Goal: Information Seeking & Learning: Learn about a topic

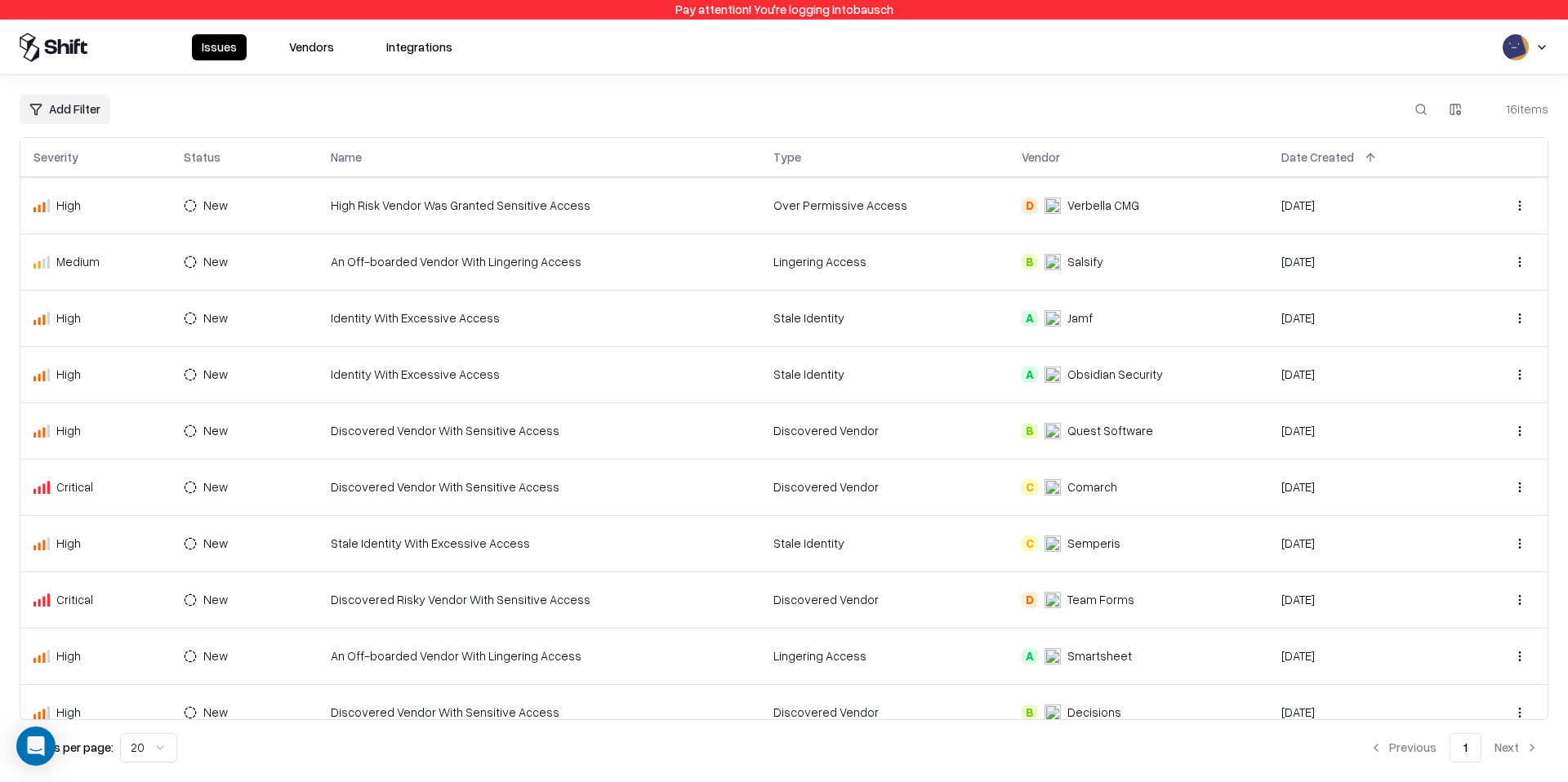
click at [331, 43] on button "Vendors" at bounding box center [311, 47] width 65 height 26
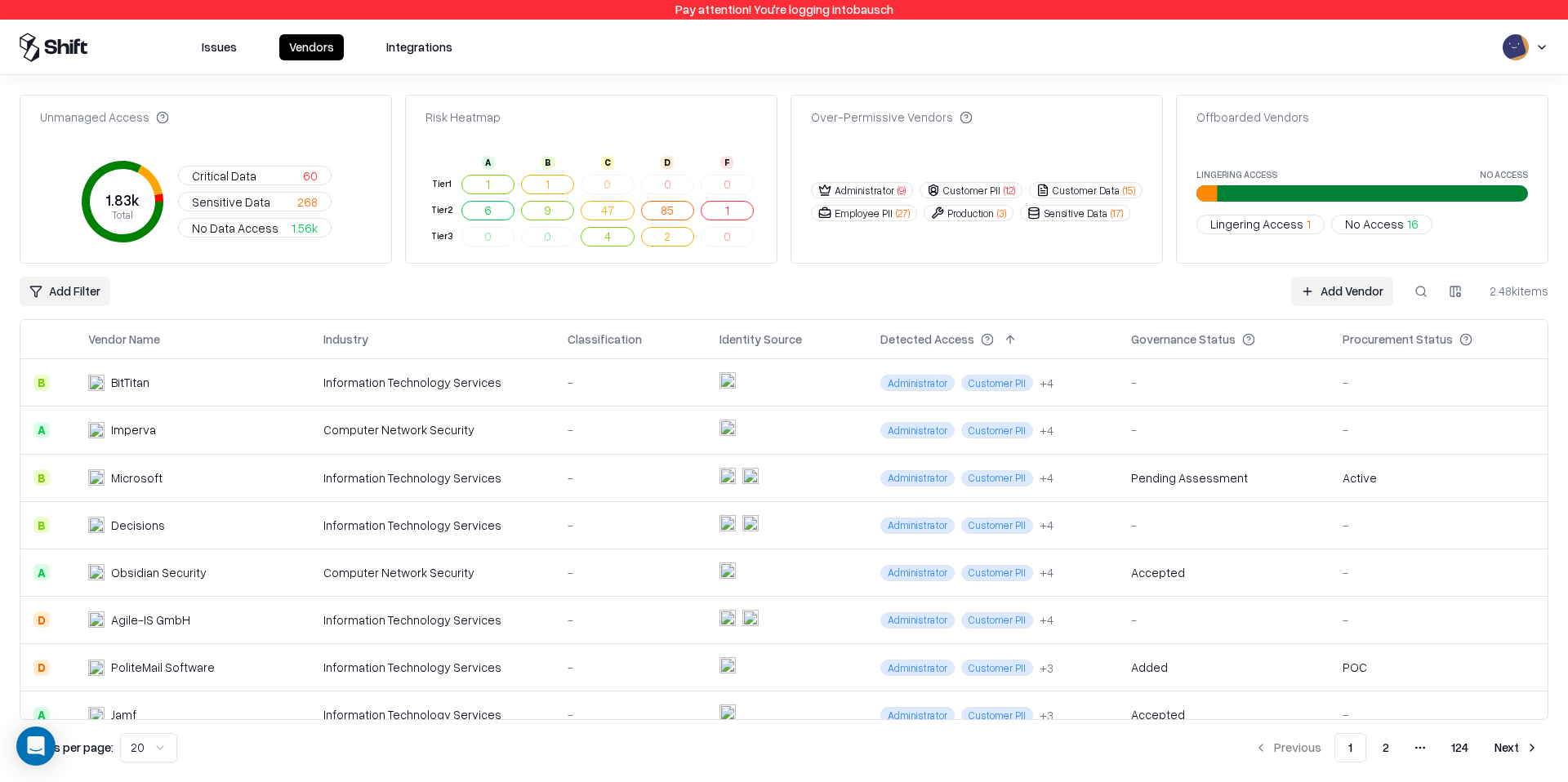
click at [1421, 286] on button at bounding box center [1422, 291] width 29 height 29
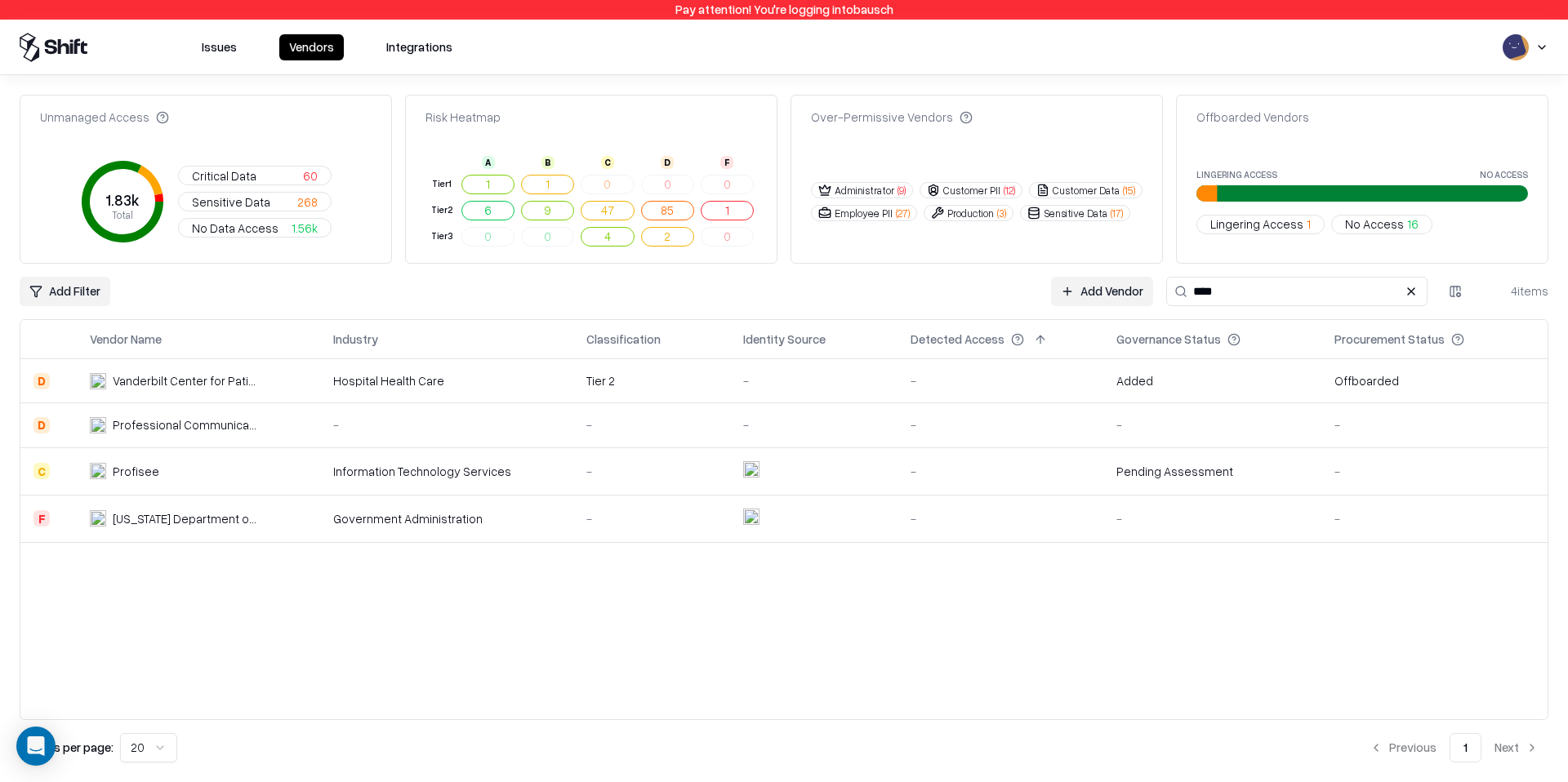
type input "****"
click at [201, 471] on div "Profisee" at bounding box center [175, 471] width 170 height 17
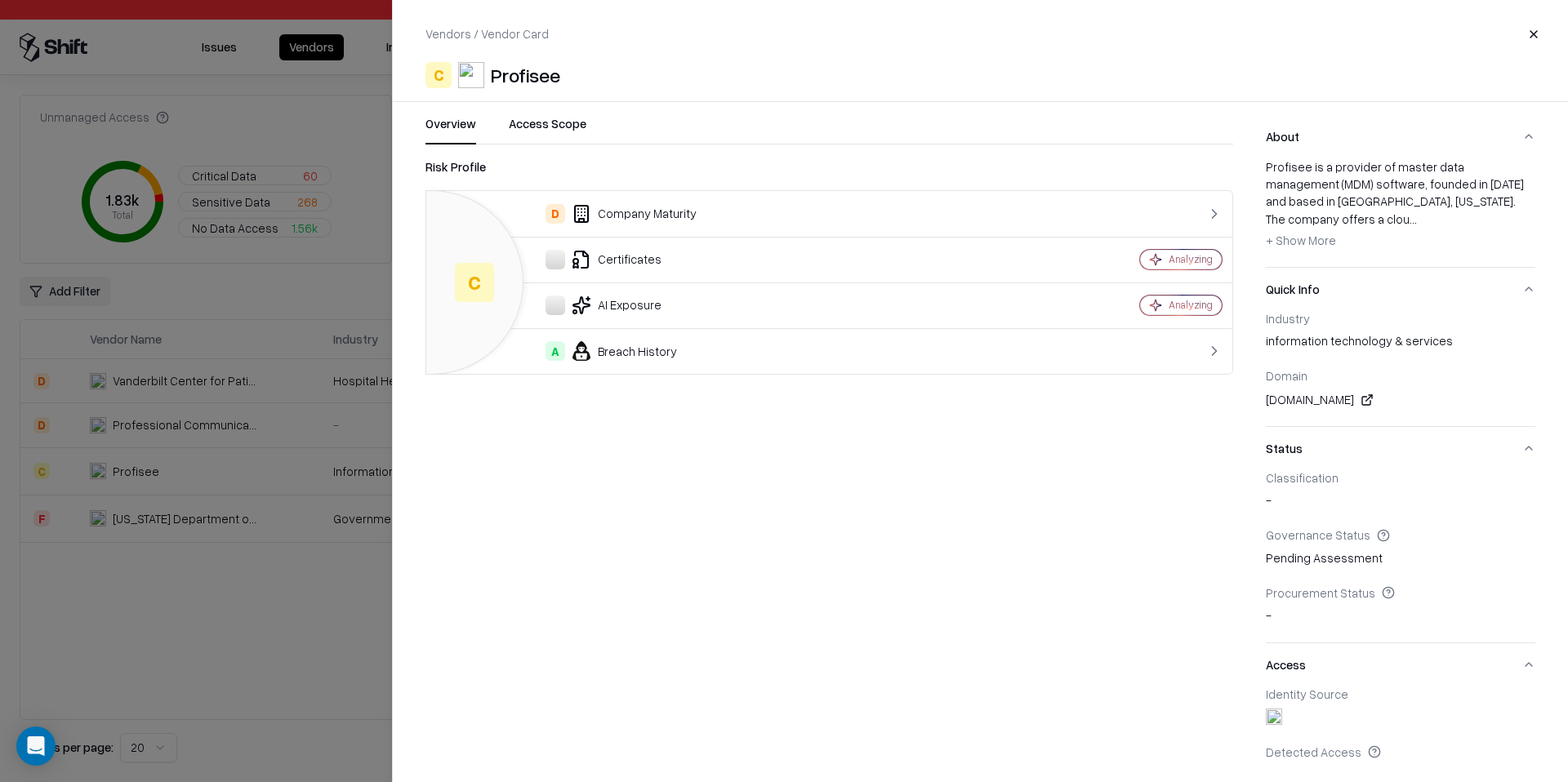
click at [313, 589] on div at bounding box center [784, 391] width 1568 height 782
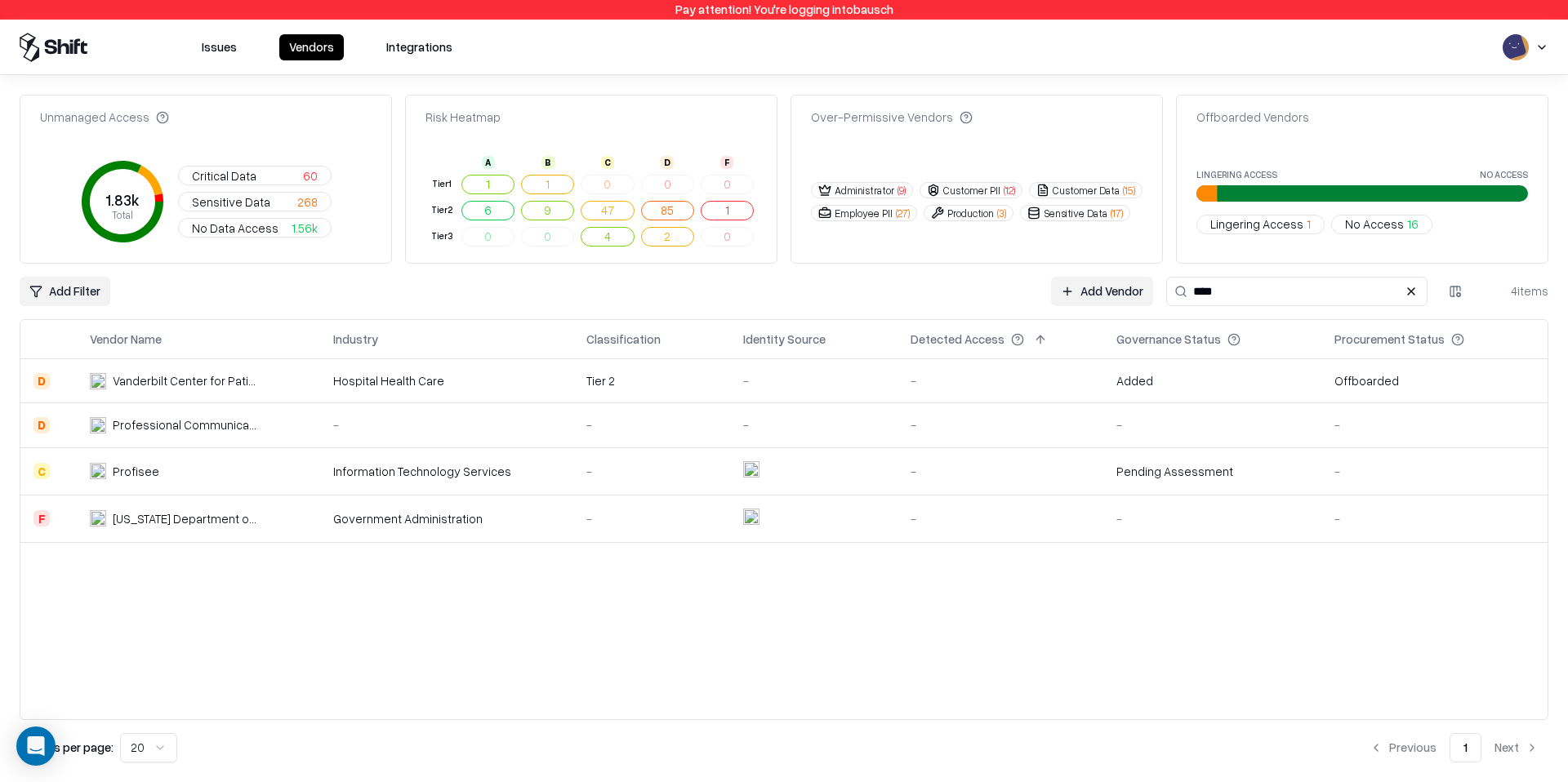
click at [1219, 471] on div "Pending Assessment" at bounding box center [1174, 471] width 117 height 17
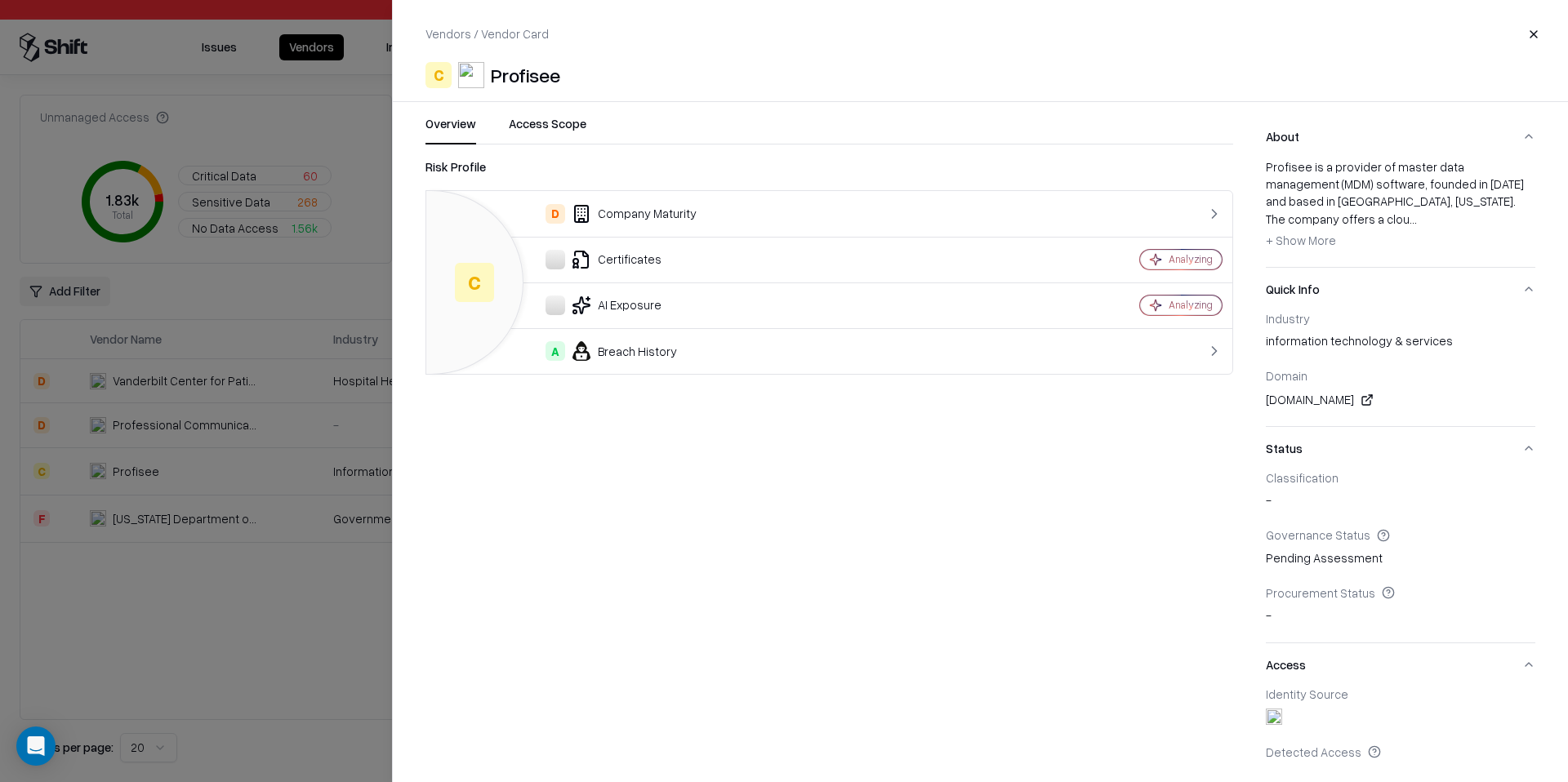
click at [1358, 390] on link at bounding box center [1367, 400] width 20 height 20
click at [339, 290] on div at bounding box center [784, 391] width 1568 height 782
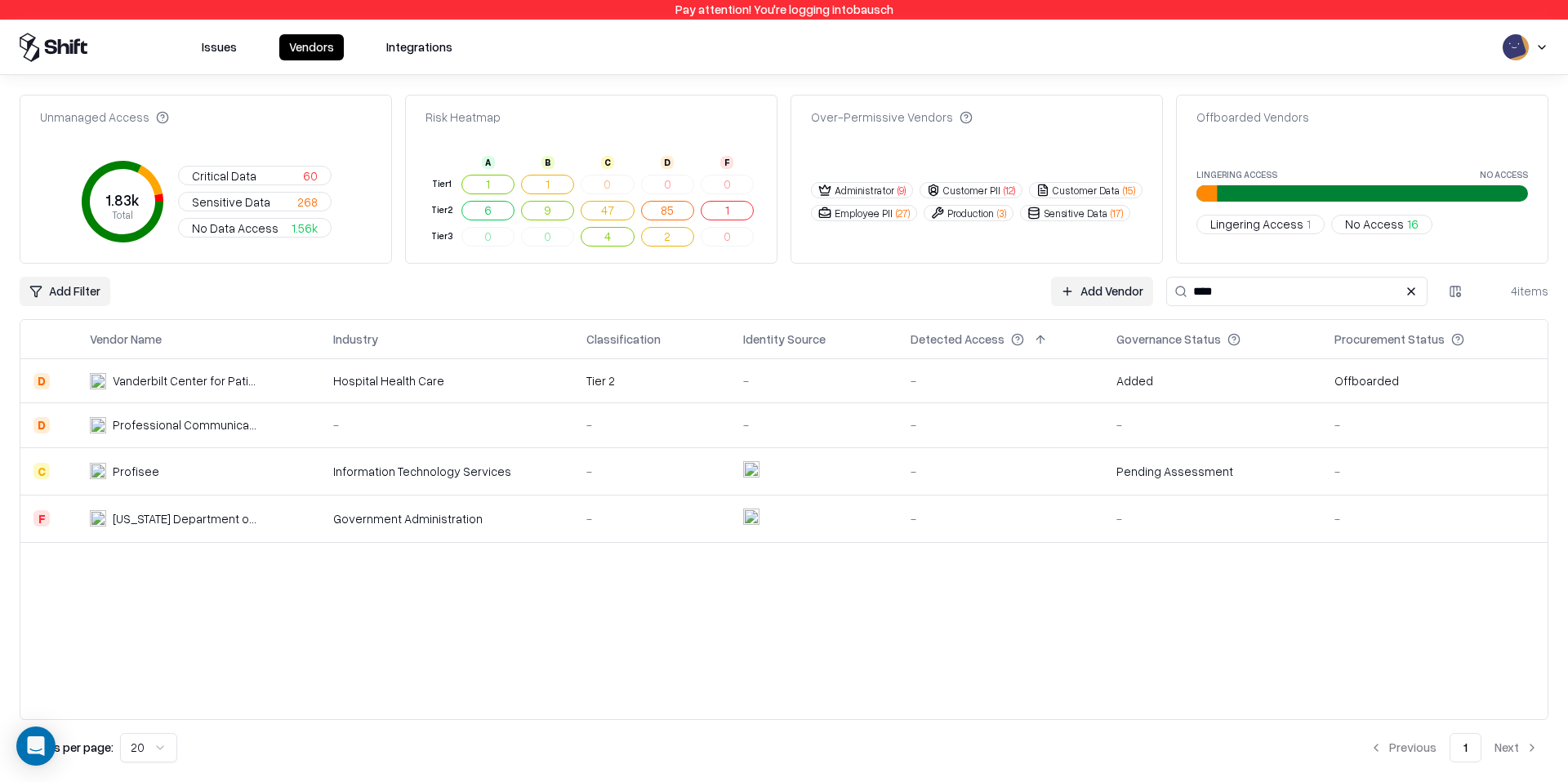
click at [280, 416] on td "Professional Communications, Inc. (PCI Med)" at bounding box center [198, 425] width 243 height 44
click at [210, 519] on div "[US_STATE] Department of Business and Professional Regulation" at bounding box center [187, 519] width 147 height 17
click at [259, 372] on div "Vanderbilt Center for Patient and Professional Advocacy (CPPA)" at bounding box center [187, 380] width 147 height 17
click at [383, 580] on div "Vendor Name Industry Classification Identity Source Detected Access Governance …" at bounding box center [784, 519] width 1530 height 401
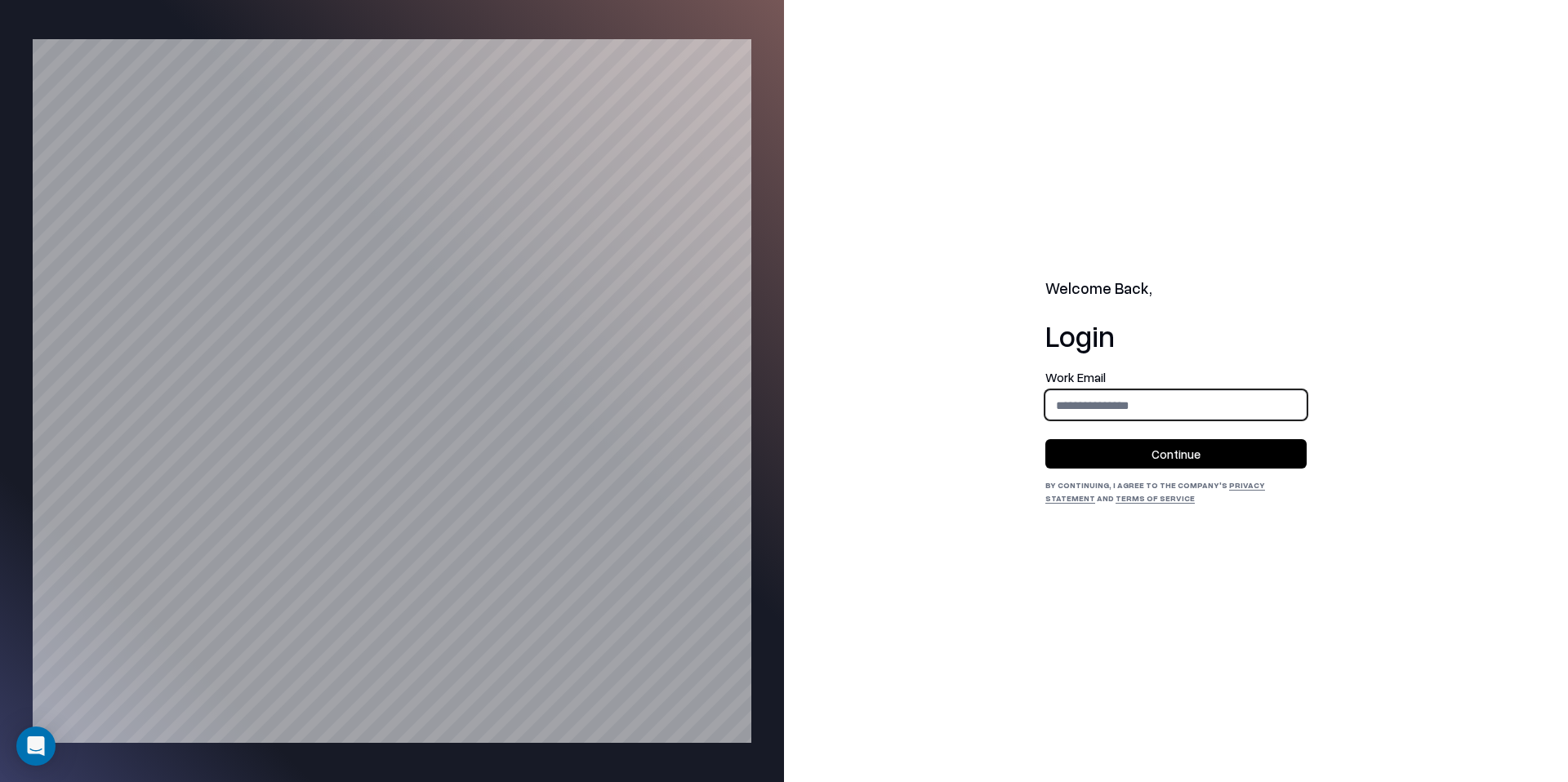
click at [1214, 403] on input "email" at bounding box center [1176, 405] width 259 height 30
type input "**********"
click at [1196, 450] on button "Continue" at bounding box center [1176, 454] width 261 height 29
click at [1169, 413] on input "email" at bounding box center [1176, 405] width 259 height 30
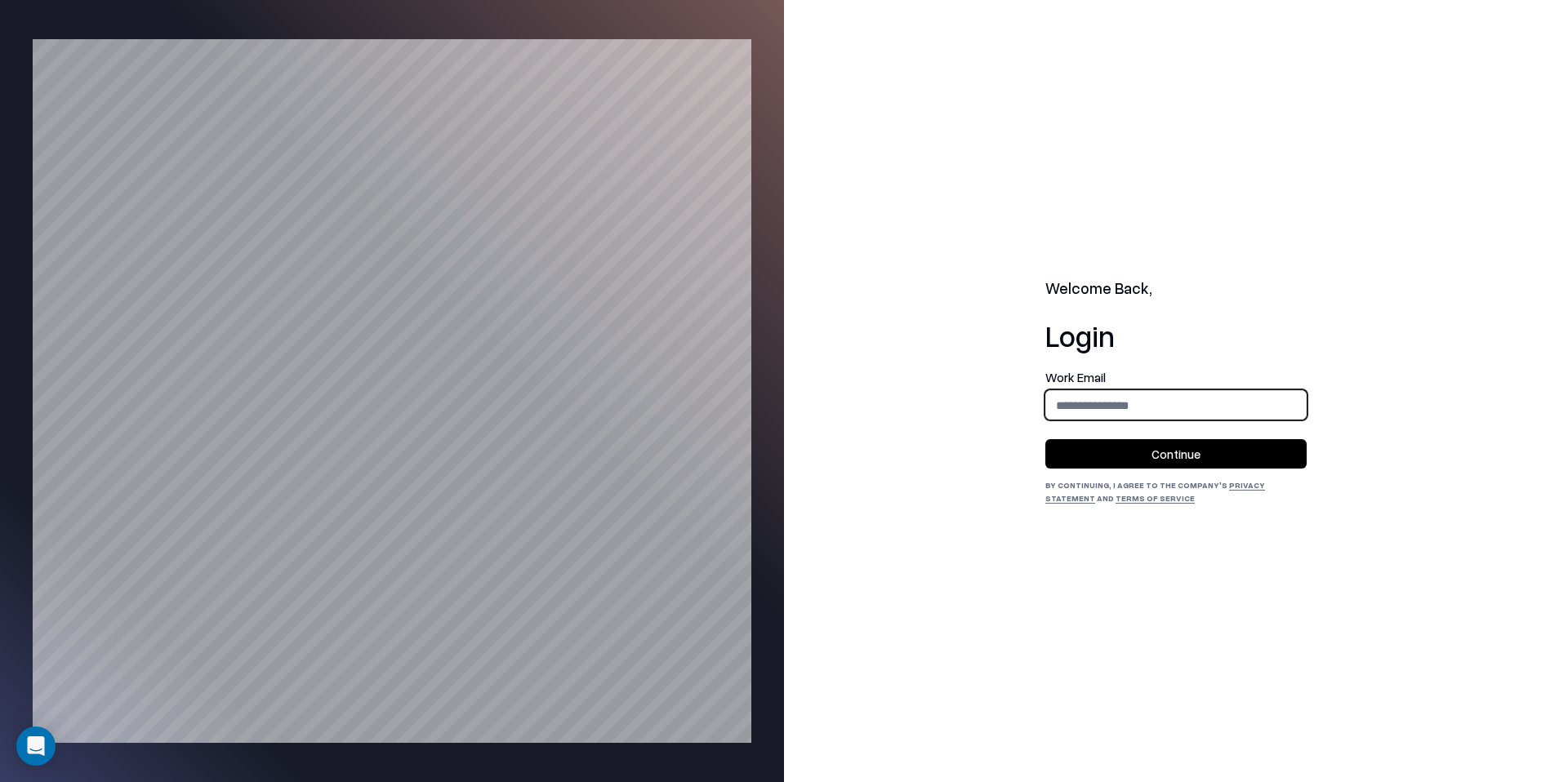
type input "**********"
click at [1178, 455] on button "Continue" at bounding box center [1176, 454] width 261 height 29
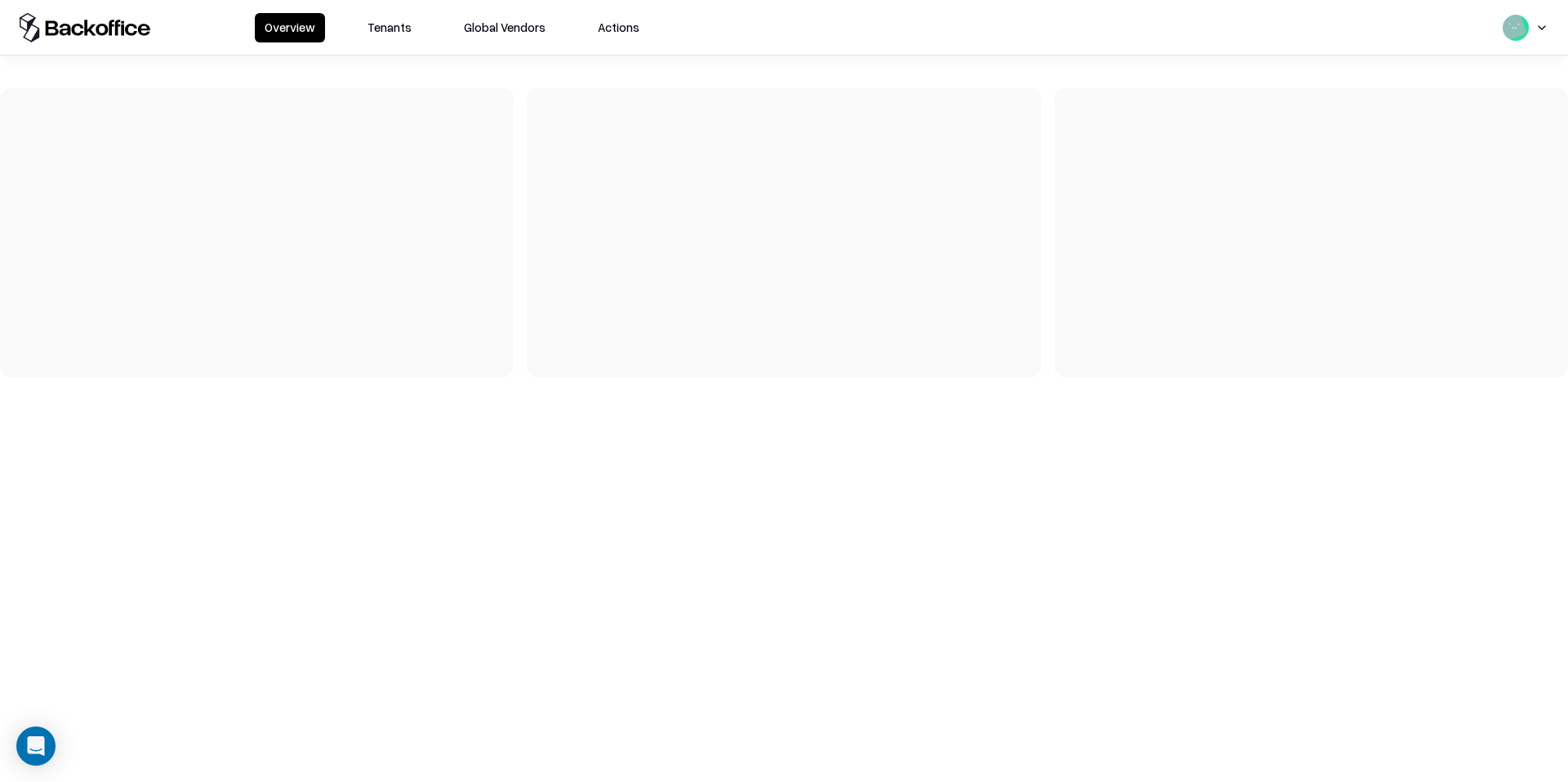
click at [390, 25] on button "Tenants" at bounding box center [390, 28] width 64 height 29
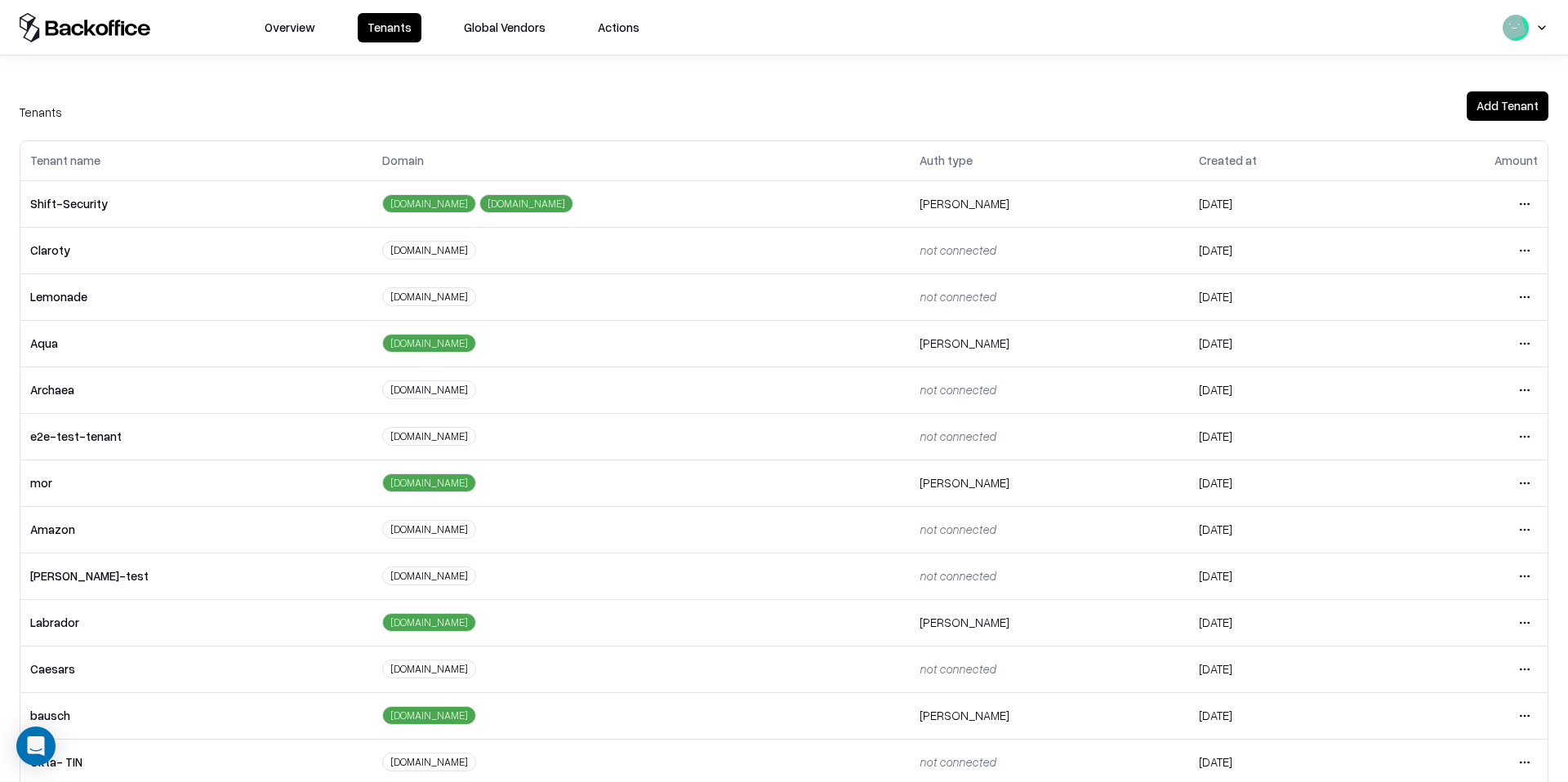
click at [1539, 717] on td "Open menu" at bounding box center [1468, 715] width 160 height 47
click at [1533, 717] on html "Overview Tenants Global Vendors Actions Tenants Add Tenant Tenant name Domain A…" at bounding box center [784, 391] width 1568 height 782
click at [1457, 652] on div "Login to tenant" at bounding box center [1457, 647] width 177 height 33
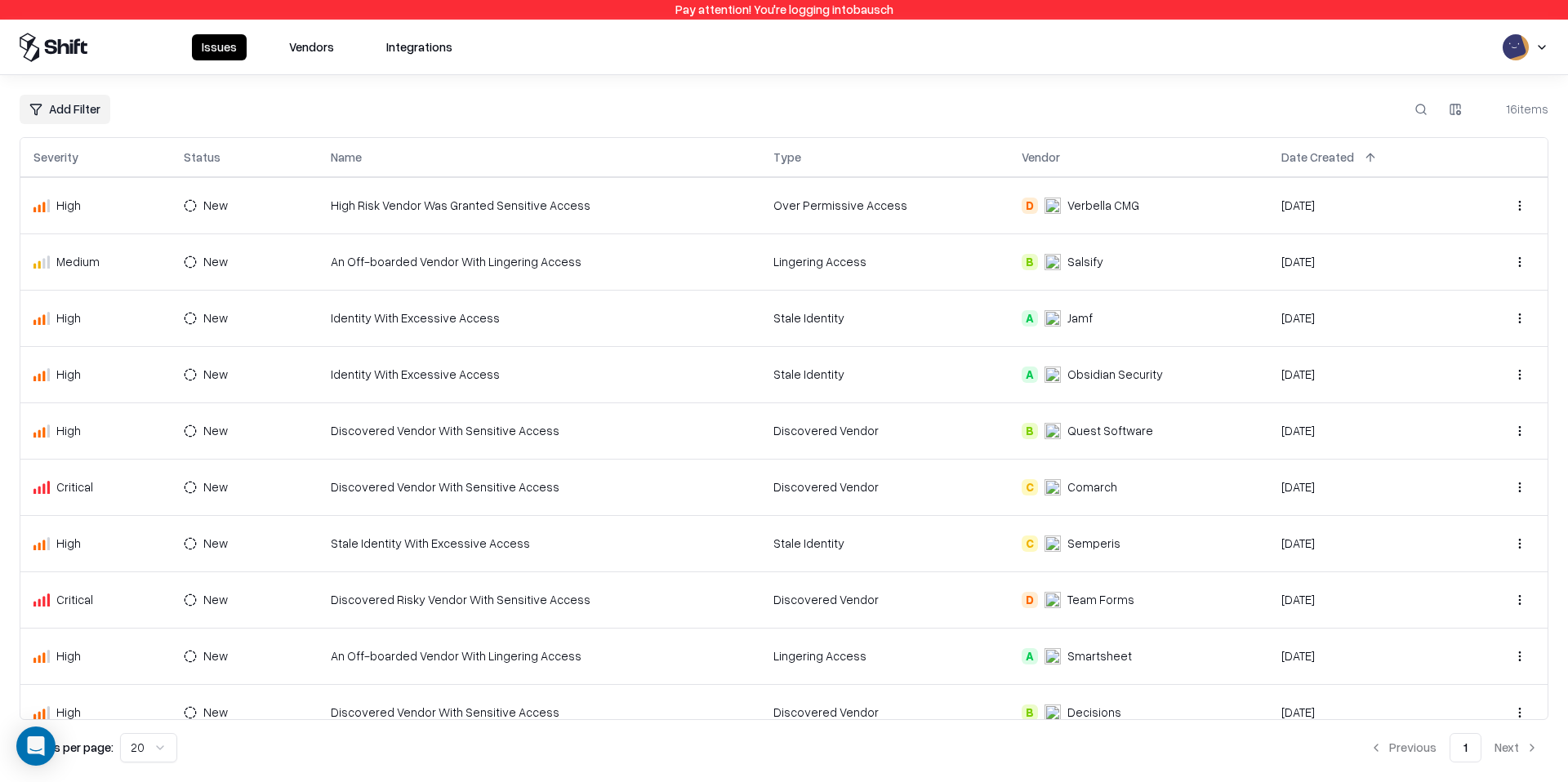
click at [318, 47] on button "Vendors" at bounding box center [311, 47] width 65 height 26
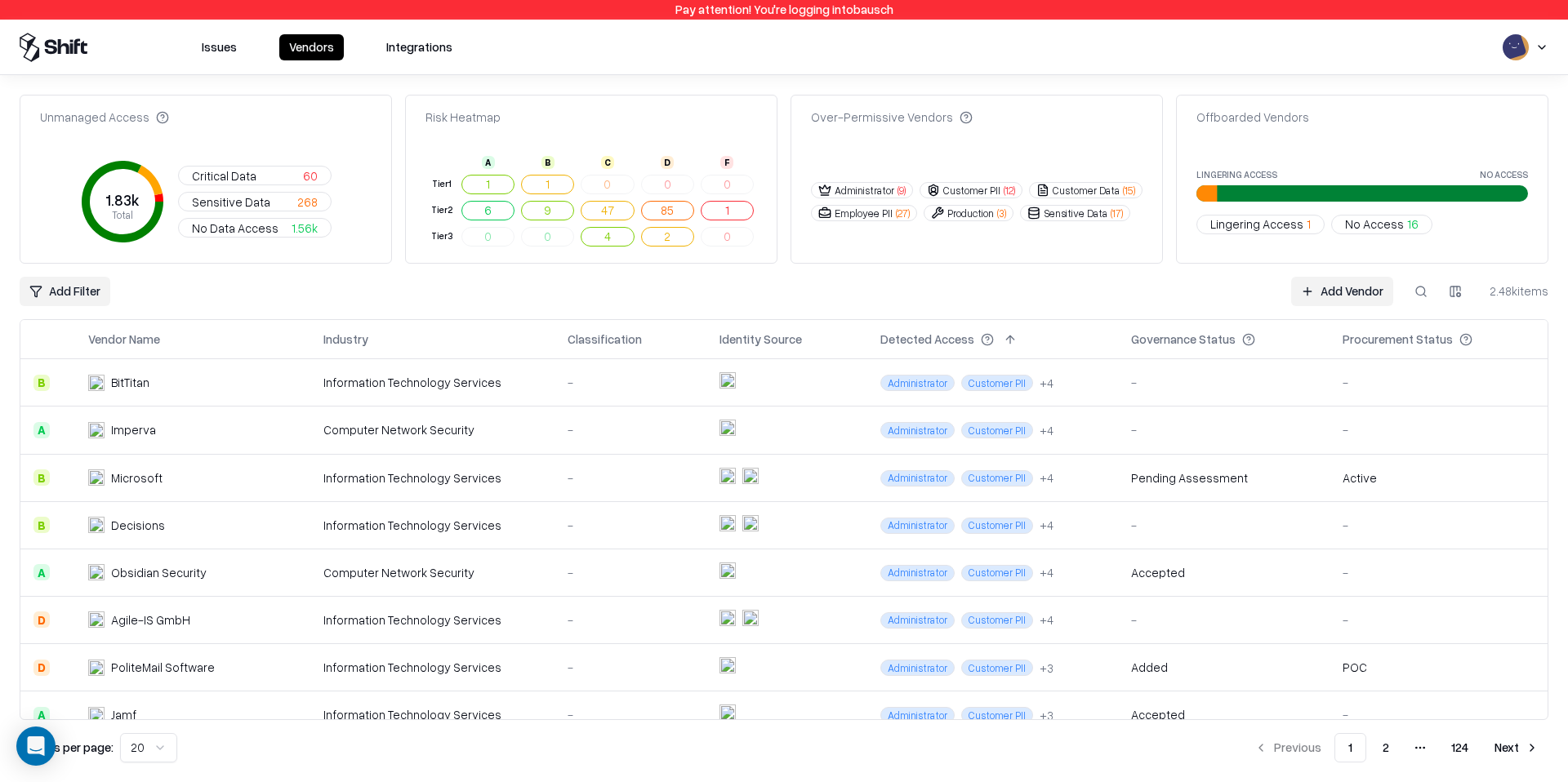
click at [1439, 274] on div "Unmanaged Access 1.83k Total Critical Data 60 Sensitive Data 268 No Data Access…" at bounding box center [784, 429] width 1530 height 667
click at [1426, 283] on button at bounding box center [1422, 291] width 29 height 29
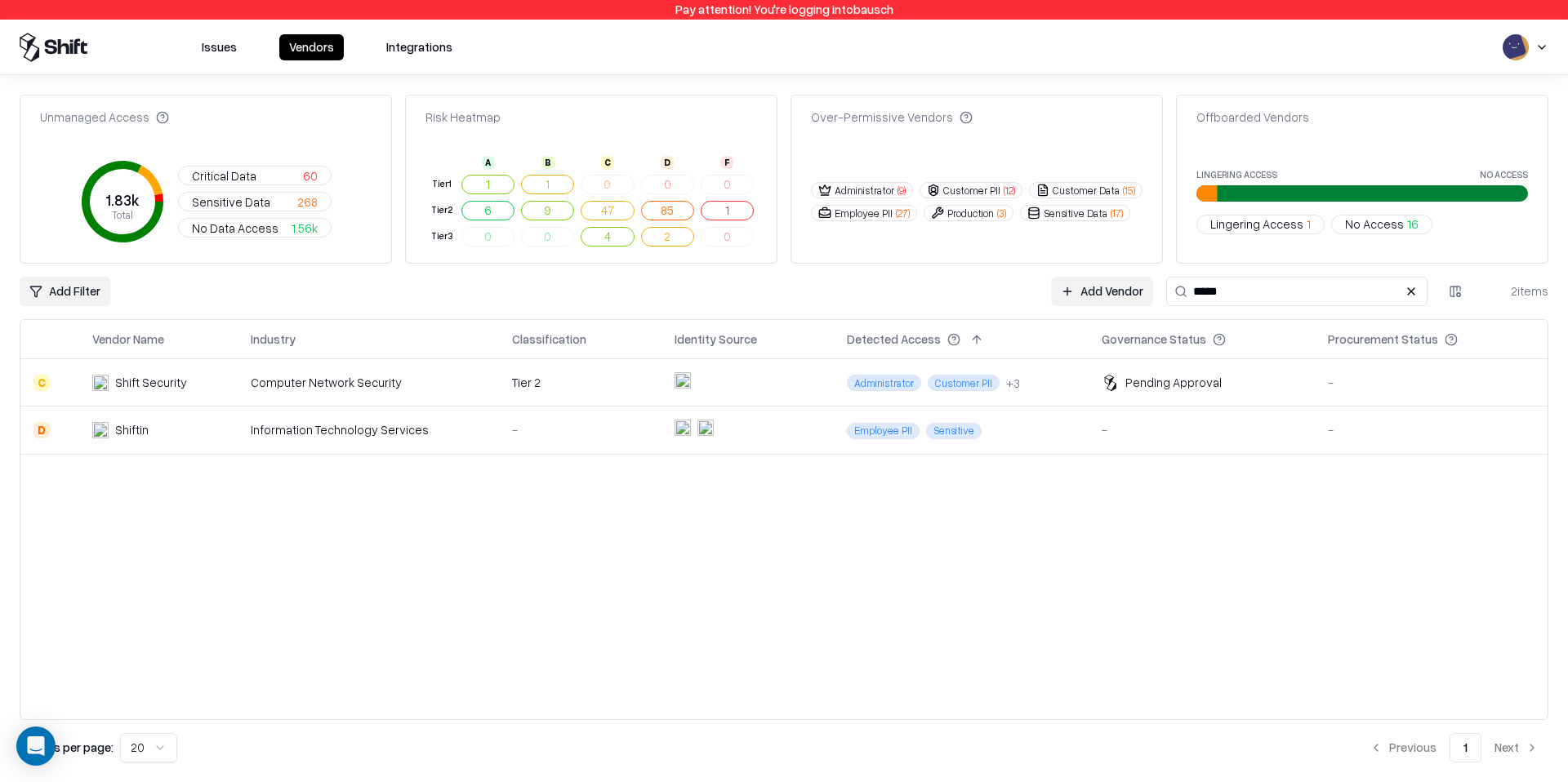
type input "*****"
click at [502, 371] on td "Tier 2" at bounding box center [580, 383] width 162 height 47
click at [1281, 292] on input "*****" at bounding box center [1296, 291] width 261 height 29
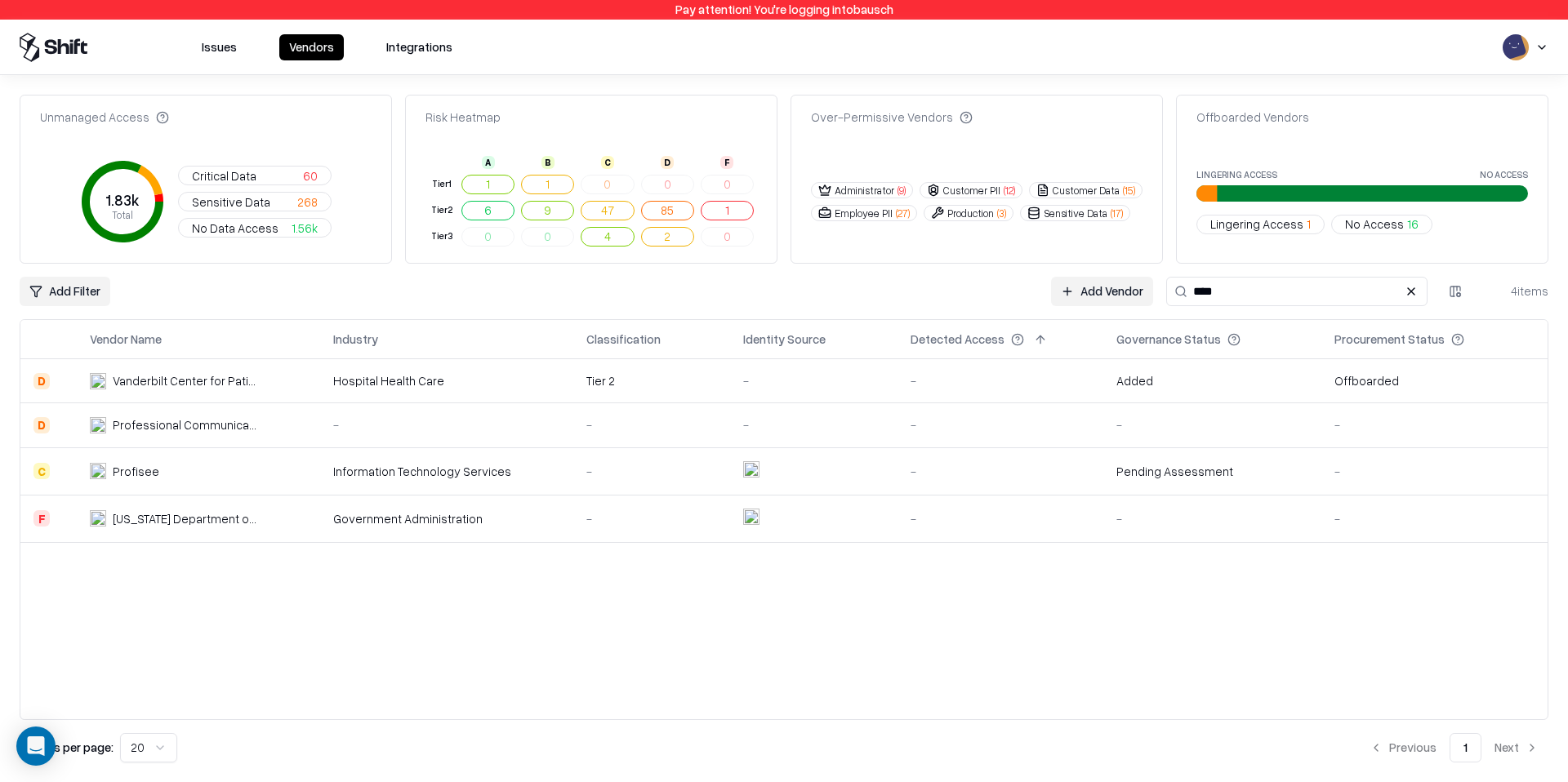
type input "****"
click at [320, 428] on td "Professional Communications, Inc. (PCI Med)" at bounding box center [198, 425] width 243 height 44
click at [301, 391] on td "Vanderbilt Center for Patient and Professional Advocacy (CPPA)" at bounding box center [198, 381] width 243 height 44
click at [273, 523] on td "[US_STATE] Department of Business and Professional Regulation" at bounding box center [198, 519] width 243 height 47
click at [301, 519] on td "[US_STATE] Department of Business and Professional Regulation" at bounding box center [198, 519] width 243 height 47
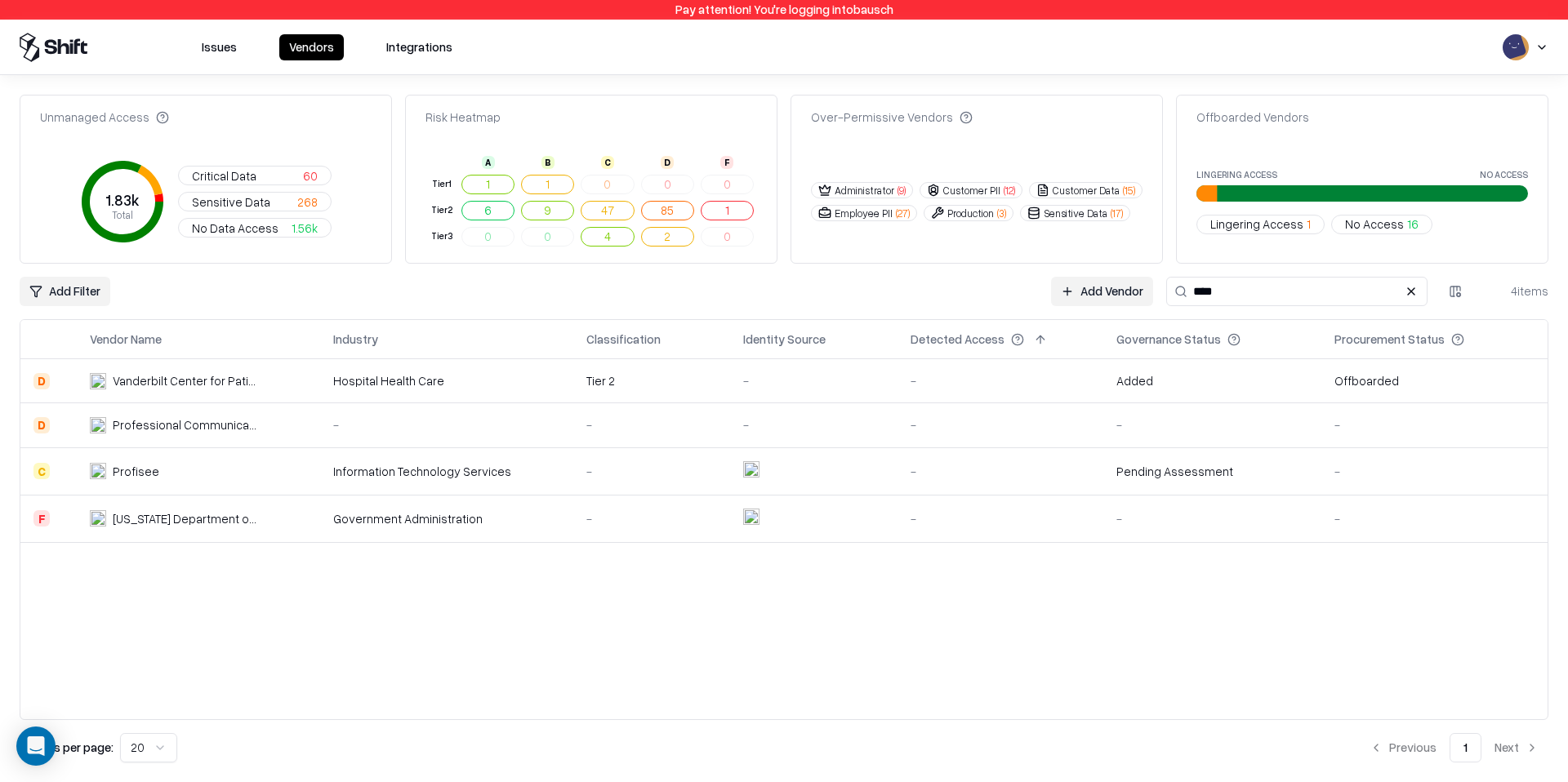
click at [289, 471] on td "Profisee" at bounding box center [198, 471] width 243 height 47
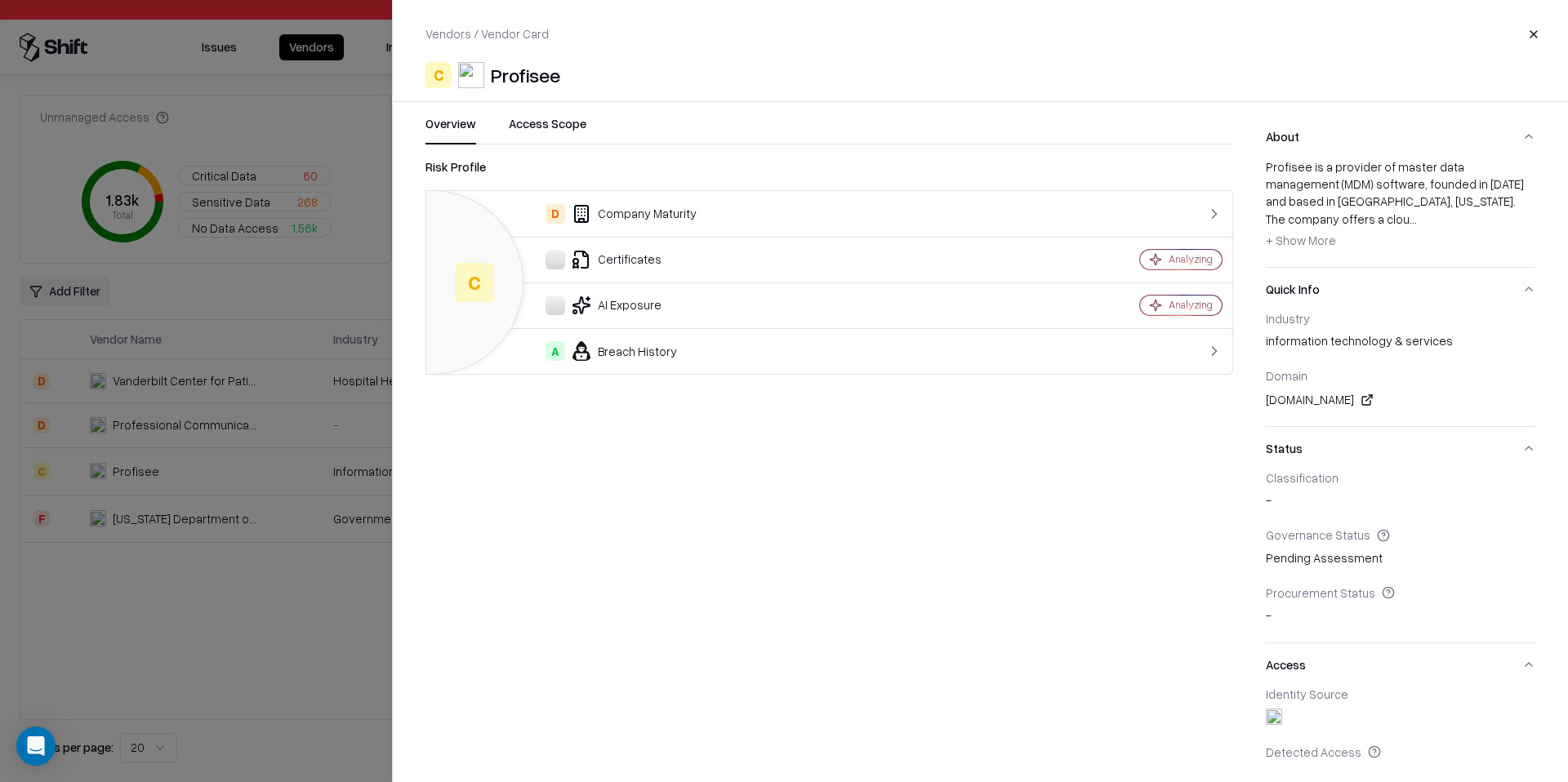
click at [1313, 390] on div "[DOMAIN_NAME]" at bounding box center [1400, 400] width 269 height 20
copy div "[DOMAIN_NAME]"
click at [686, 300] on div "AI Exposure" at bounding box center [722, 305] width 565 height 20
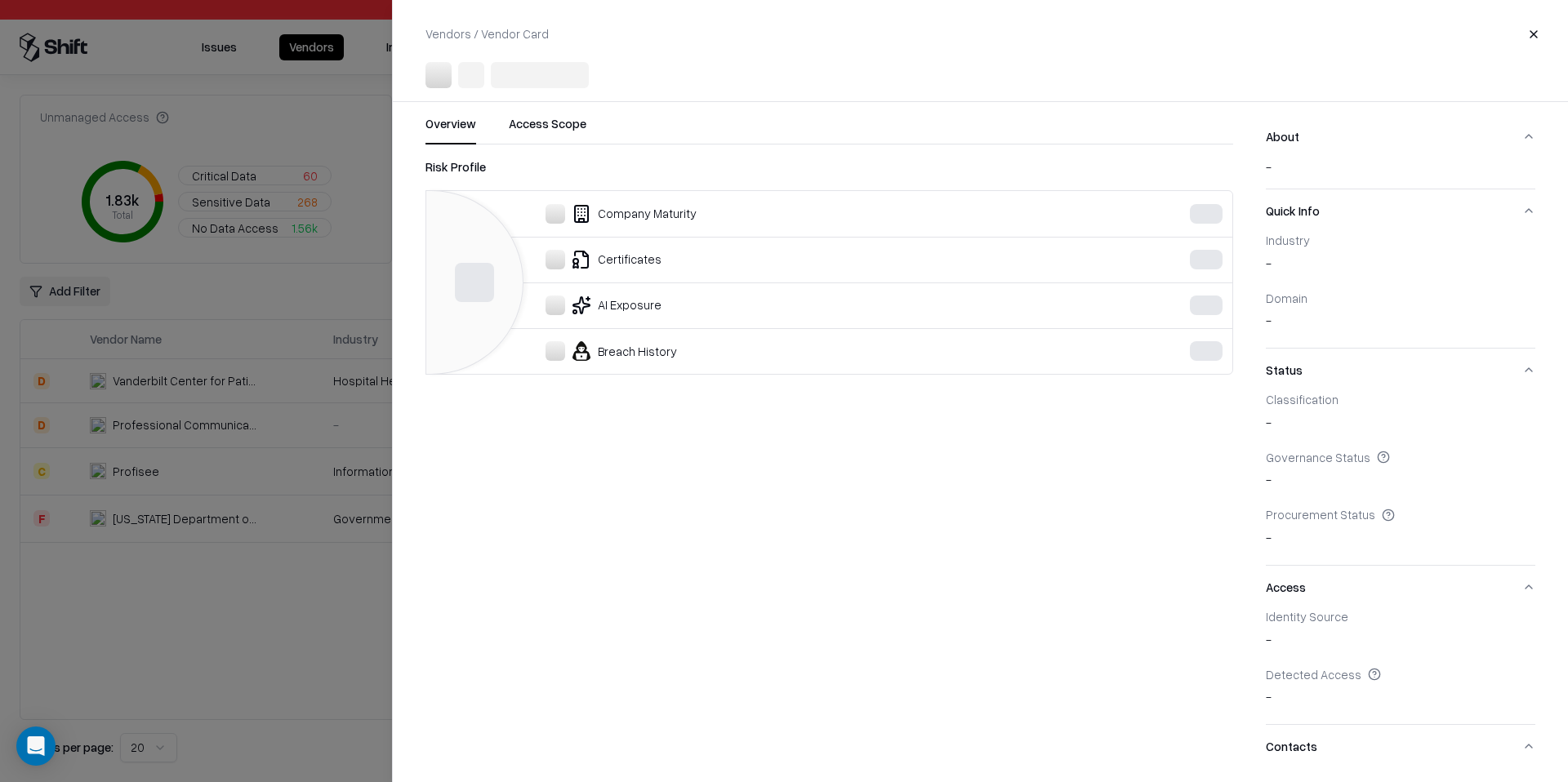
click at [290, 394] on div at bounding box center [784, 391] width 1568 height 782
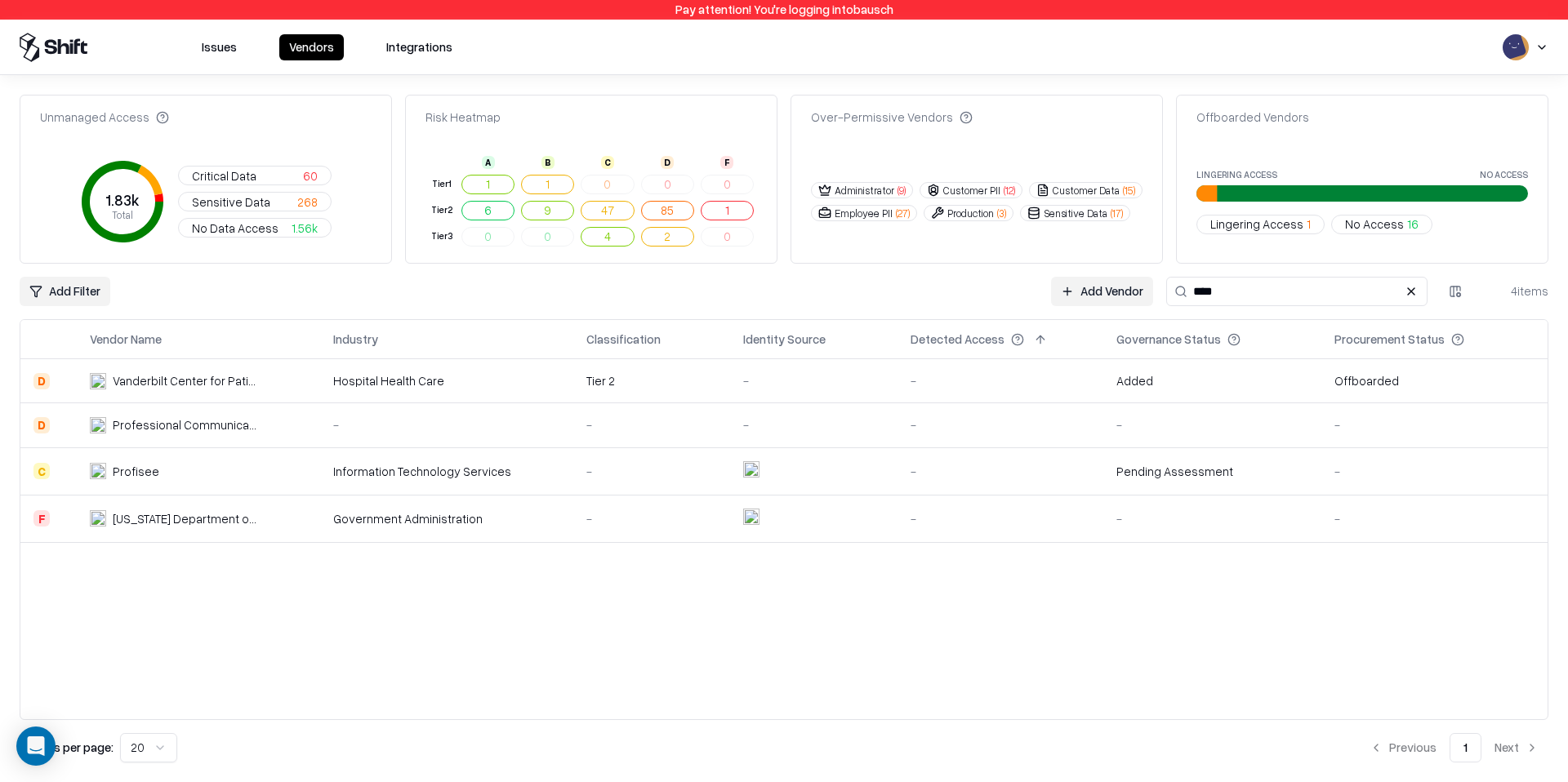
click at [1086, 392] on td "-" at bounding box center [1001, 381] width 206 height 44
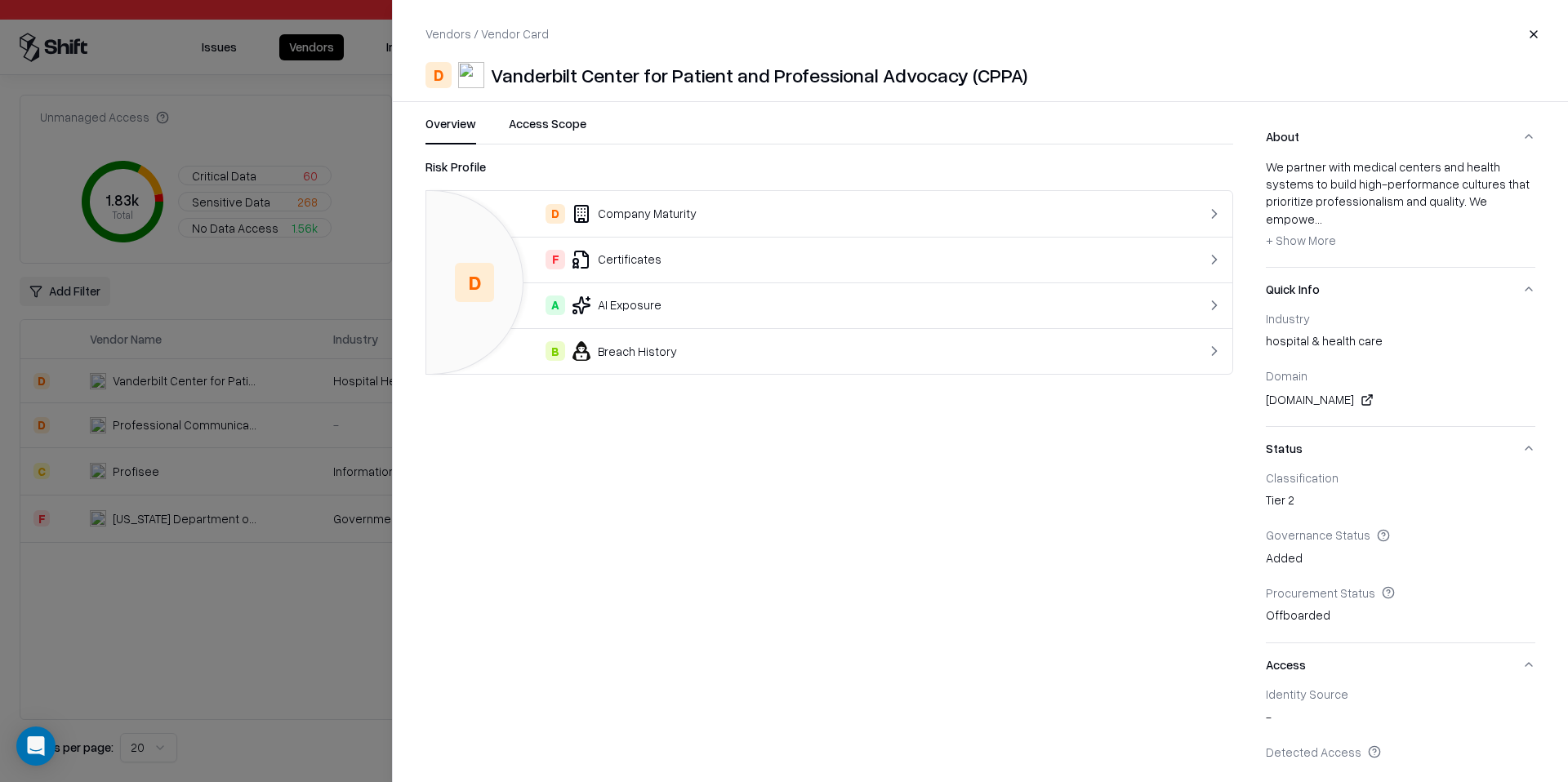
click at [758, 304] on div "A AI Exposure" at bounding box center [784, 305] width 689 height 20
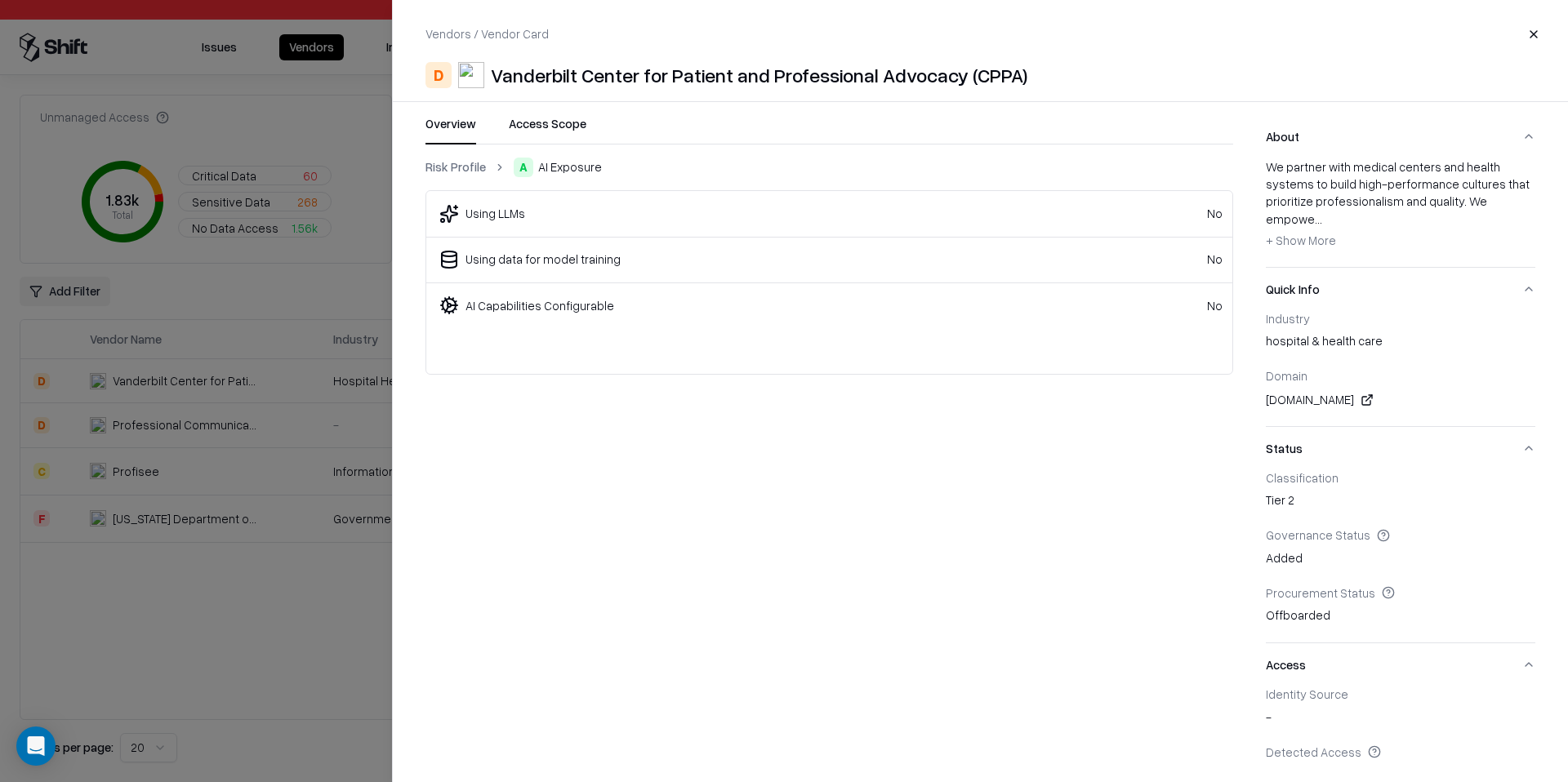
click at [511, 213] on div "Using LLMs" at bounding box center [495, 213] width 60 height 17
copy div "Using LLMs"
click at [529, 263] on div "Using data for model training" at bounding box center [543, 258] width 155 height 17
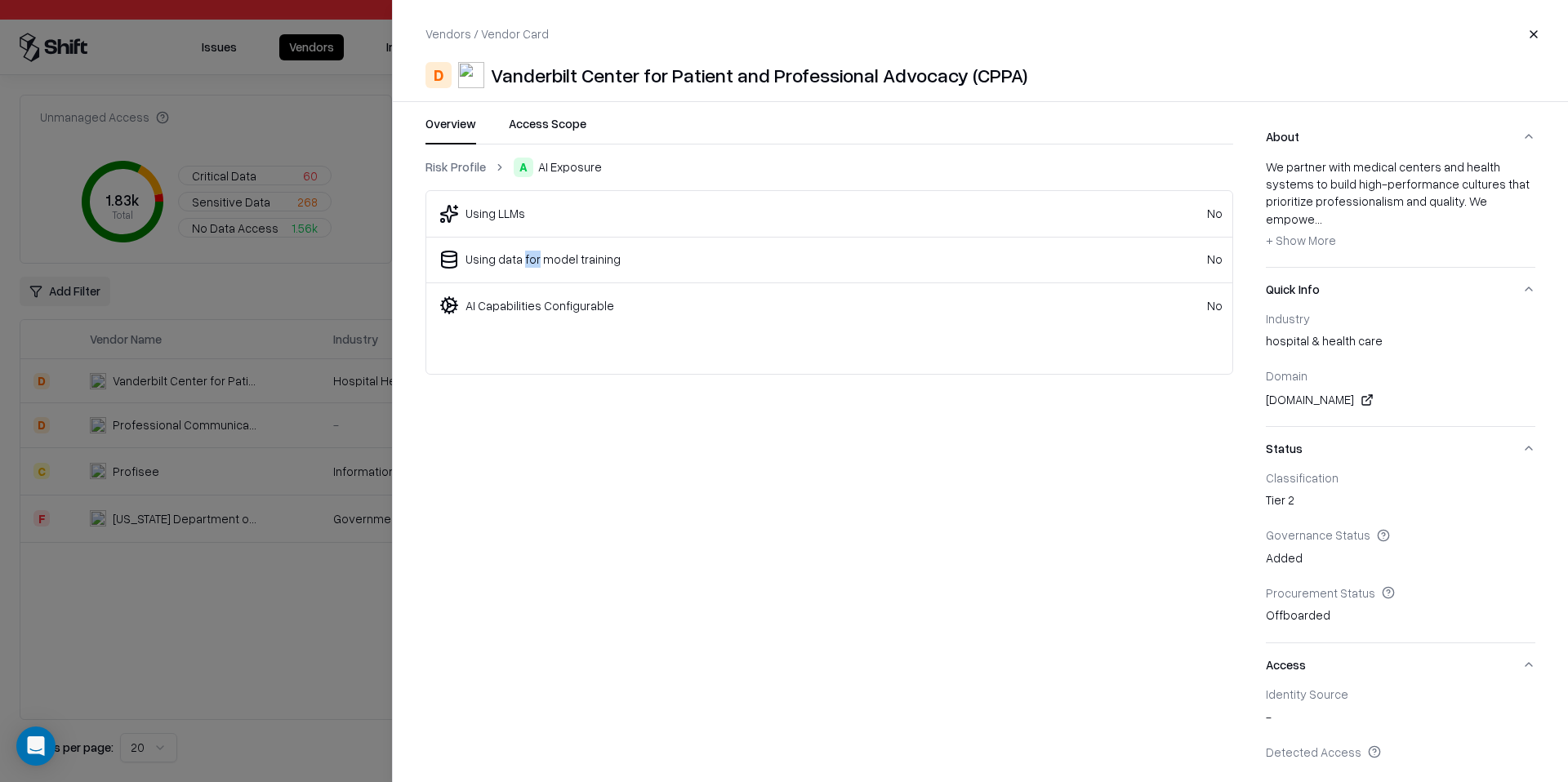
click at [529, 263] on div "Using data for model training" at bounding box center [543, 258] width 155 height 17
copy div "Using data for model training"
click at [527, 315] on div "AI Capabilities Configurable" at bounding box center [771, 305] width 664 height 20
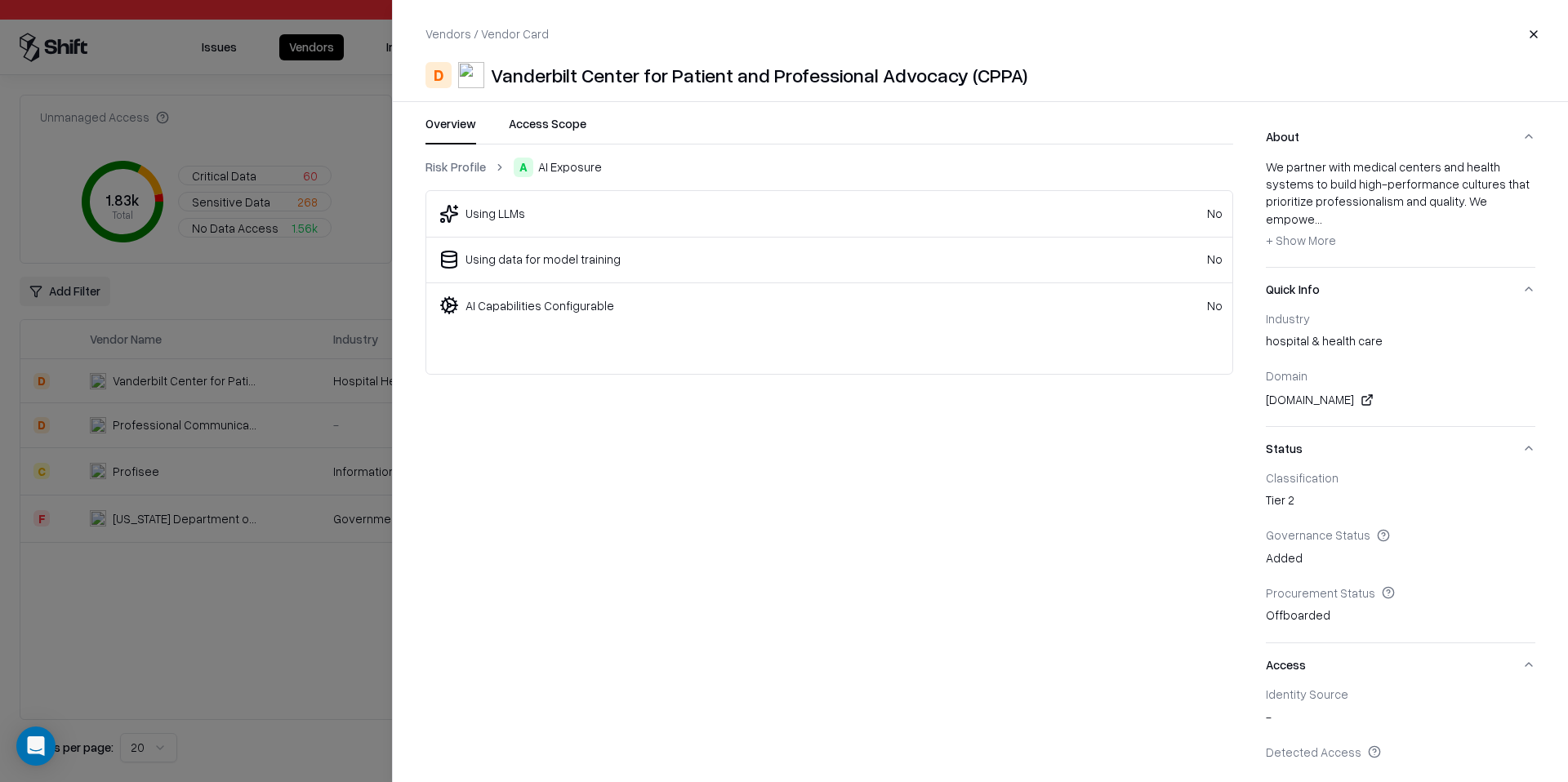
click at [527, 308] on div "AI Capabilities Configurable" at bounding box center [540, 305] width 149 height 17
copy div "AI Capabilities Configurable"
click at [295, 604] on div at bounding box center [784, 391] width 1568 height 782
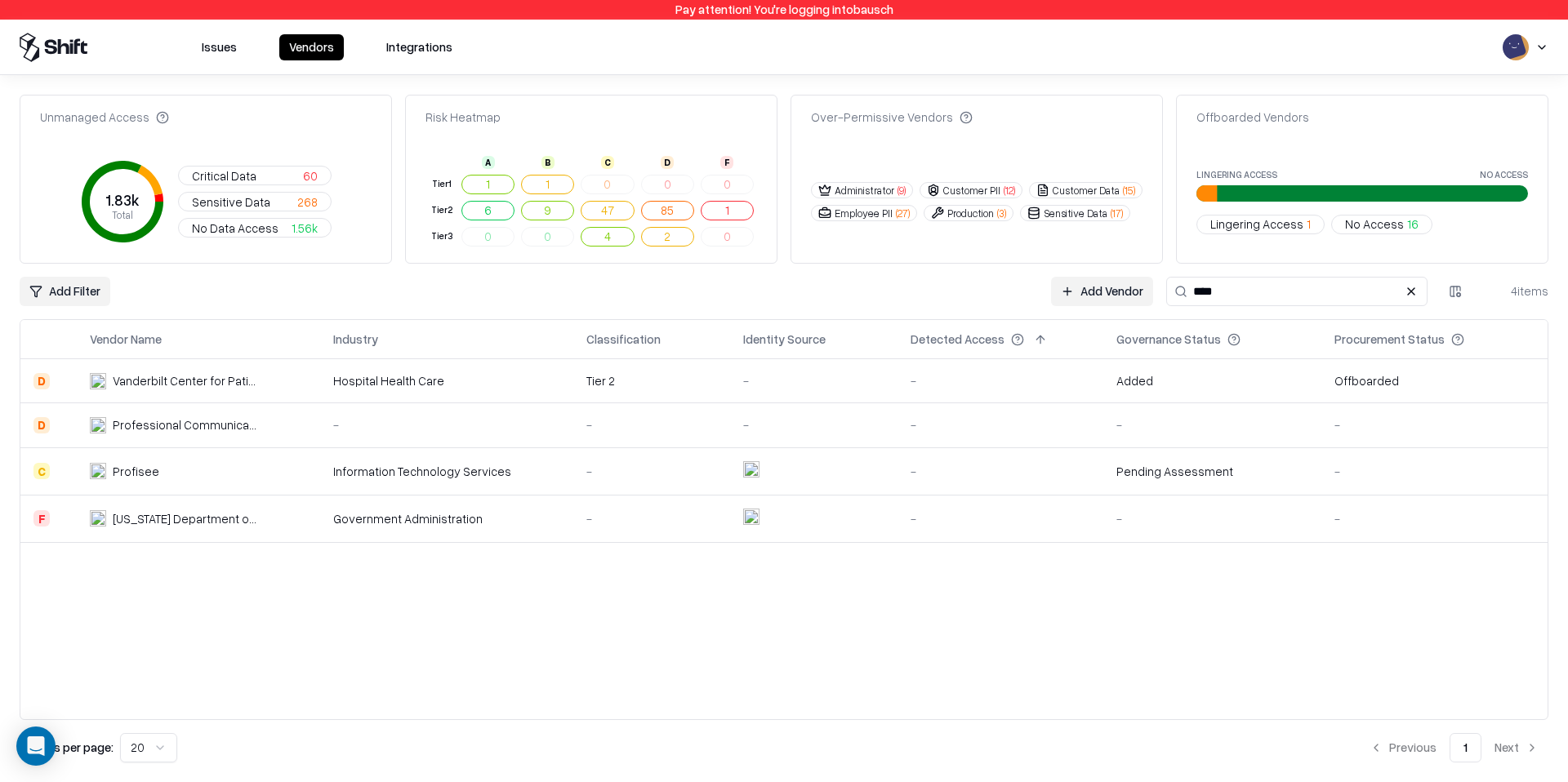
click at [457, 470] on div "Information Technology Services" at bounding box center [446, 471] width 227 height 17
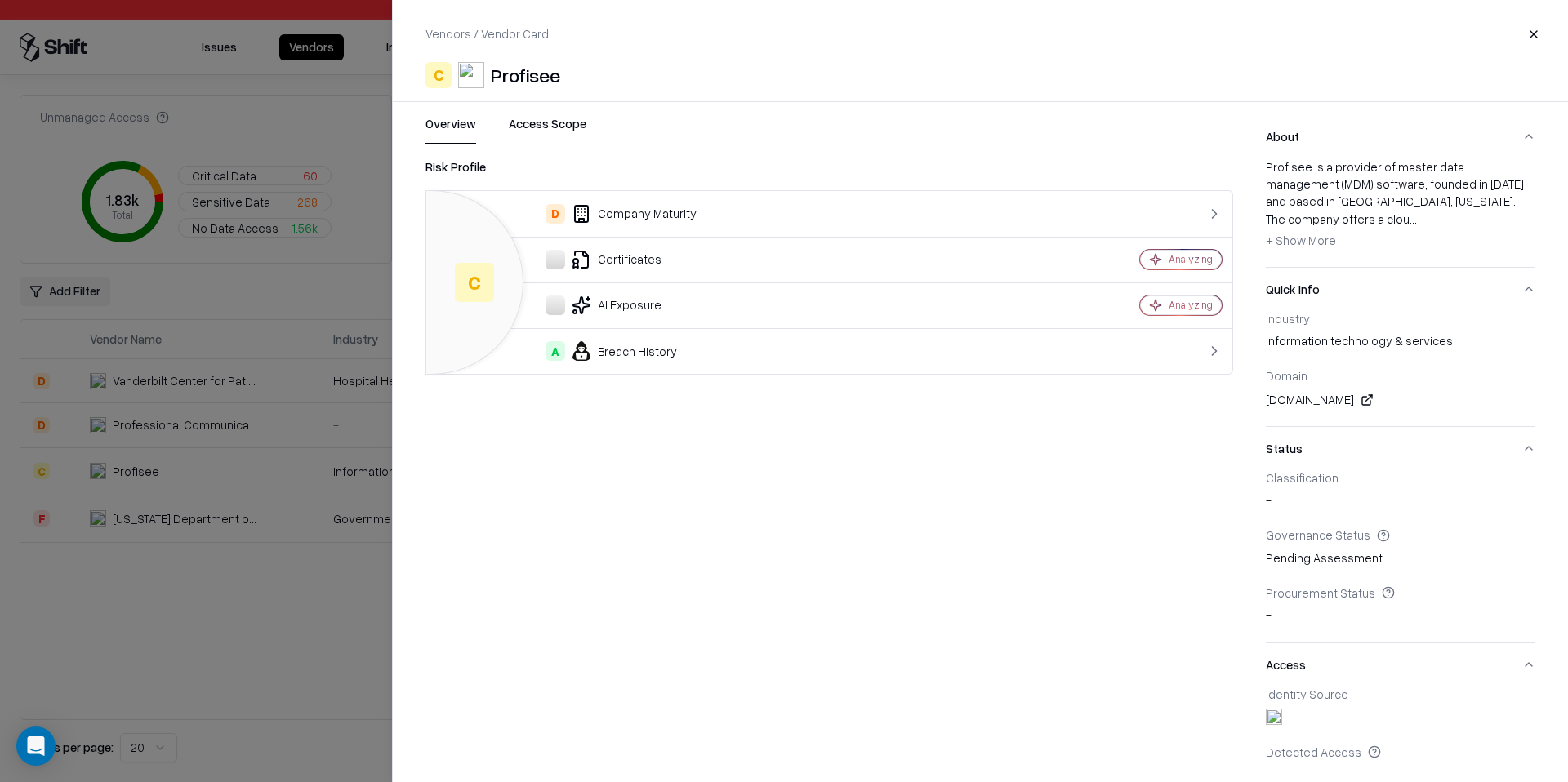
click at [710, 212] on div "D Company Maturity" at bounding box center [722, 214] width 565 height 20
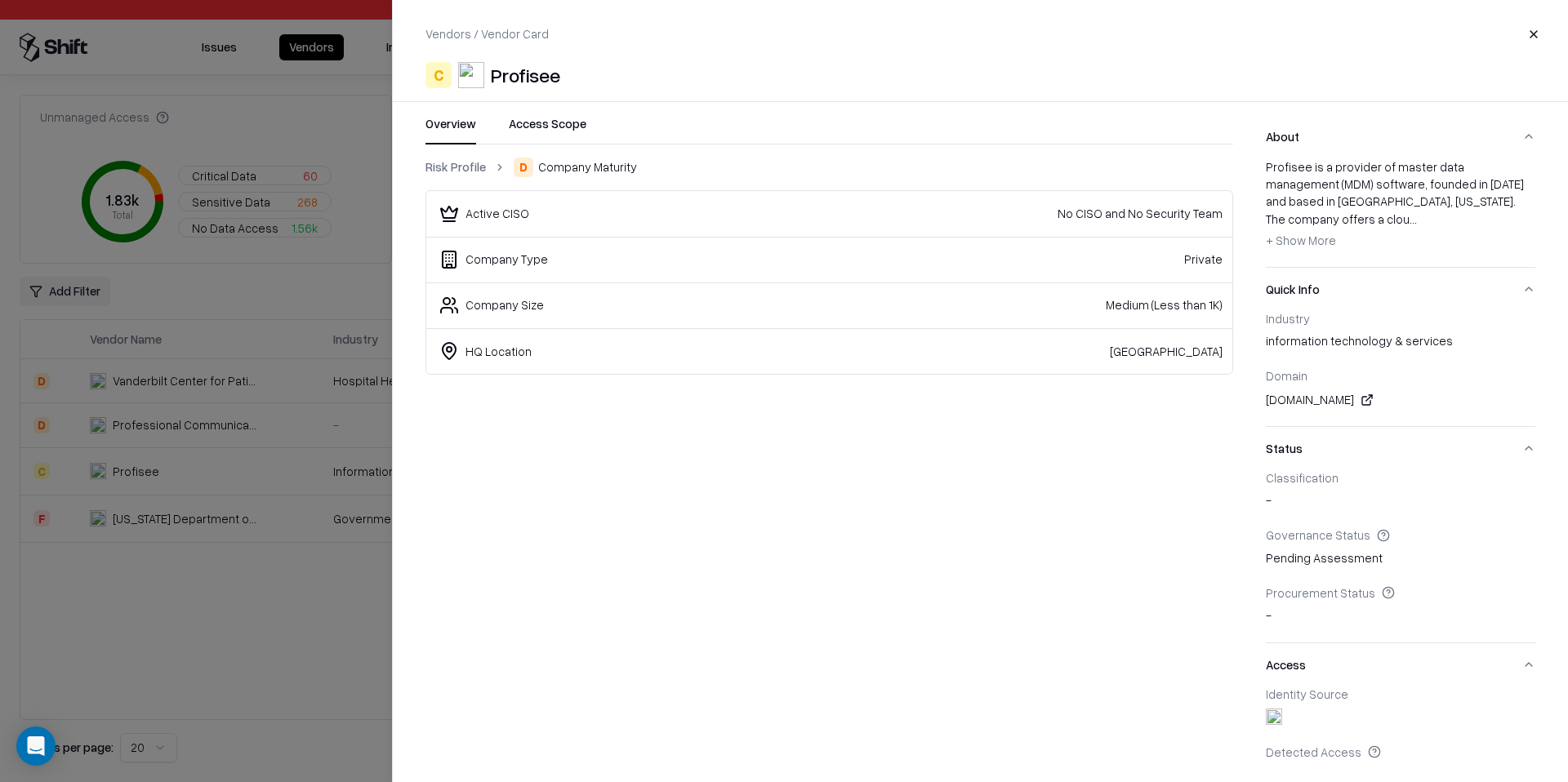
click at [1275, 390] on div "[DOMAIN_NAME]" at bounding box center [1400, 400] width 269 height 20
copy div "[DOMAIN_NAME]"
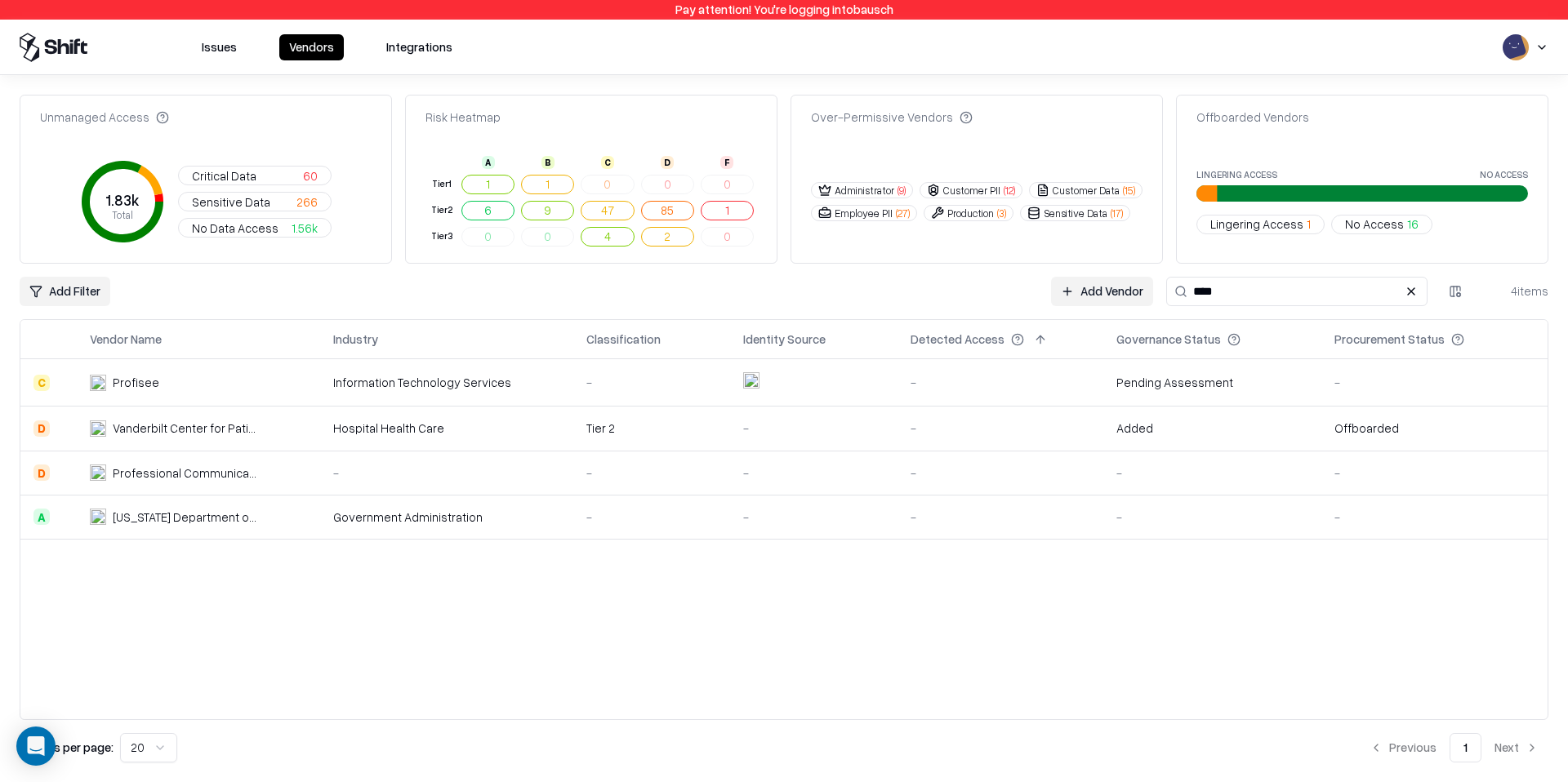
click at [1252, 290] on input "****" at bounding box center [1296, 291] width 261 height 29
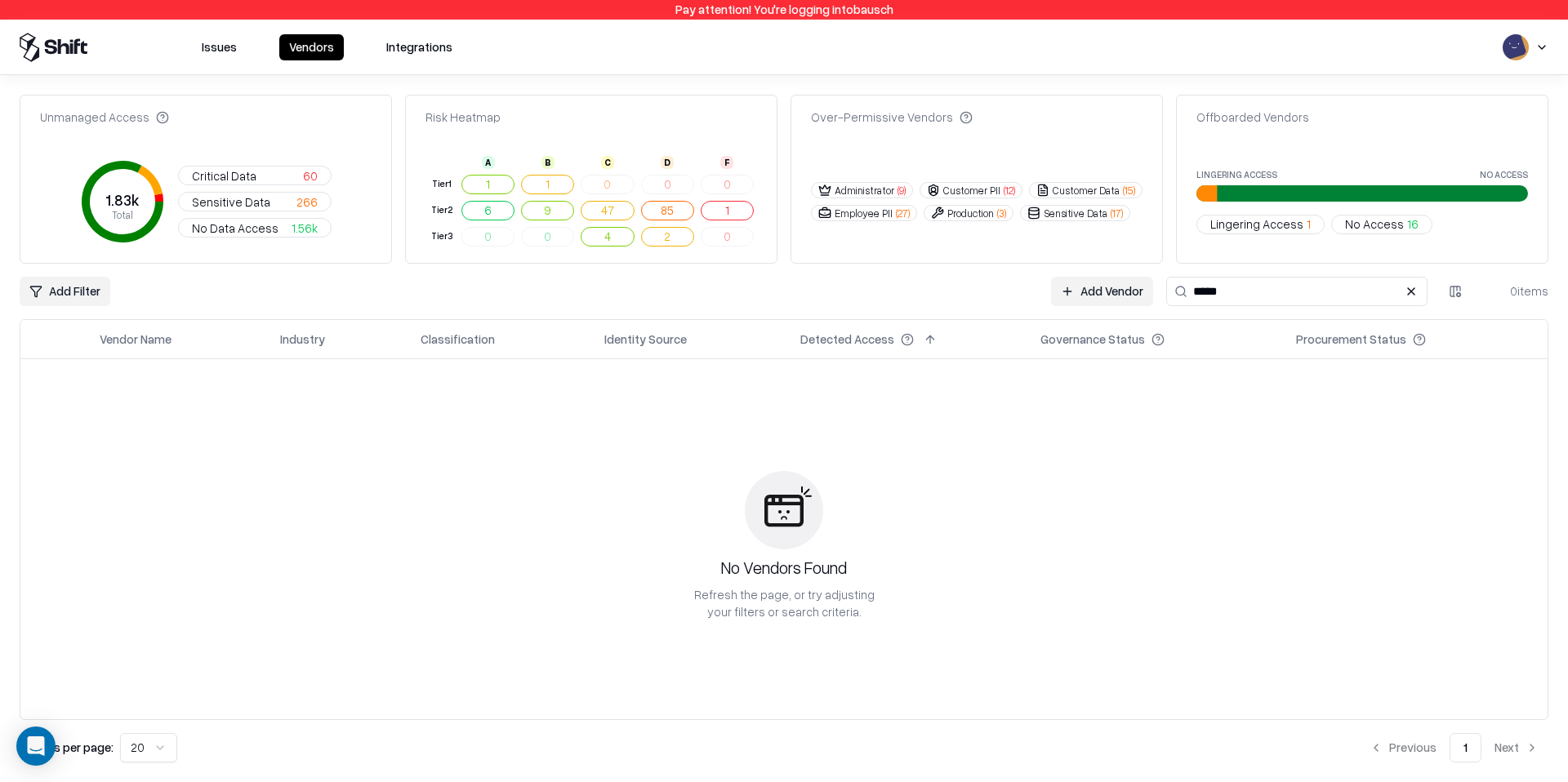
type input "****"
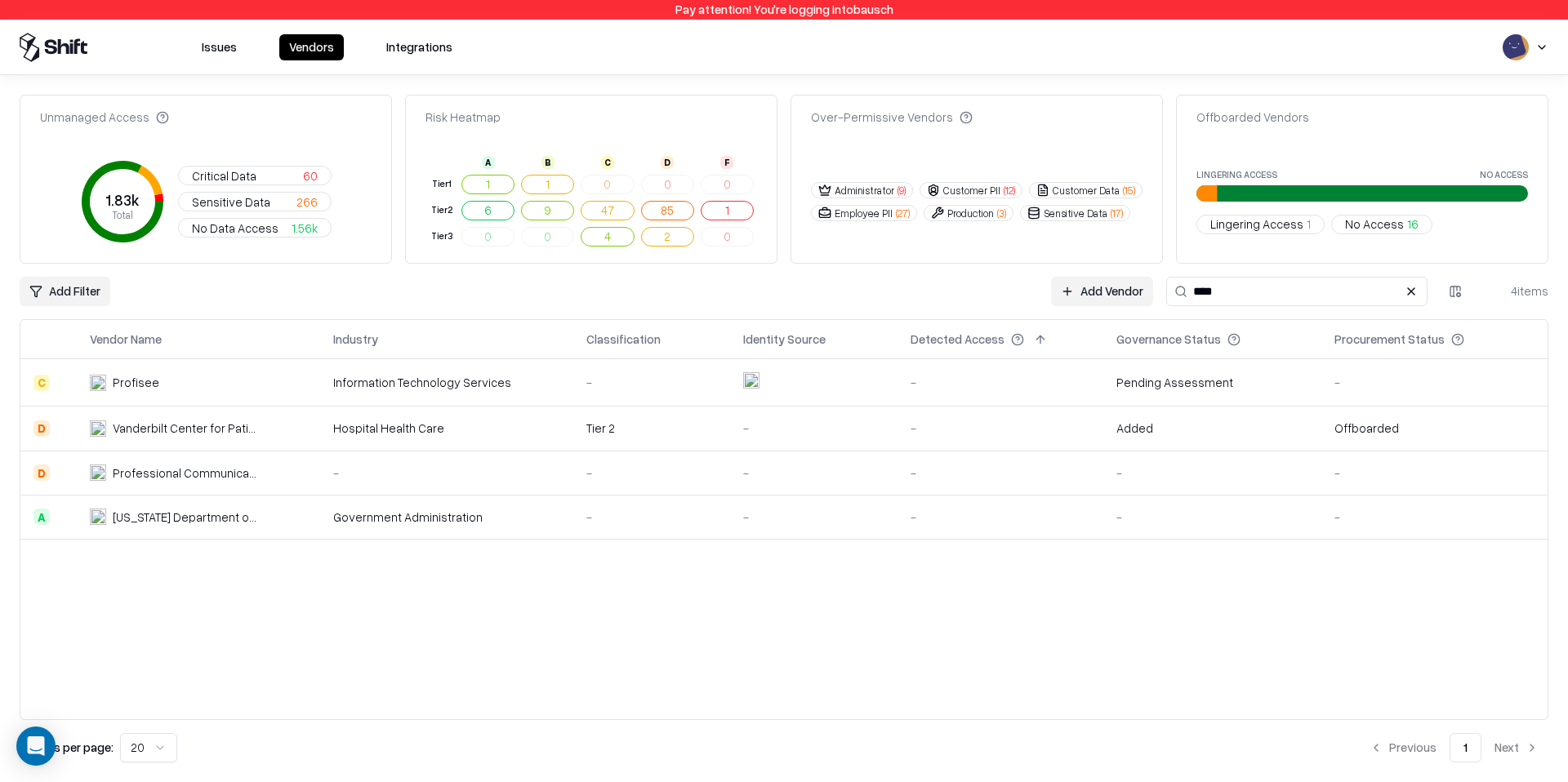
click at [272, 384] on td "Profisee" at bounding box center [198, 383] width 243 height 47
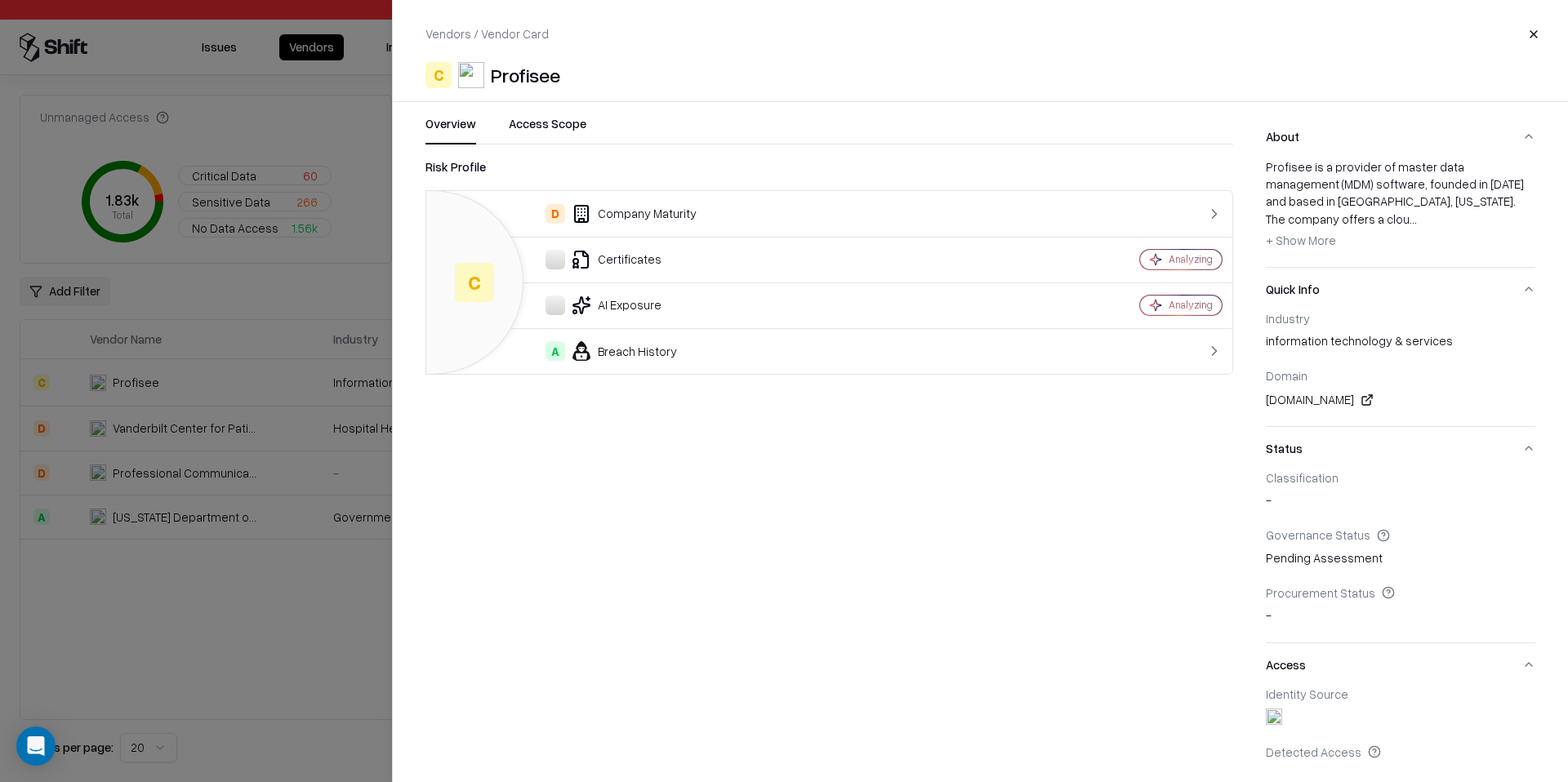
click at [213, 646] on div at bounding box center [784, 391] width 1568 height 782
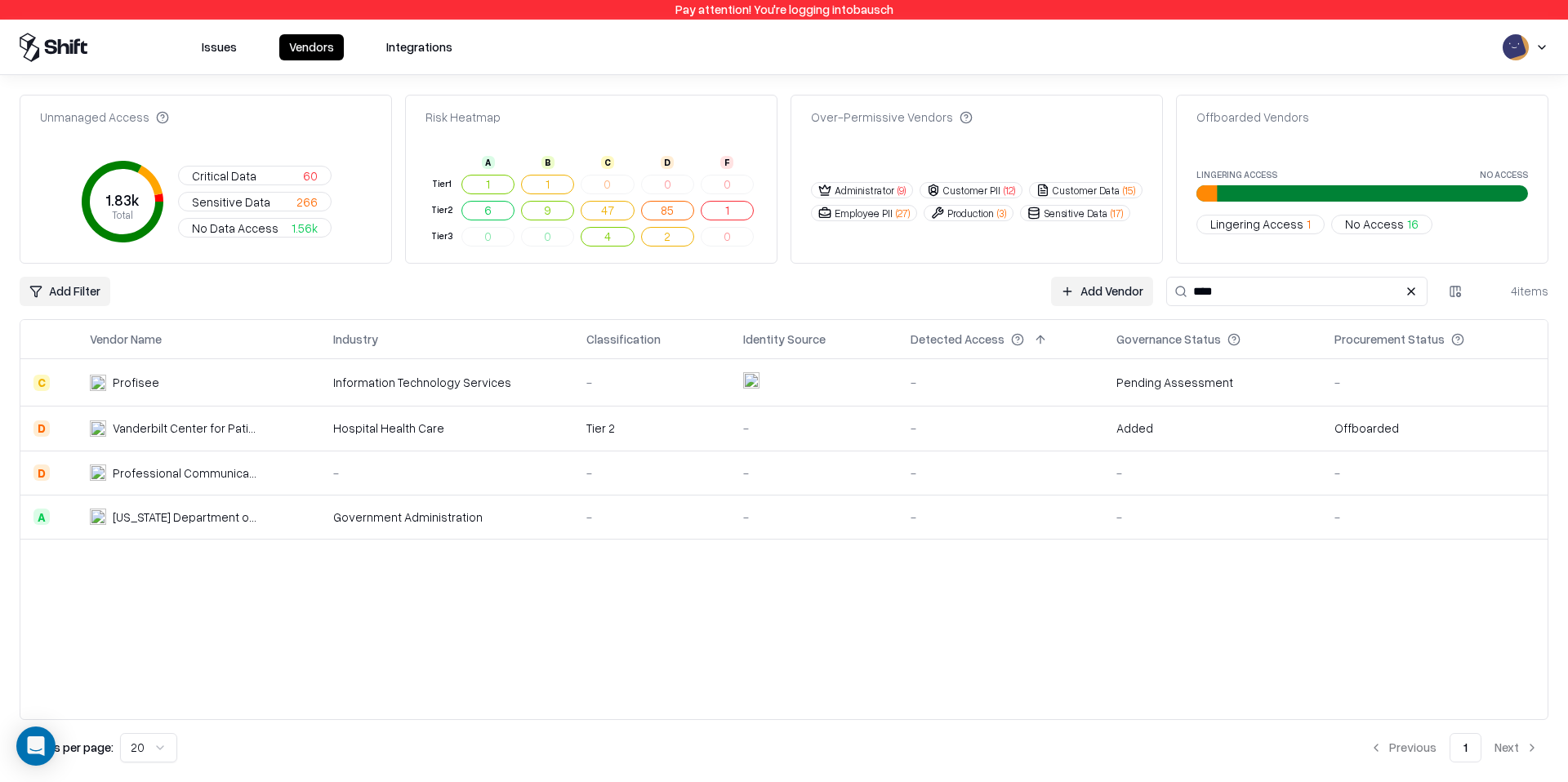
click at [374, 382] on div "Information Technology Services" at bounding box center [446, 382] width 227 height 17
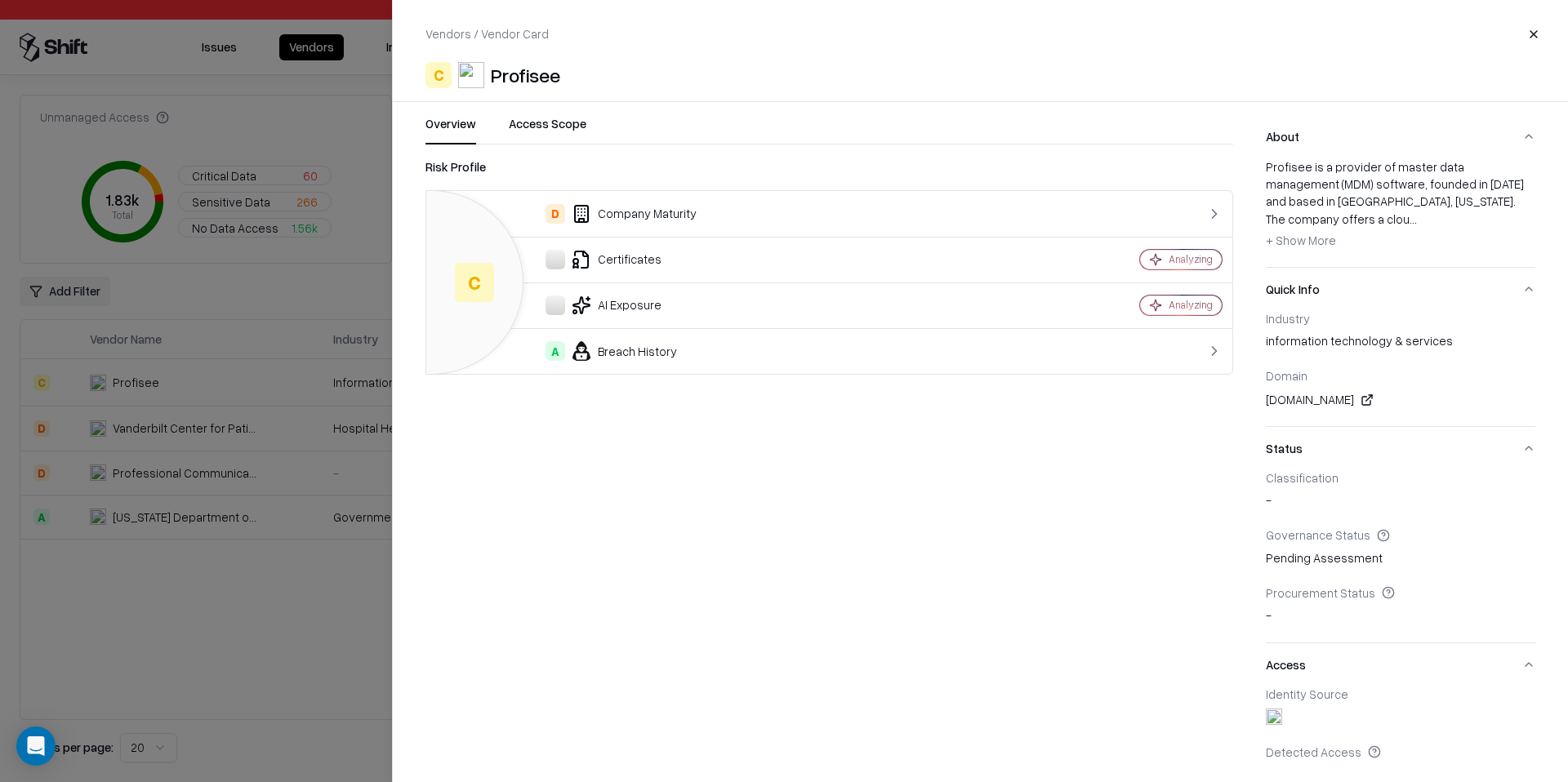
scroll to position [182, 0]
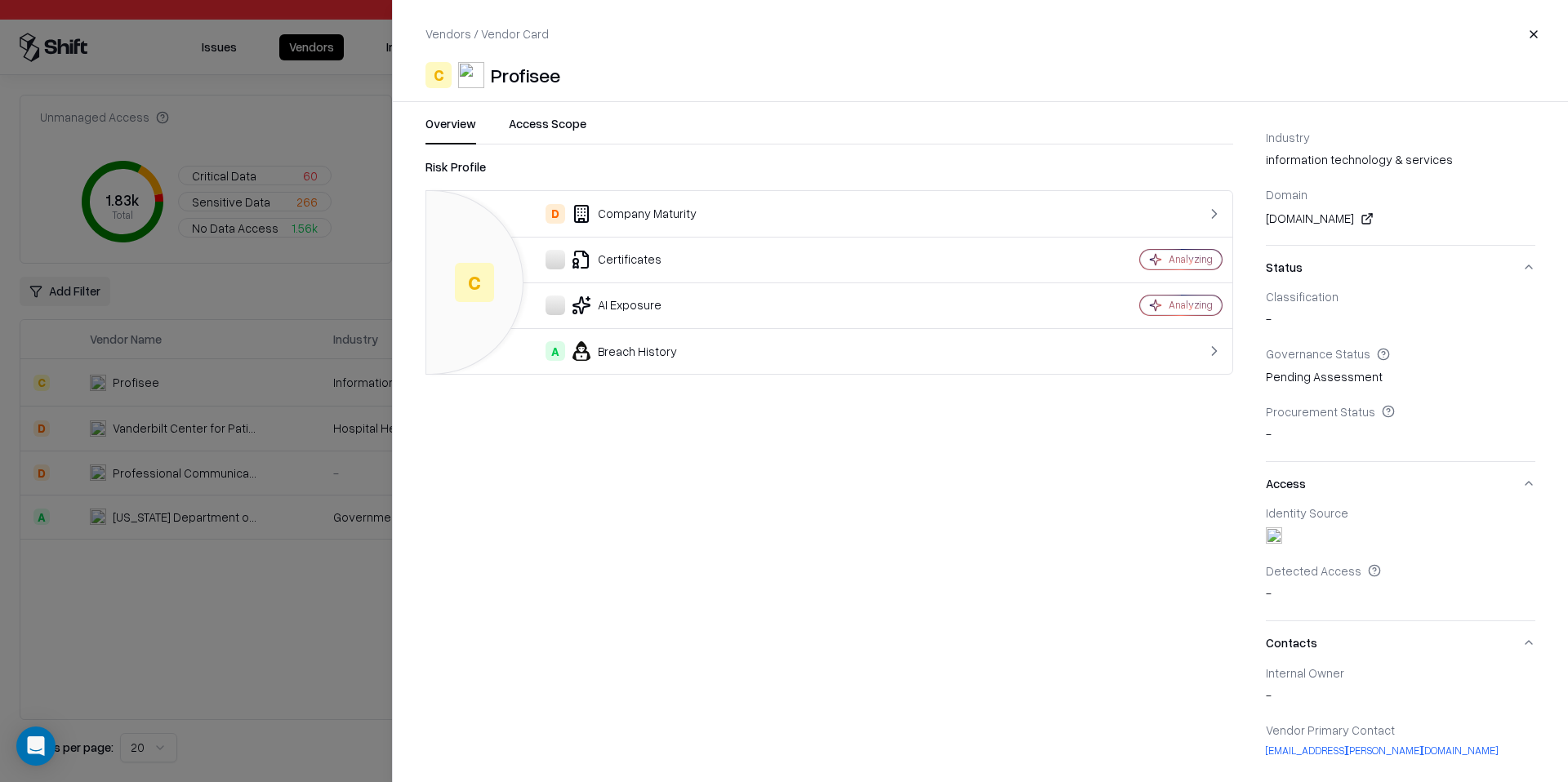
click at [888, 212] on div "D Company Maturity" at bounding box center [722, 214] width 565 height 20
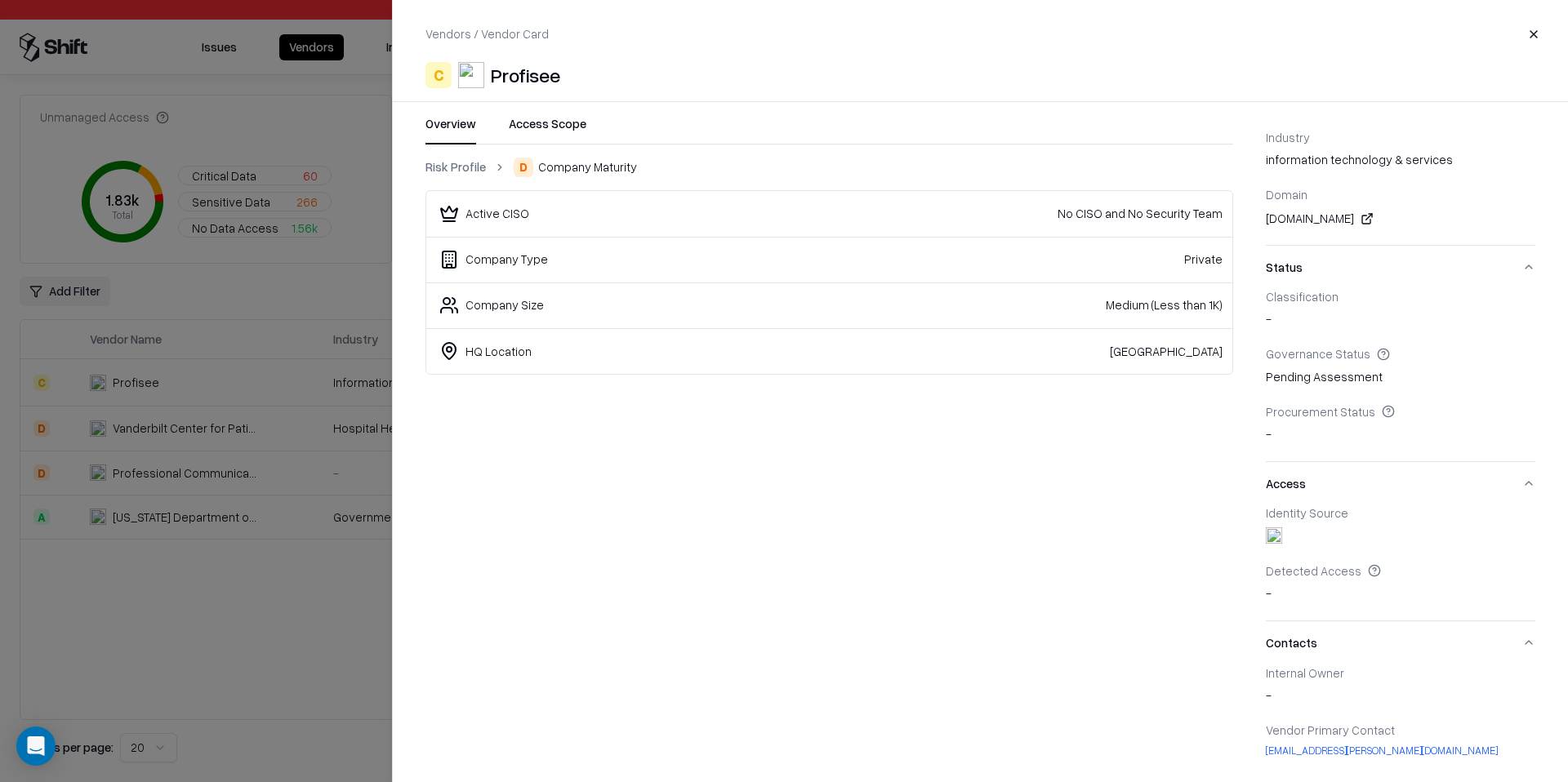
scroll to position [121, 0]
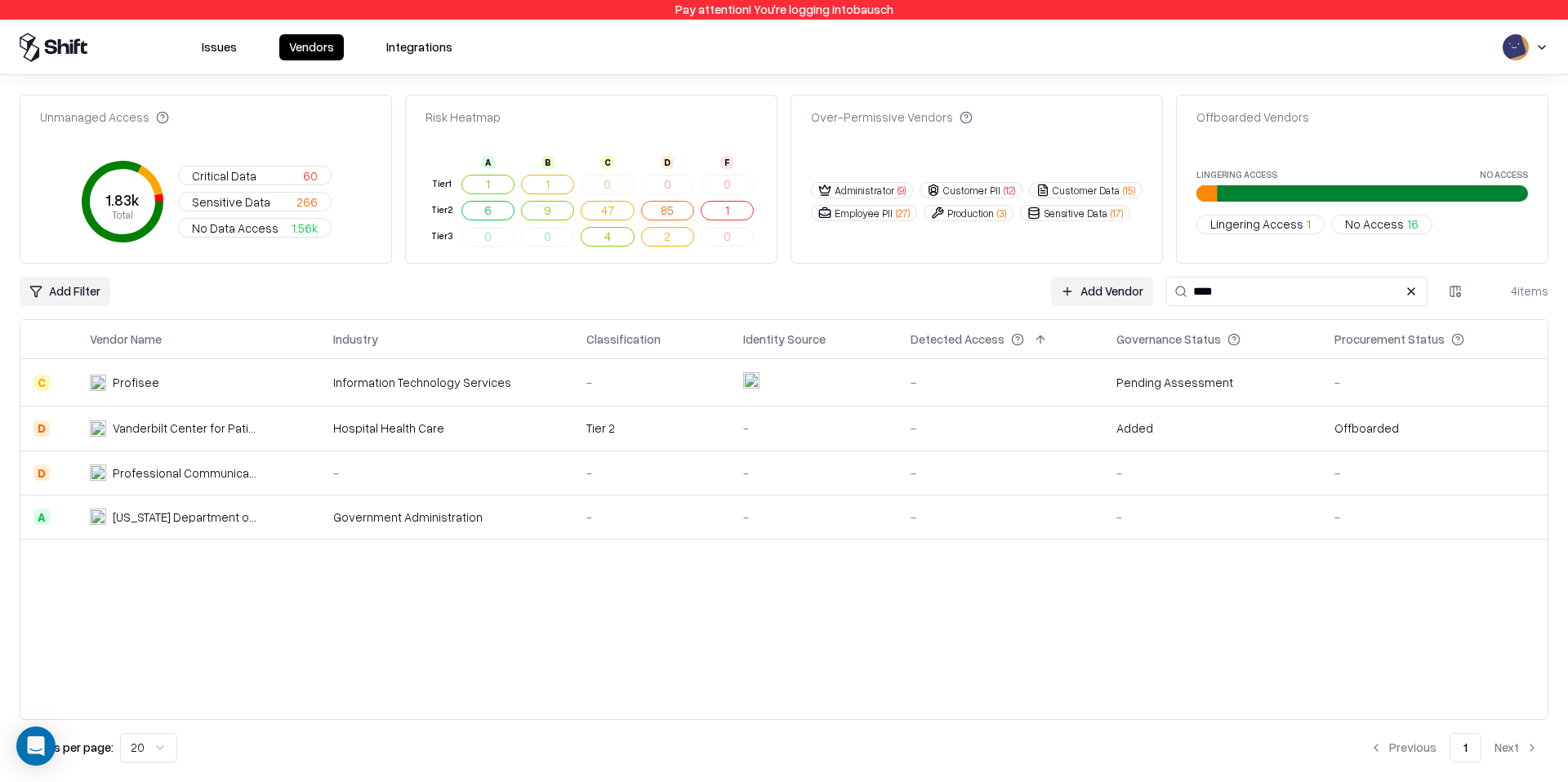
click at [385, 47] on button "Integrations" at bounding box center [419, 47] width 86 height 26
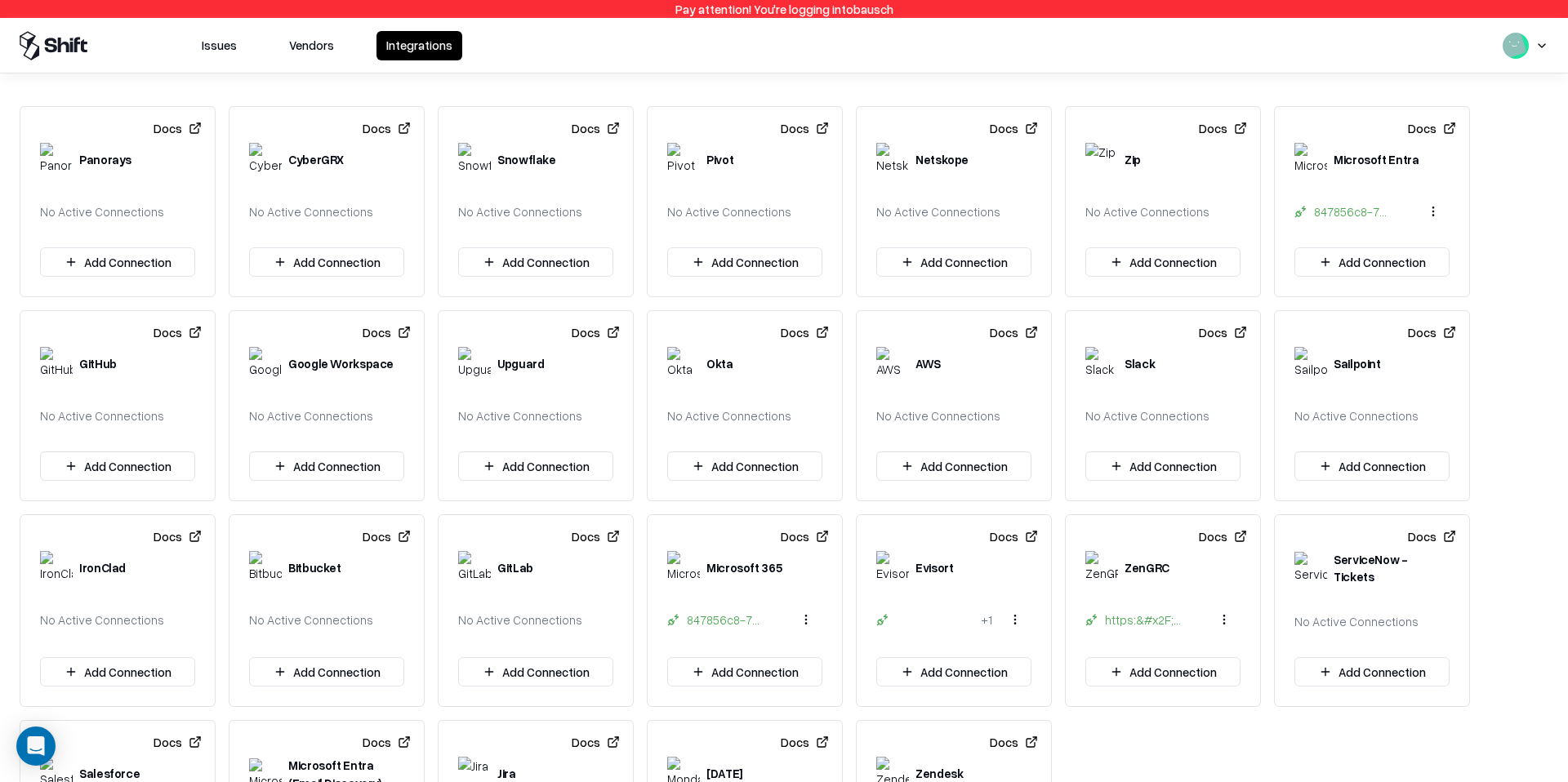
click at [331, 44] on button "Vendors" at bounding box center [311, 46] width 65 height 29
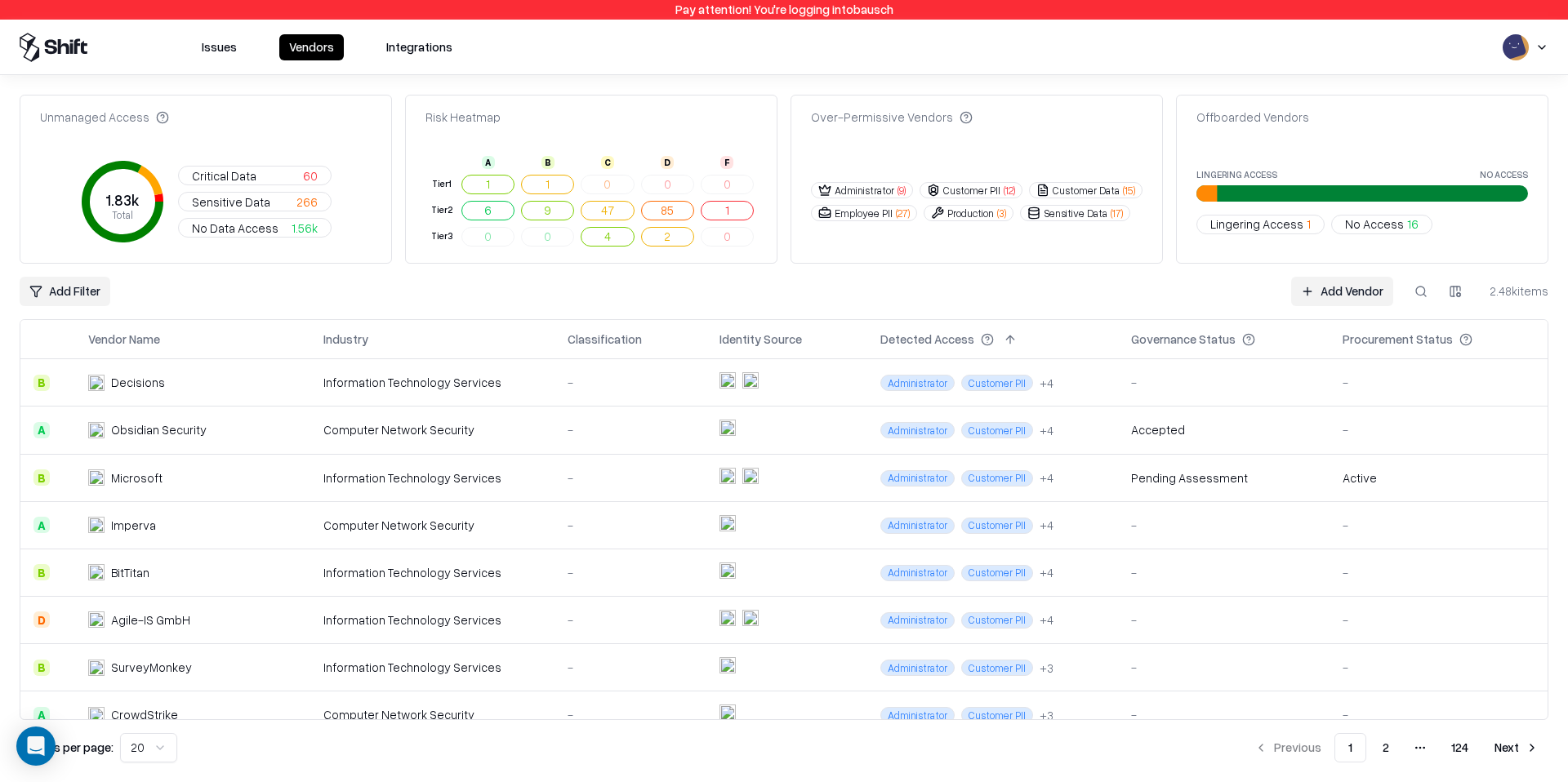
click at [1435, 289] on button at bounding box center [1422, 291] width 29 height 29
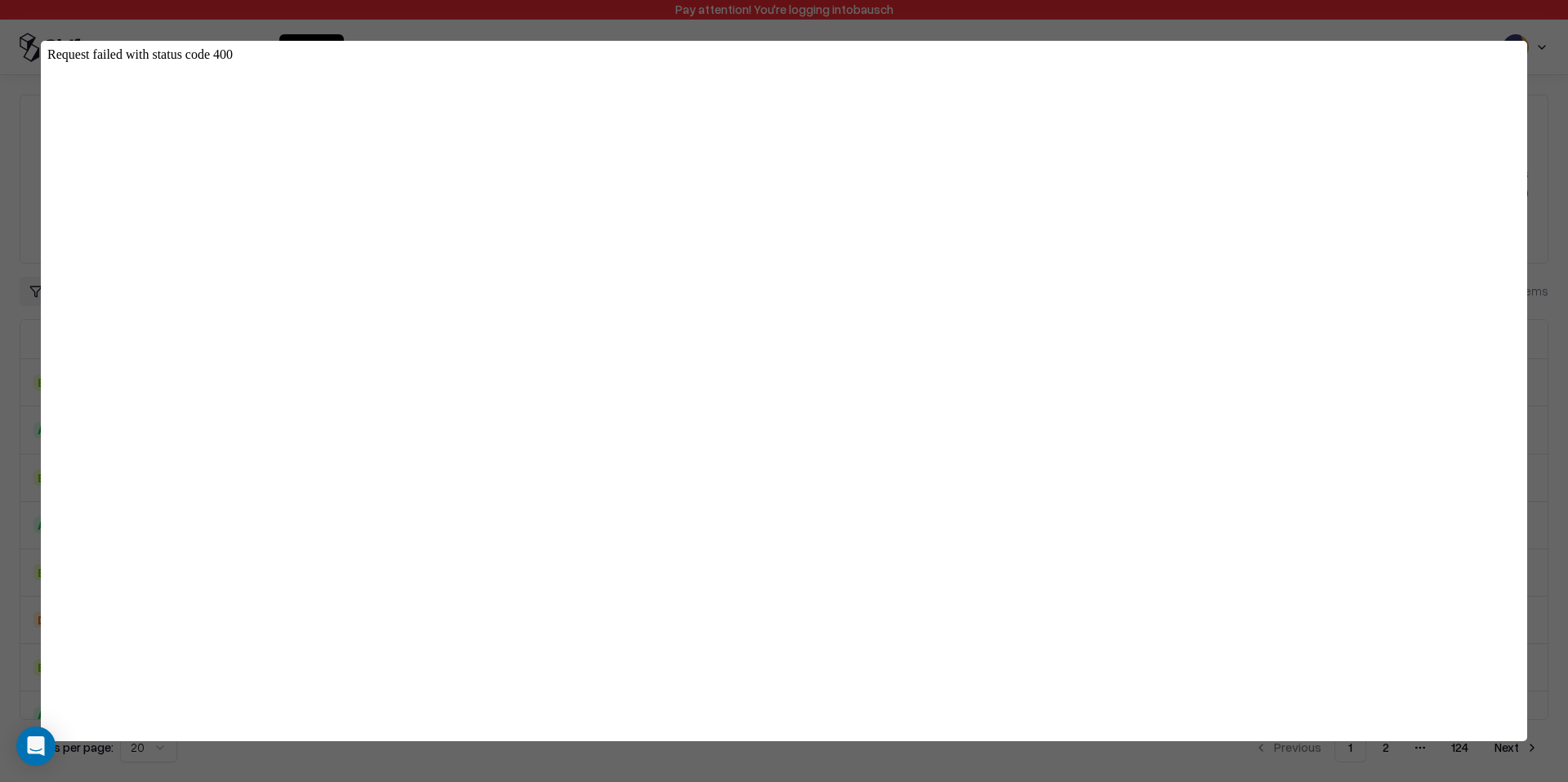
click at [1379, 20] on div at bounding box center [784, 391] width 1568 height 782
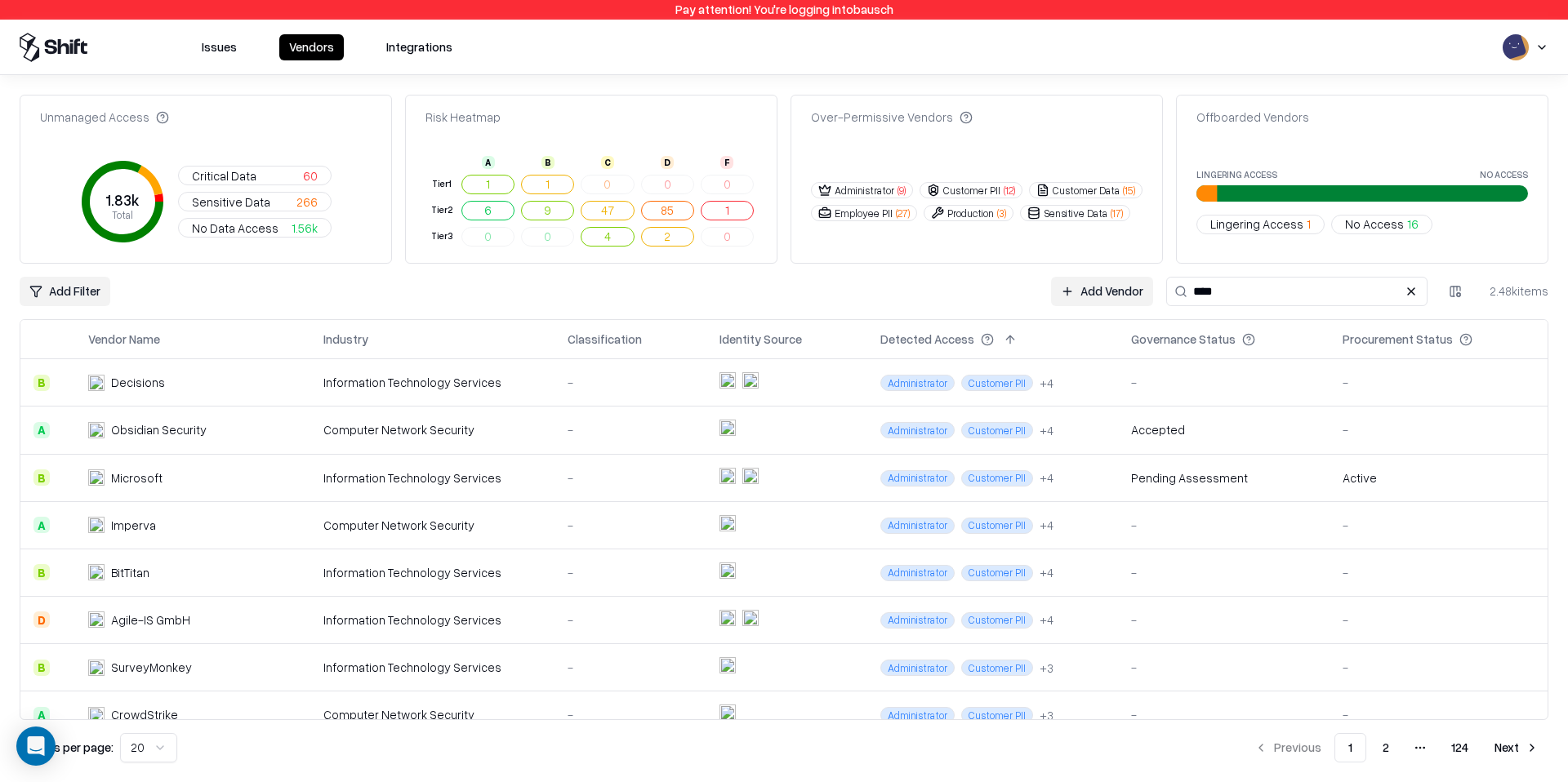
click at [1260, 289] on input "****" at bounding box center [1296, 291] width 261 height 29
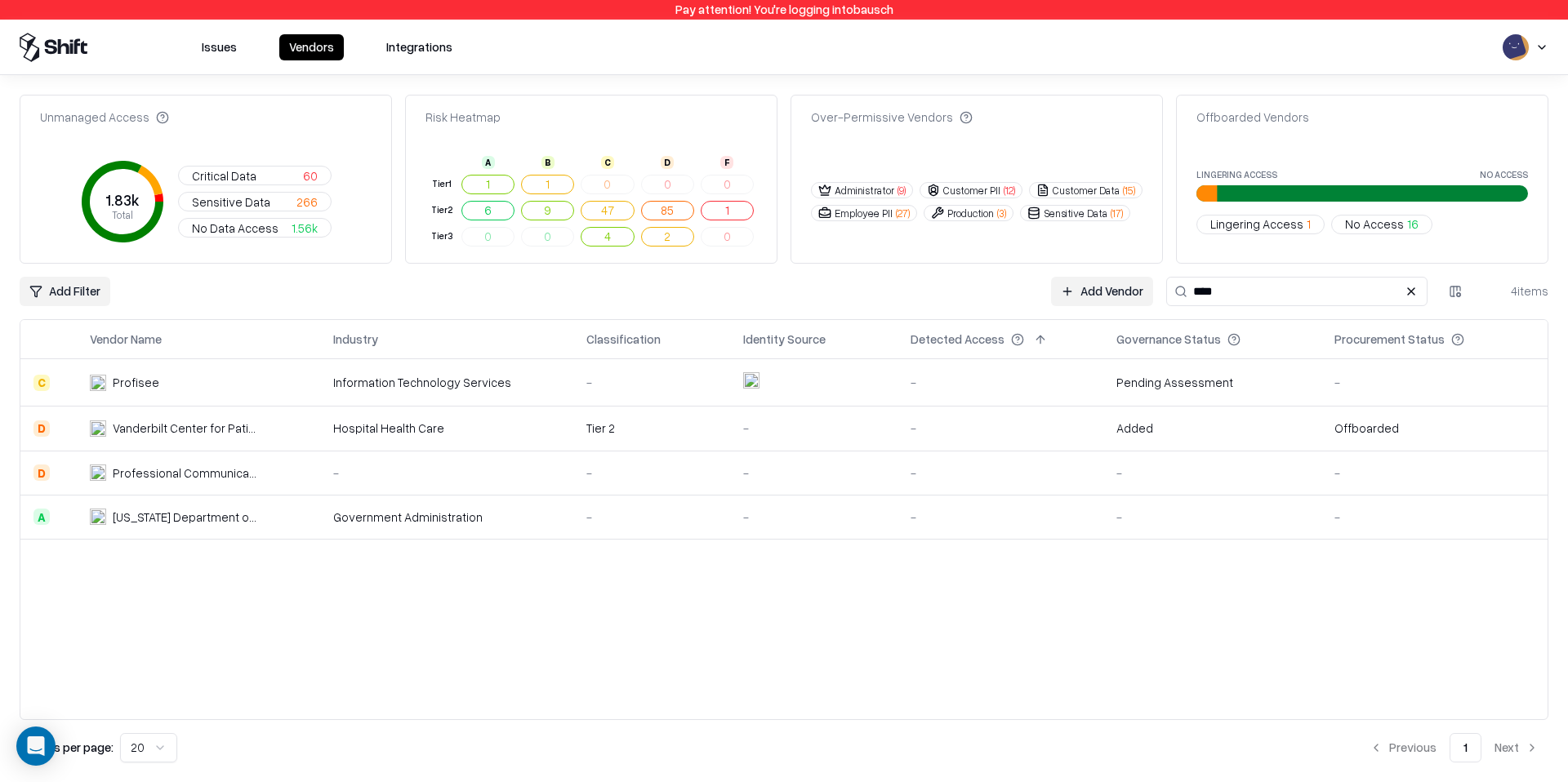
type input "****"
click at [268, 369] on td "Profisee" at bounding box center [198, 383] width 243 height 47
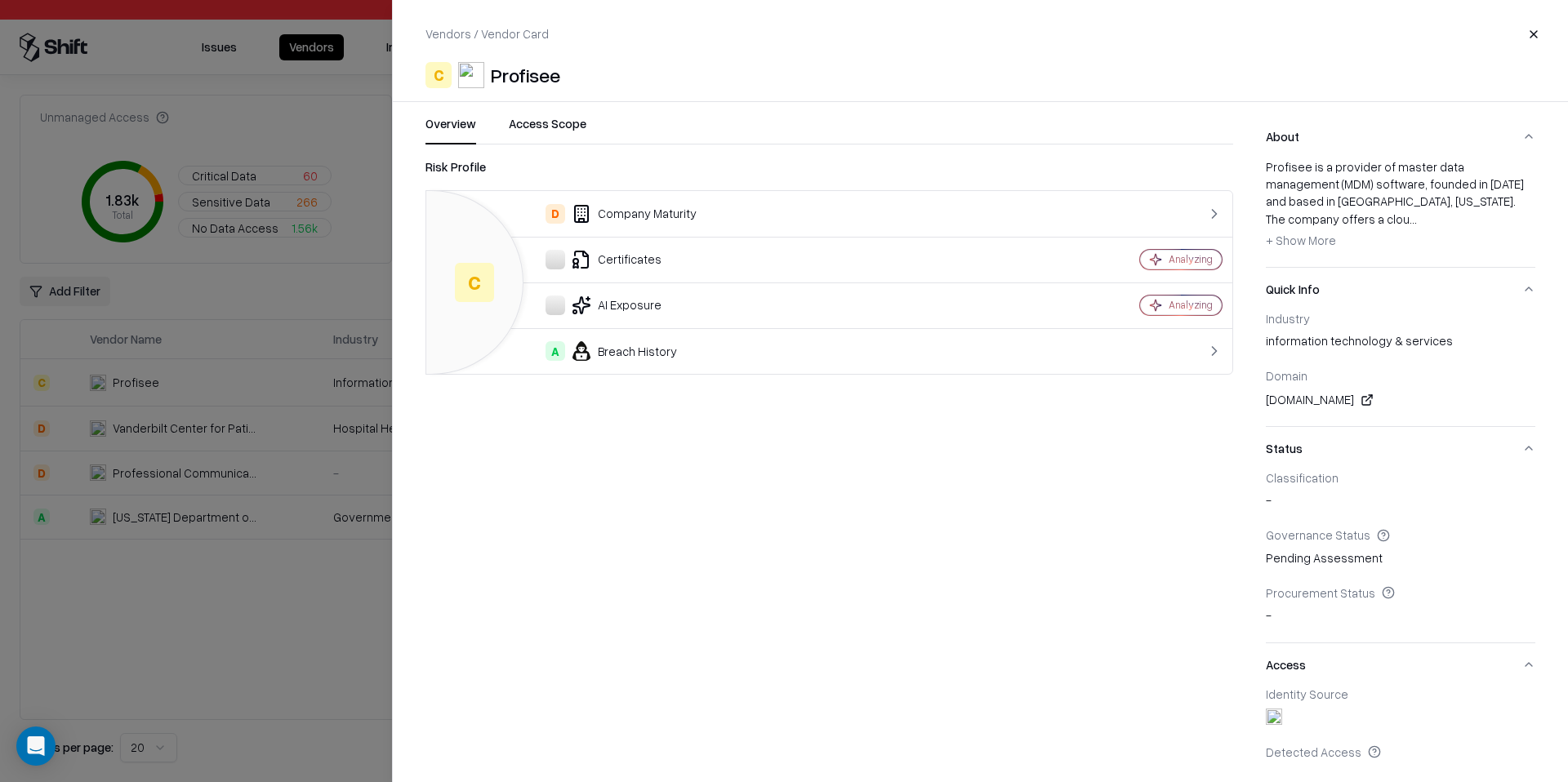
click at [598, 539] on div "Risk Profile C D Company Maturity Certificates Analyzing AI Exposure Analyzing …" at bounding box center [829, 461] width 808 height 605
click at [665, 266] on div "A Certificates" at bounding box center [784, 259] width 689 height 20
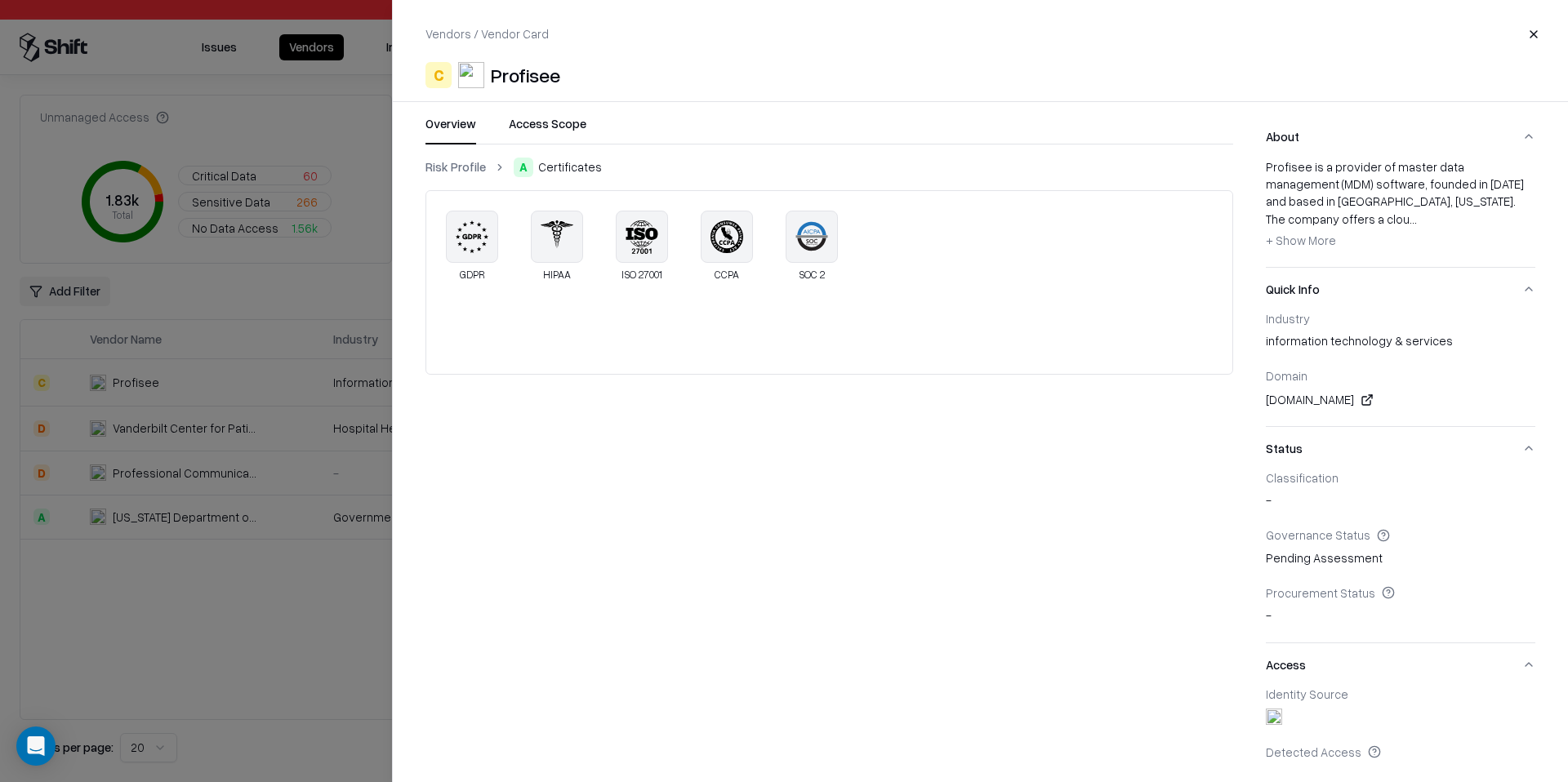
click at [502, 75] on div "Profisee" at bounding box center [525, 75] width 70 height 26
click at [482, 73] on object "Profisee" at bounding box center [471, 75] width 26 height 26
click at [1299, 370] on div "Domain [DOMAIN_NAME]" at bounding box center [1400, 390] width 269 height 44
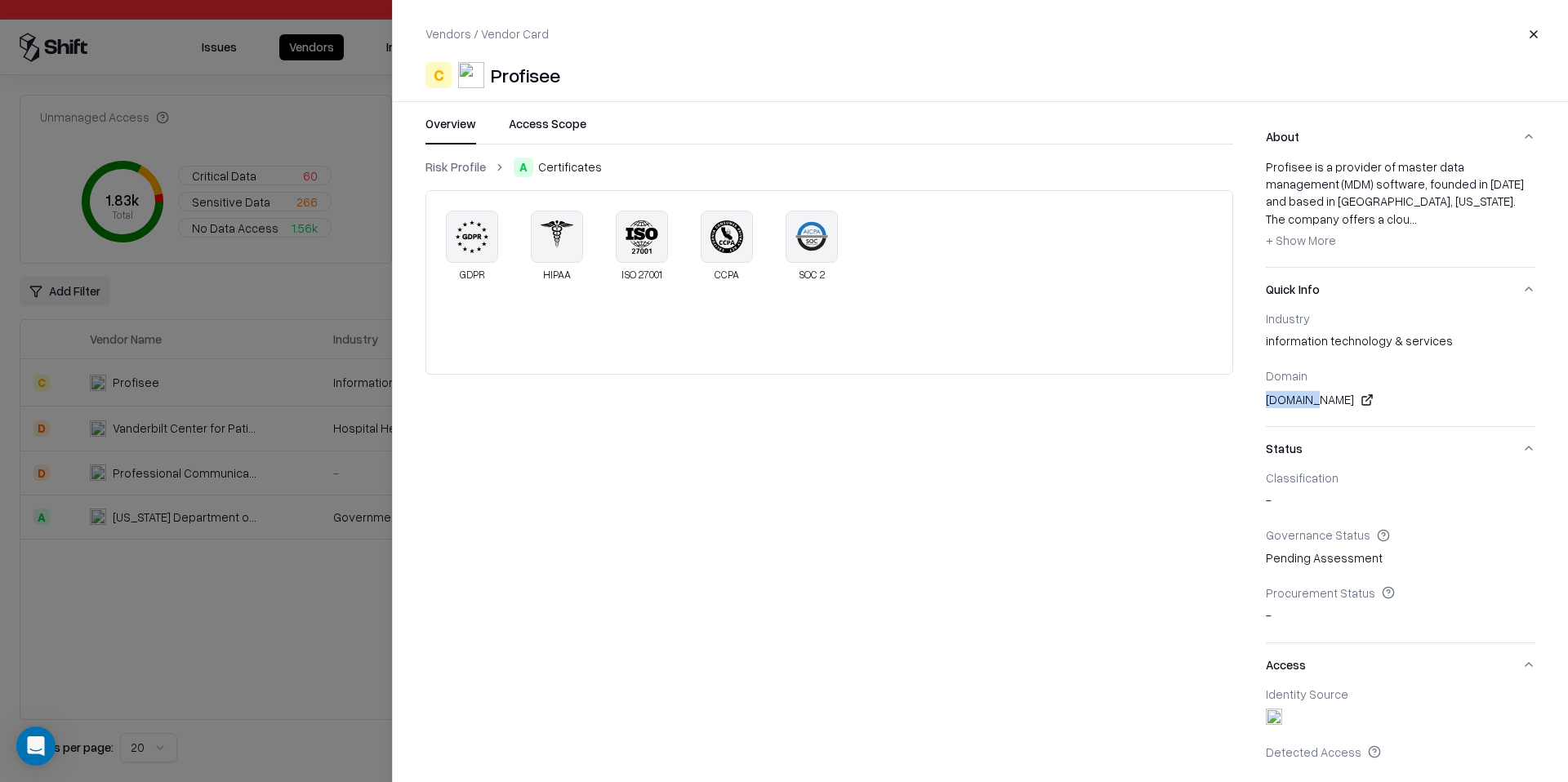
click at [1299, 390] on div "[DOMAIN_NAME]" at bounding box center [1400, 400] width 269 height 20
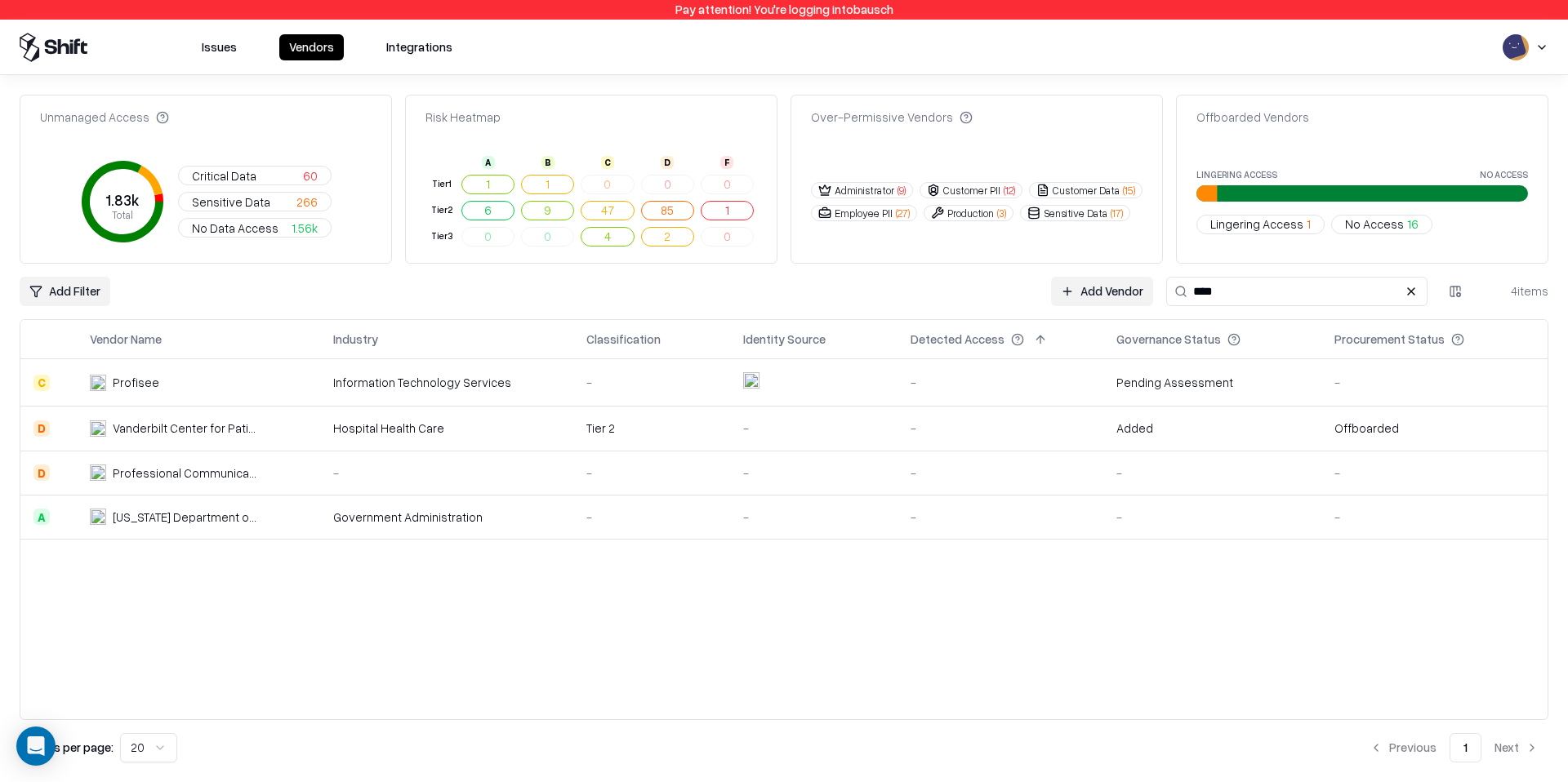
click at [1237, 281] on input "****" at bounding box center [1296, 291] width 261 height 29
click at [560, 385] on td "Information Technology Services" at bounding box center [446, 383] width 253 height 47
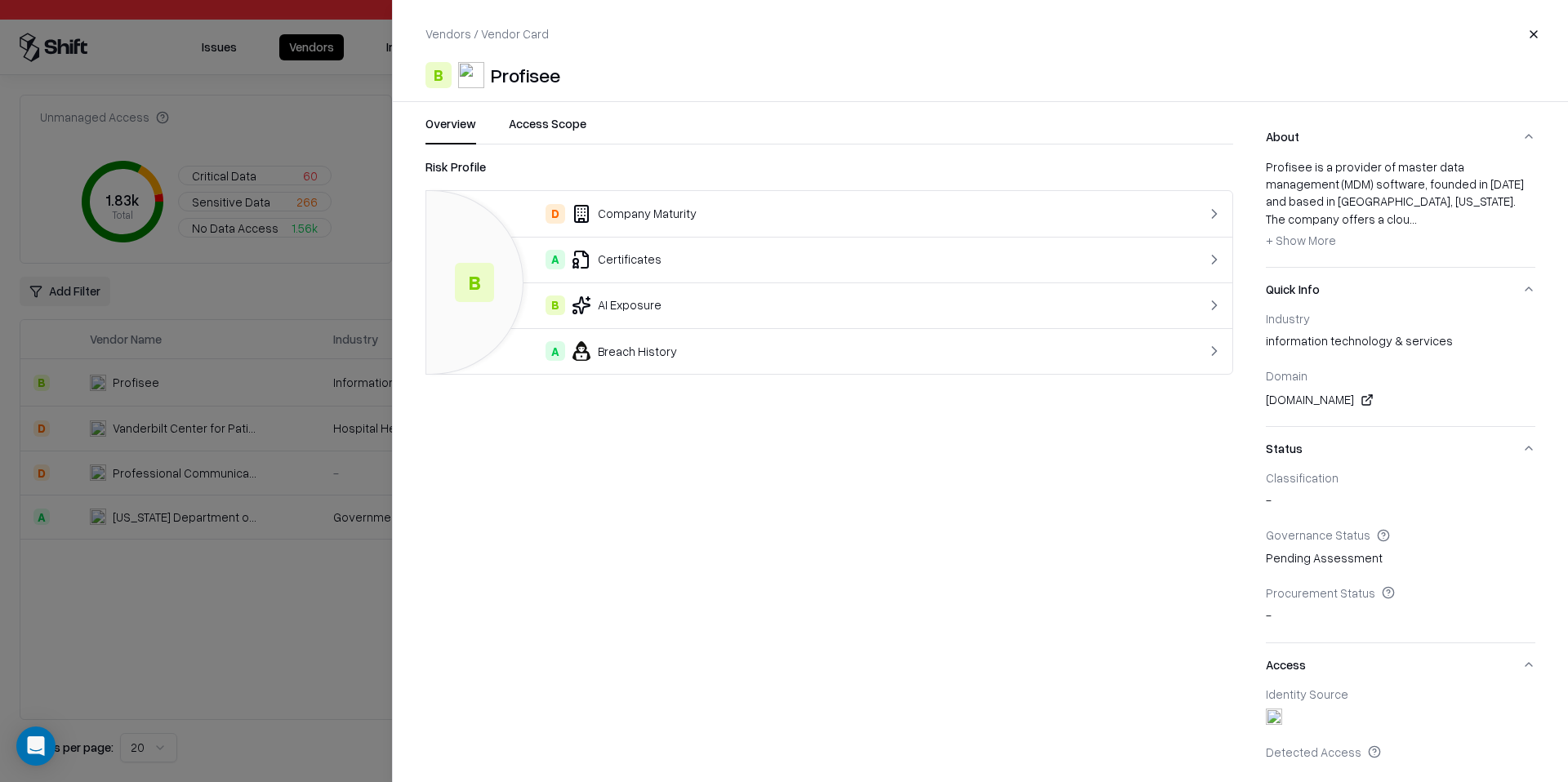
click at [572, 113] on div "Vendors / Vendor Card Close B Profisee Overview Access Scope Risk Profile B D C…" at bounding box center [980, 391] width 1176 height 782
click at [565, 120] on button "Access Scope" at bounding box center [547, 130] width 78 height 29
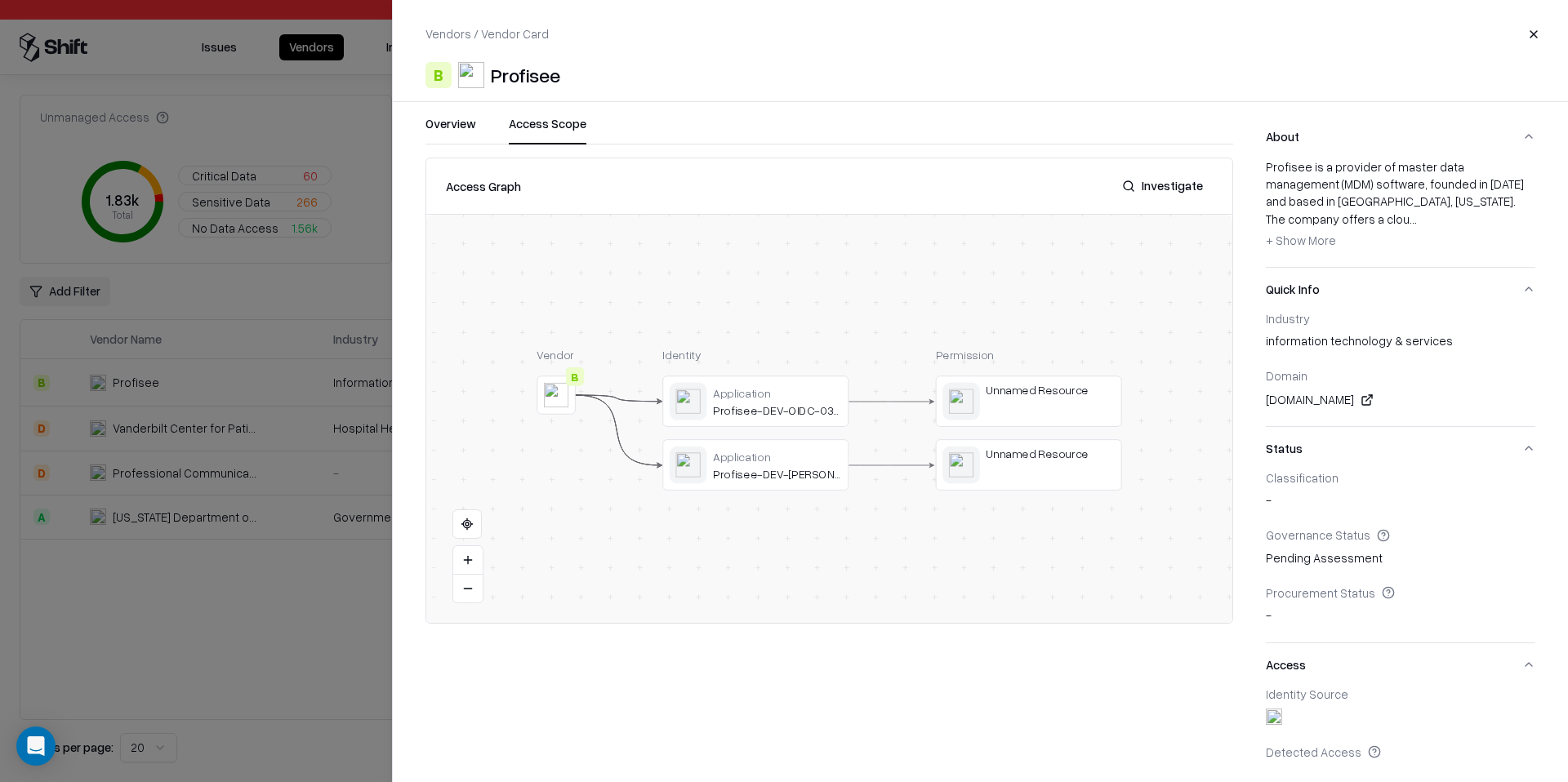
click at [0, 0] on div at bounding box center [0, 0] width 0 height 0
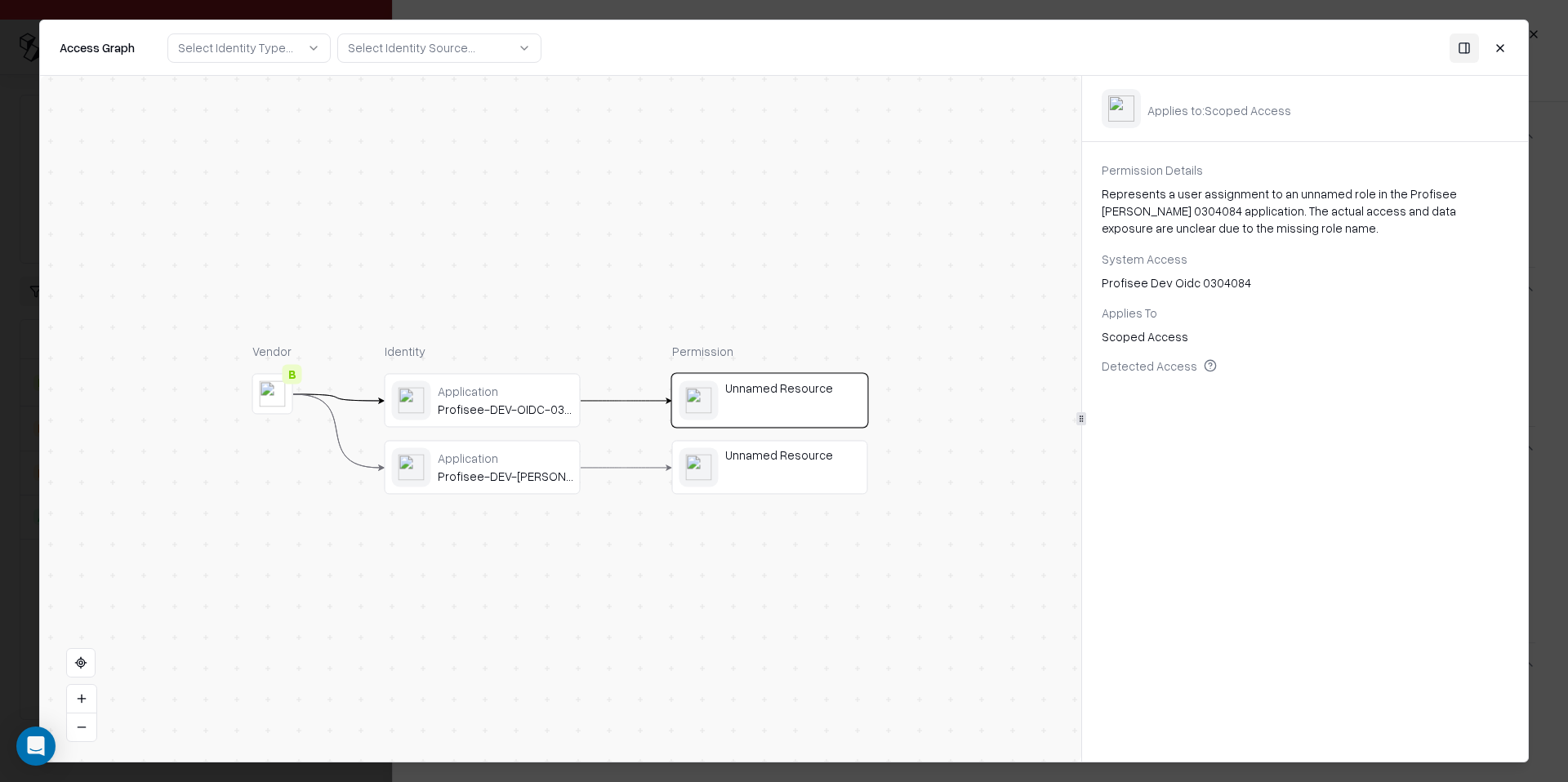
click at [534, 472] on div "Profisee-DEV-[PERSON_NAME]-0304084" at bounding box center [506, 477] width 136 height 15
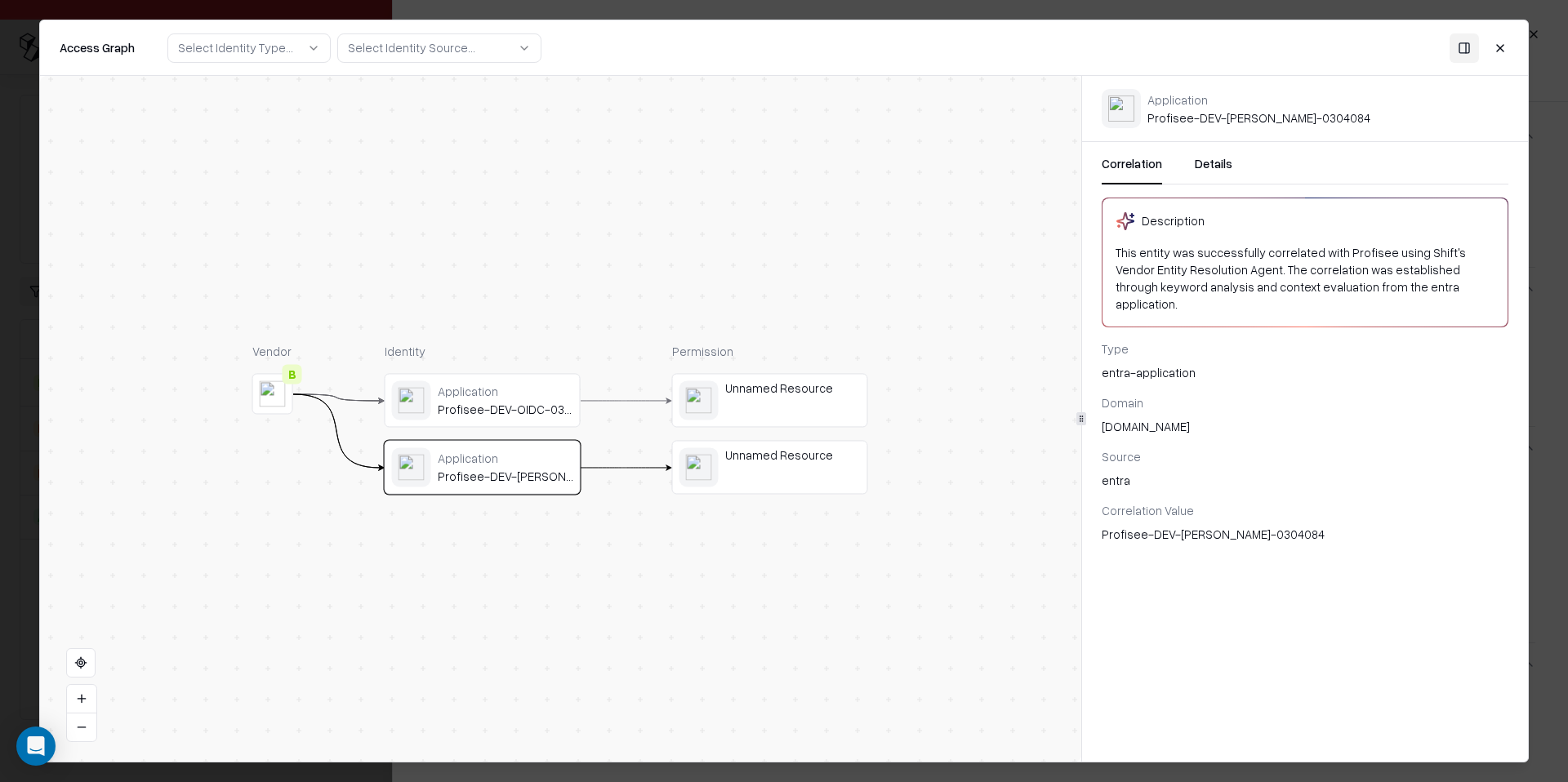
click at [520, 401] on div "Application Profisee-DEV-OIDC-0304084" at bounding box center [506, 400] width 136 height 34
click at [526, 451] on div "Application" at bounding box center [506, 458] width 136 height 15
click at [1206, 159] on button "Details" at bounding box center [1214, 170] width 38 height 29
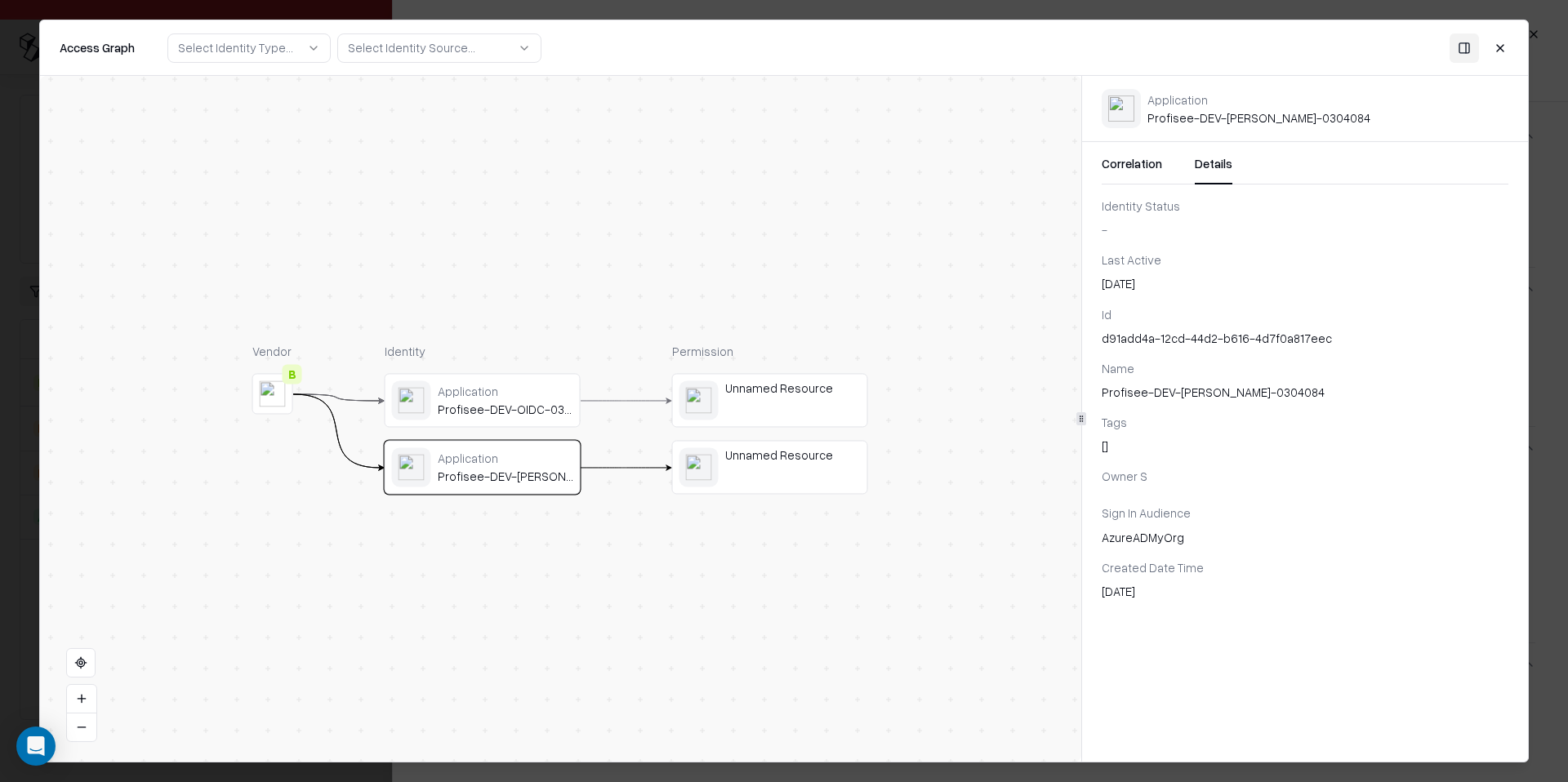
click at [1167, 335] on div "d91add4a-12cd-44d2-b616-4d7f0a817eec" at bounding box center [1305, 338] width 407 height 17
copy div "d91add4a-12cd-44d2-b616-4d7f0a817eec"
click at [494, 429] on div "Application Profisee-DEV-OIDC-0304084 Application Profisee-DEV-[PERSON_NAME]-03…" at bounding box center [484, 434] width 196 height 121
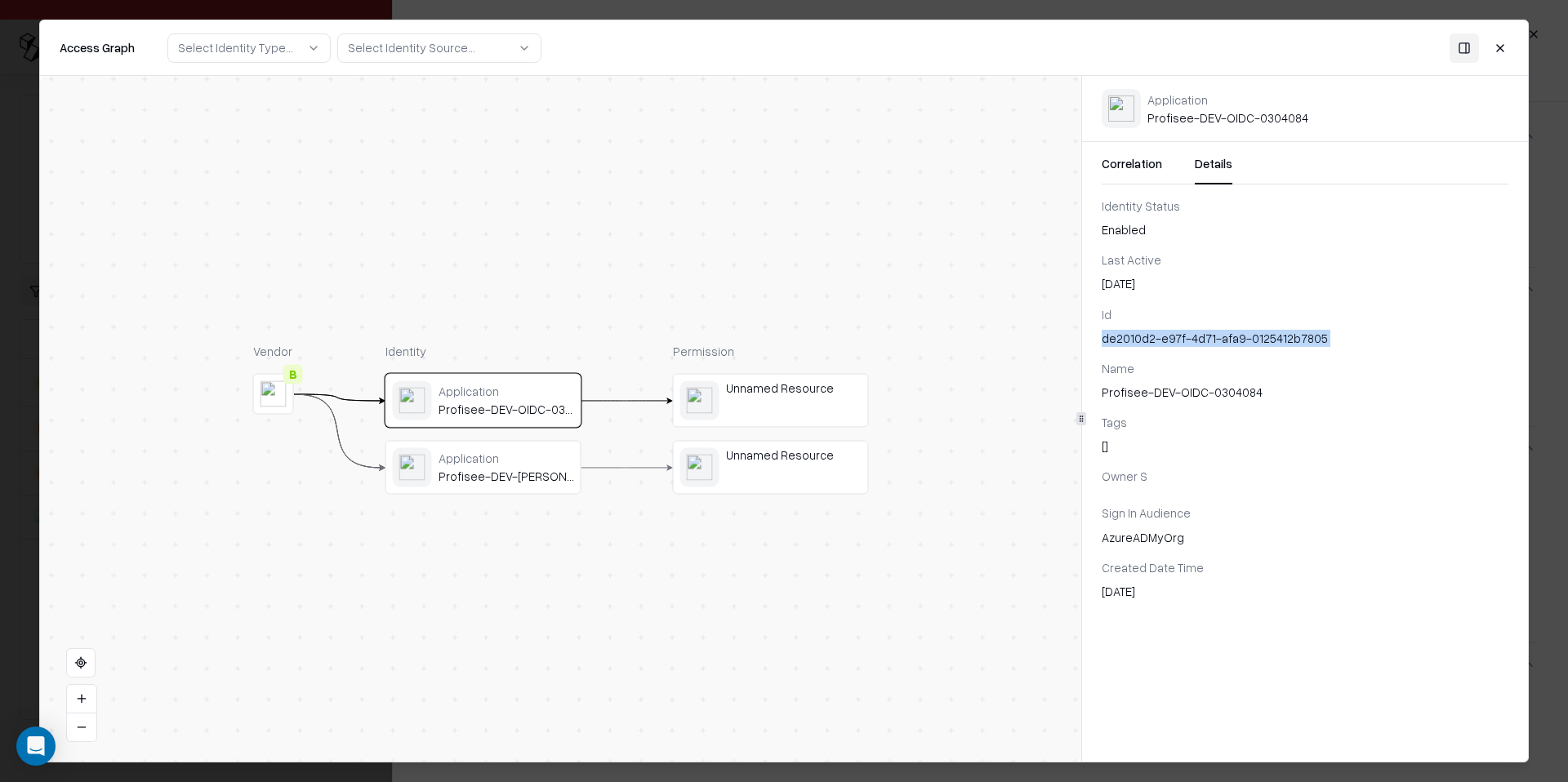
click at [1205, 342] on div "de2010d2-e97f-4d71-afa9-0125412b7805" at bounding box center [1305, 338] width 407 height 17
click at [475, 458] on div "Application" at bounding box center [507, 458] width 136 height 15
click at [732, 394] on div "Unnamed Resource" at bounding box center [794, 389] width 136 height 15
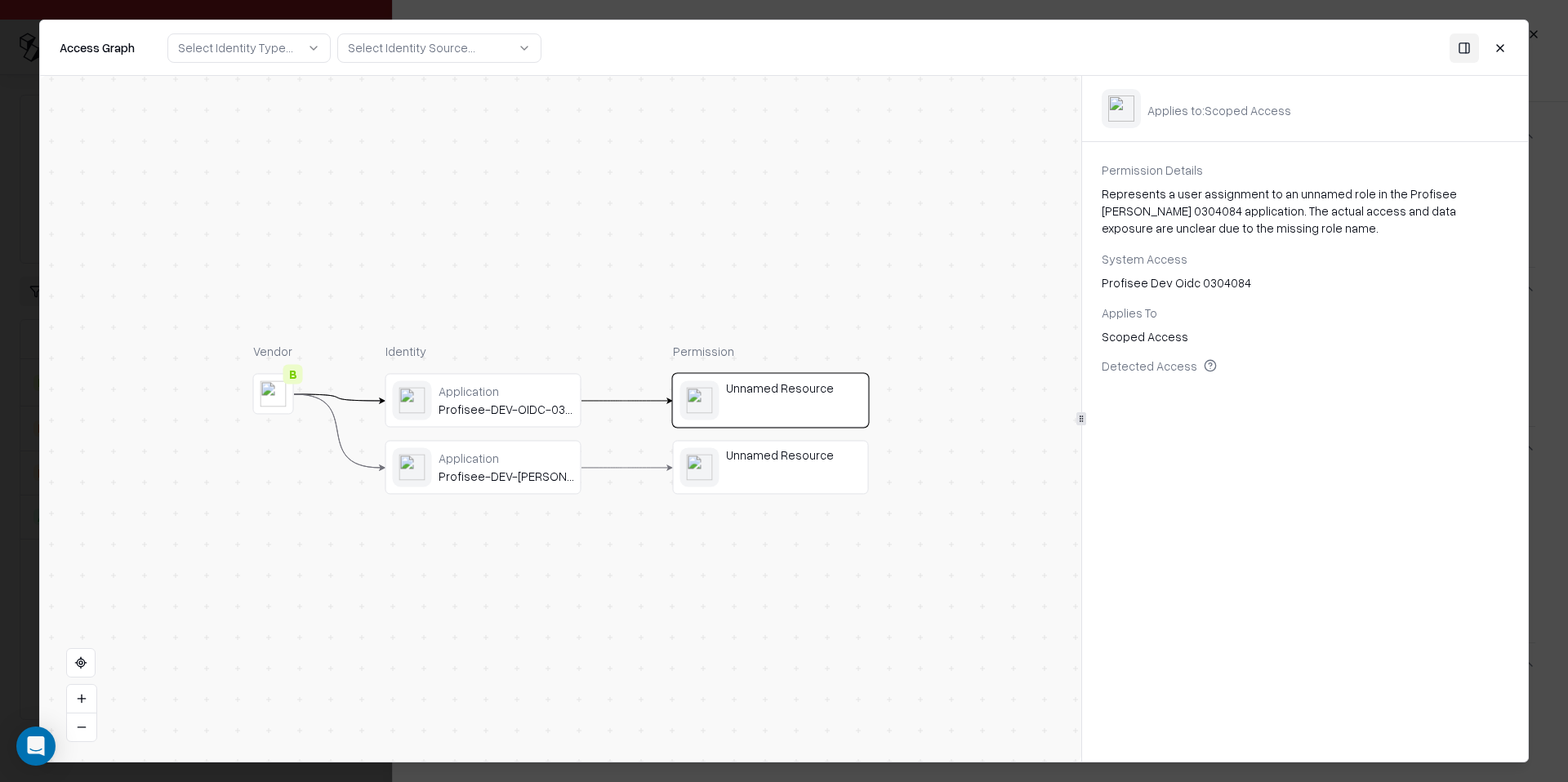
click at [781, 420] on div "Unnamed Resource" at bounding box center [794, 401] width 136 height 39
click at [814, 448] on div "Unnamed Resource" at bounding box center [794, 456] width 136 height 15
click at [827, 366] on div "Permission Unnamed Resource Unnamed Resource" at bounding box center [771, 418] width 196 height 151
click at [813, 398] on div "Unnamed Resource" at bounding box center [794, 401] width 136 height 39
click at [778, 486] on div "Unnamed Resource" at bounding box center [794, 468] width 136 height 39
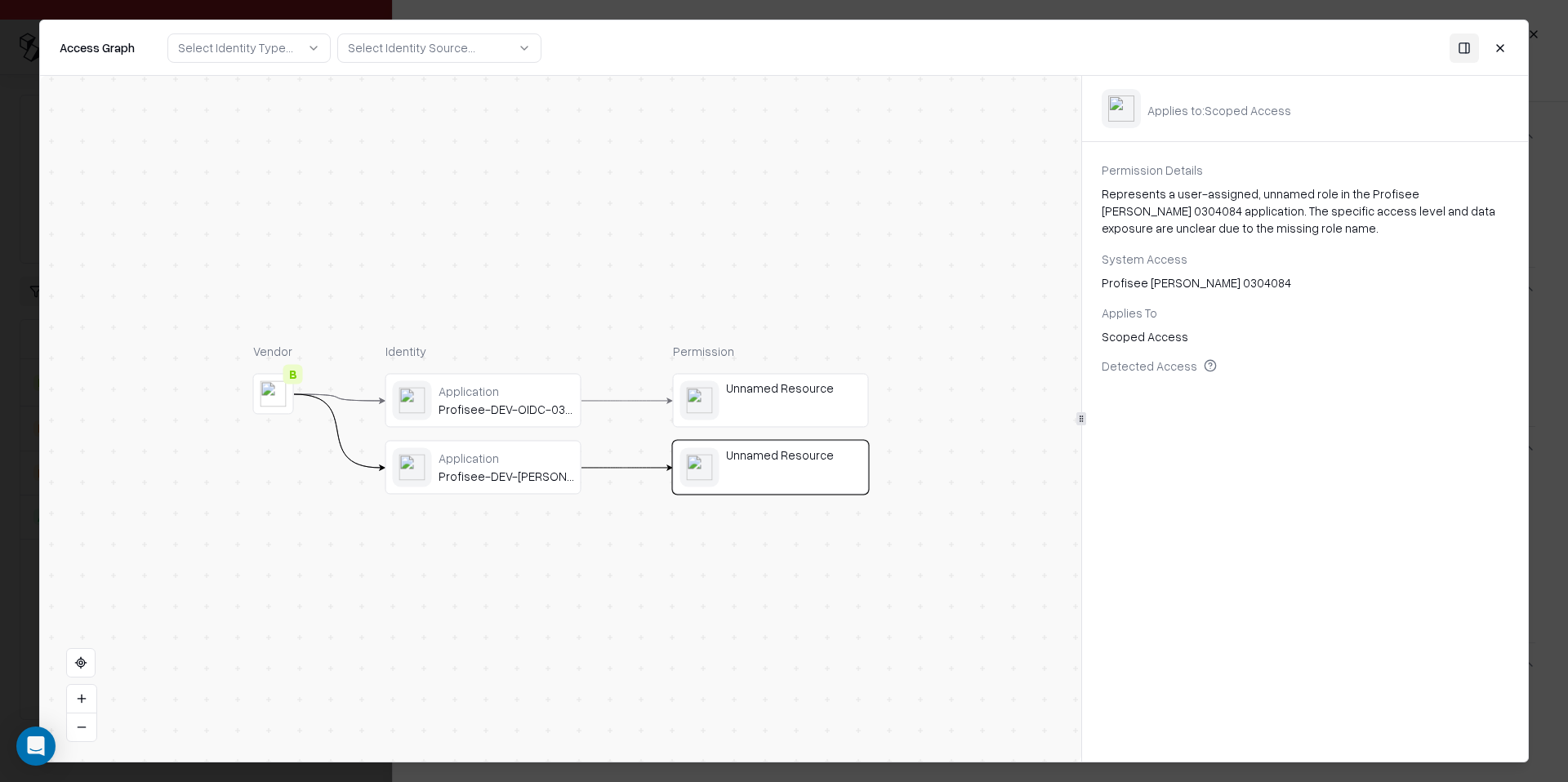
click at [800, 394] on div "Unnamed Resource" at bounding box center [794, 389] width 136 height 15
click at [507, 401] on div "Application Profisee-DEV-OIDC-0304084" at bounding box center [507, 400] width 136 height 34
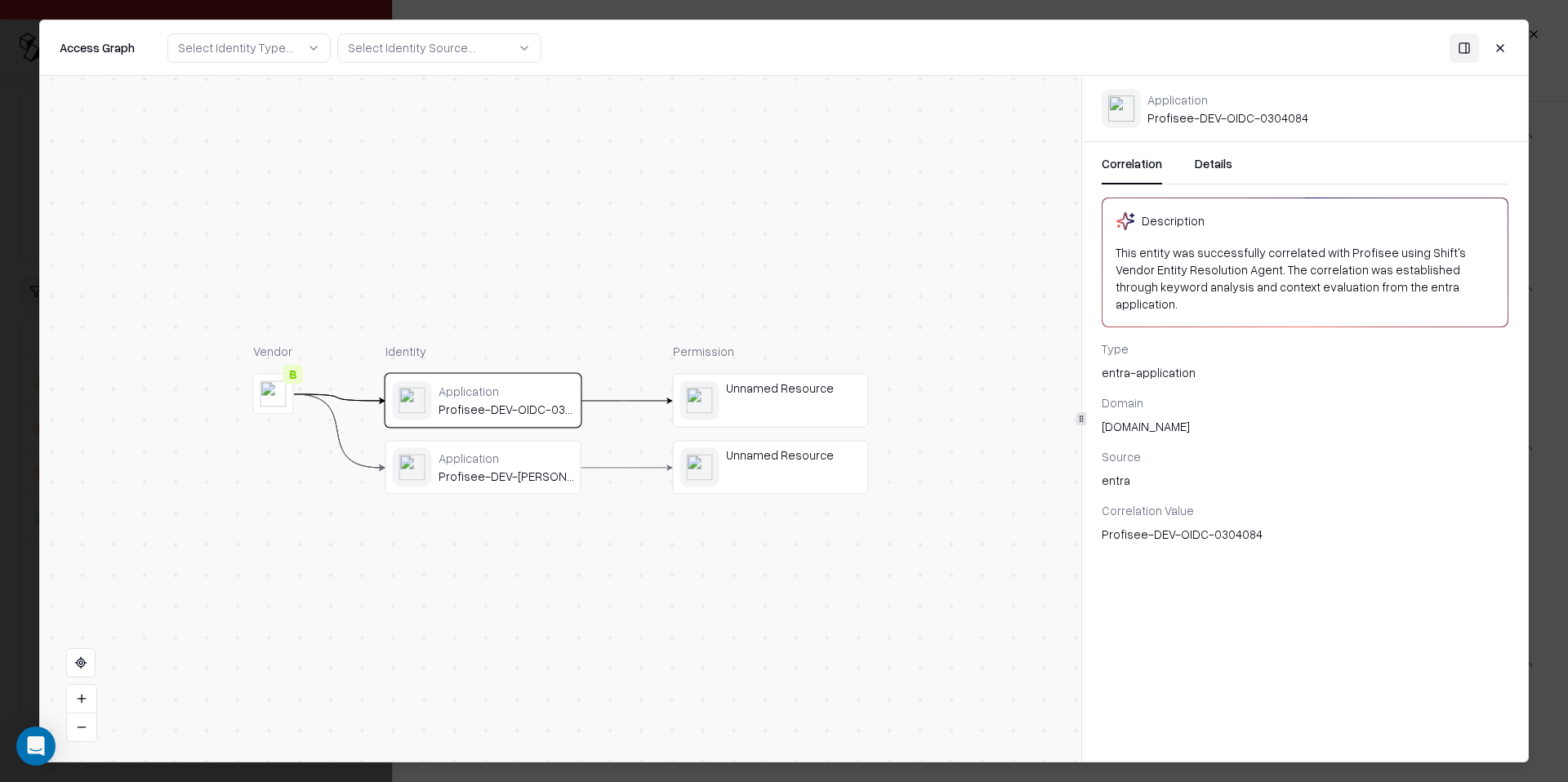
click at [508, 471] on div "Profisee-DEV-[PERSON_NAME]-0304084" at bounding box center [507, 477] width 136 height 15
click at [519, 408] on div "Profisee-DEV-OIDC-0304084" at bounding box center [507, 410] width 136 height 15
click at [525, 462] on div "Application" at bounding box center [507, 458] width 136 height 15
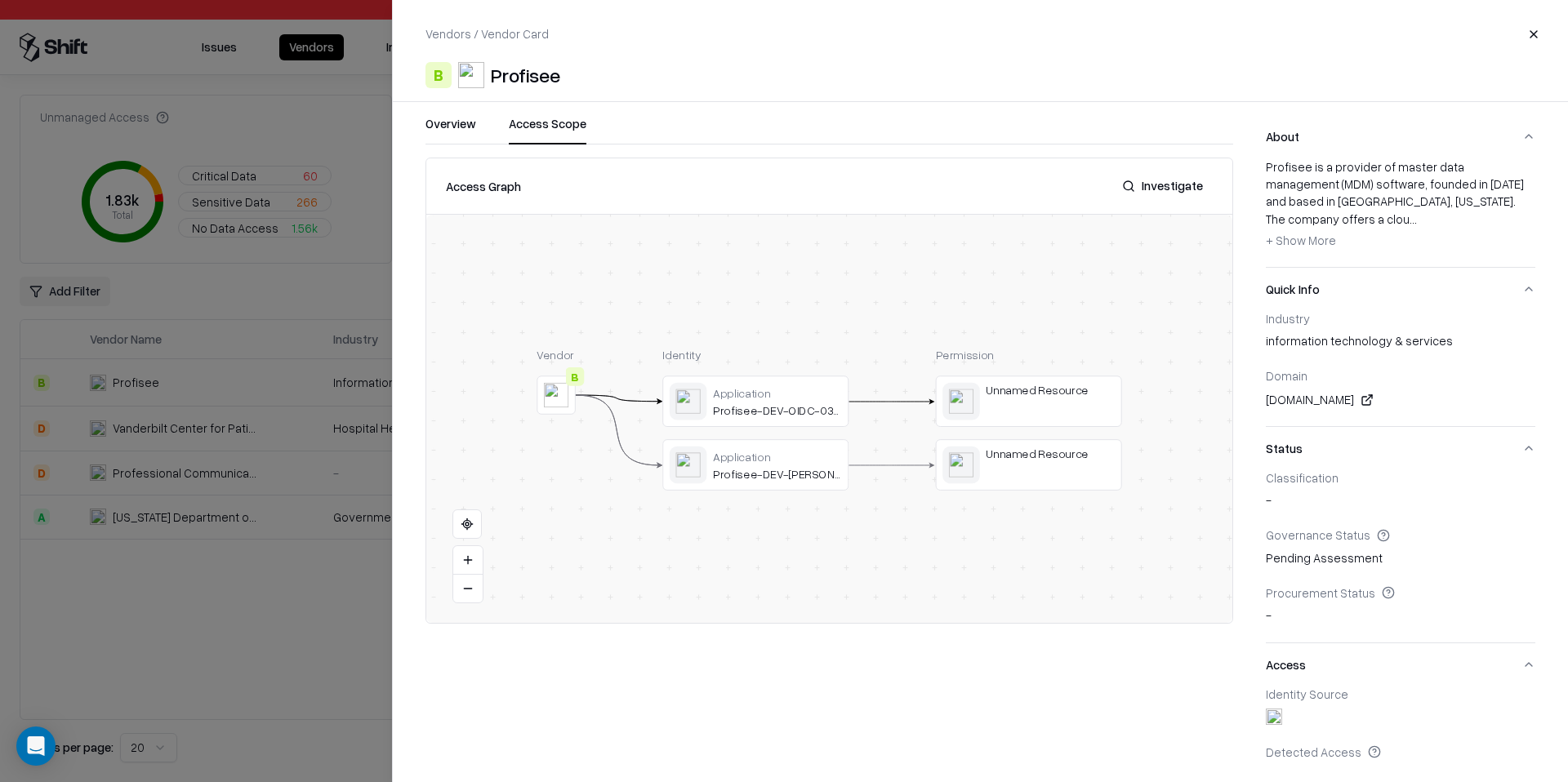
click at [1304, 390] on div "[DOMAIN_NAME]" at bounding box center [1400, 400] width 269 height 20
copy div "[DOMAIN_NAME]"
click at [300, 636] on div at bounding box center [784, 391] width 1568 height 782
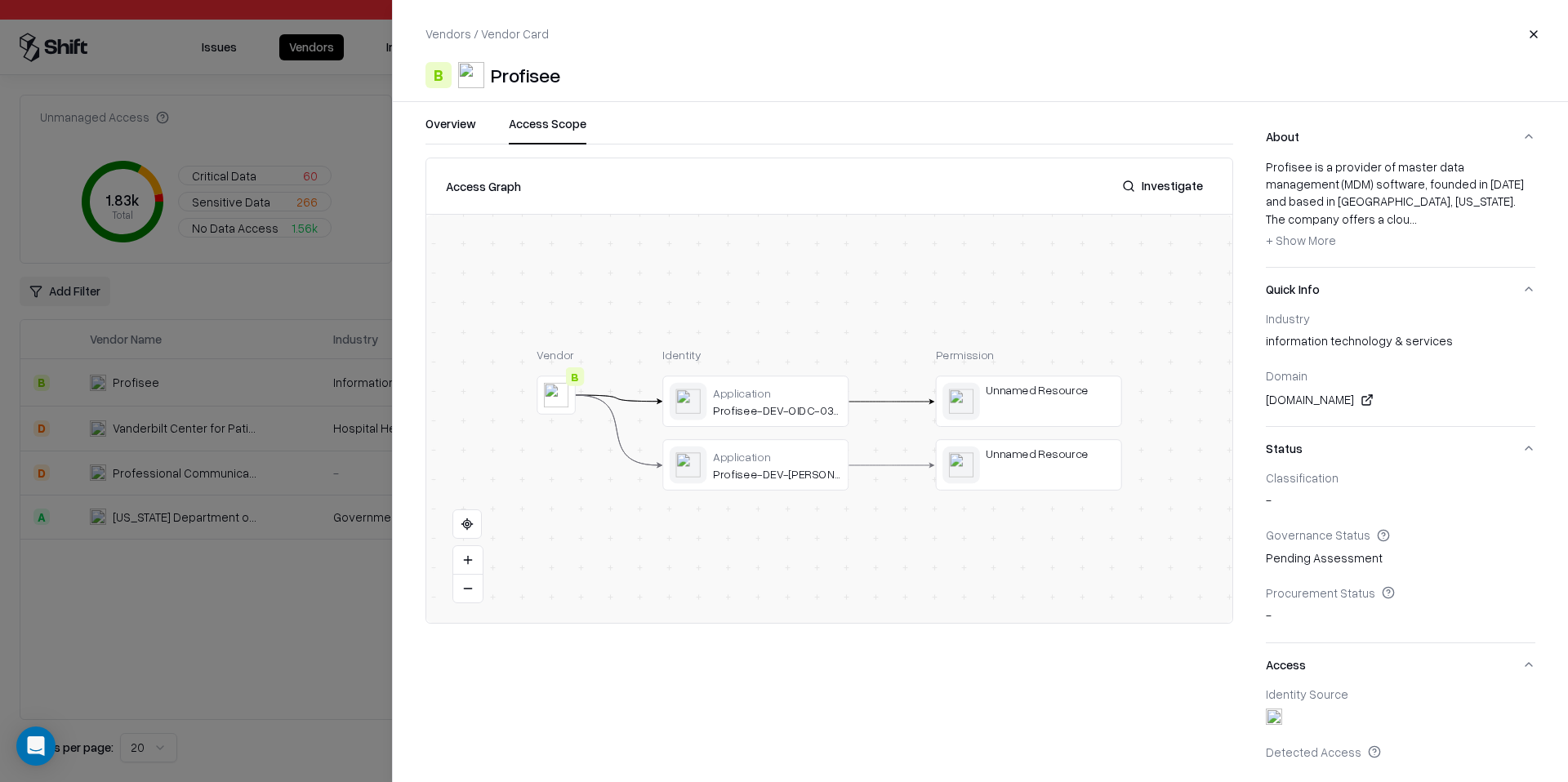
click at [300, 636] on div at bounding box center [784, 391] width 1568 height 782
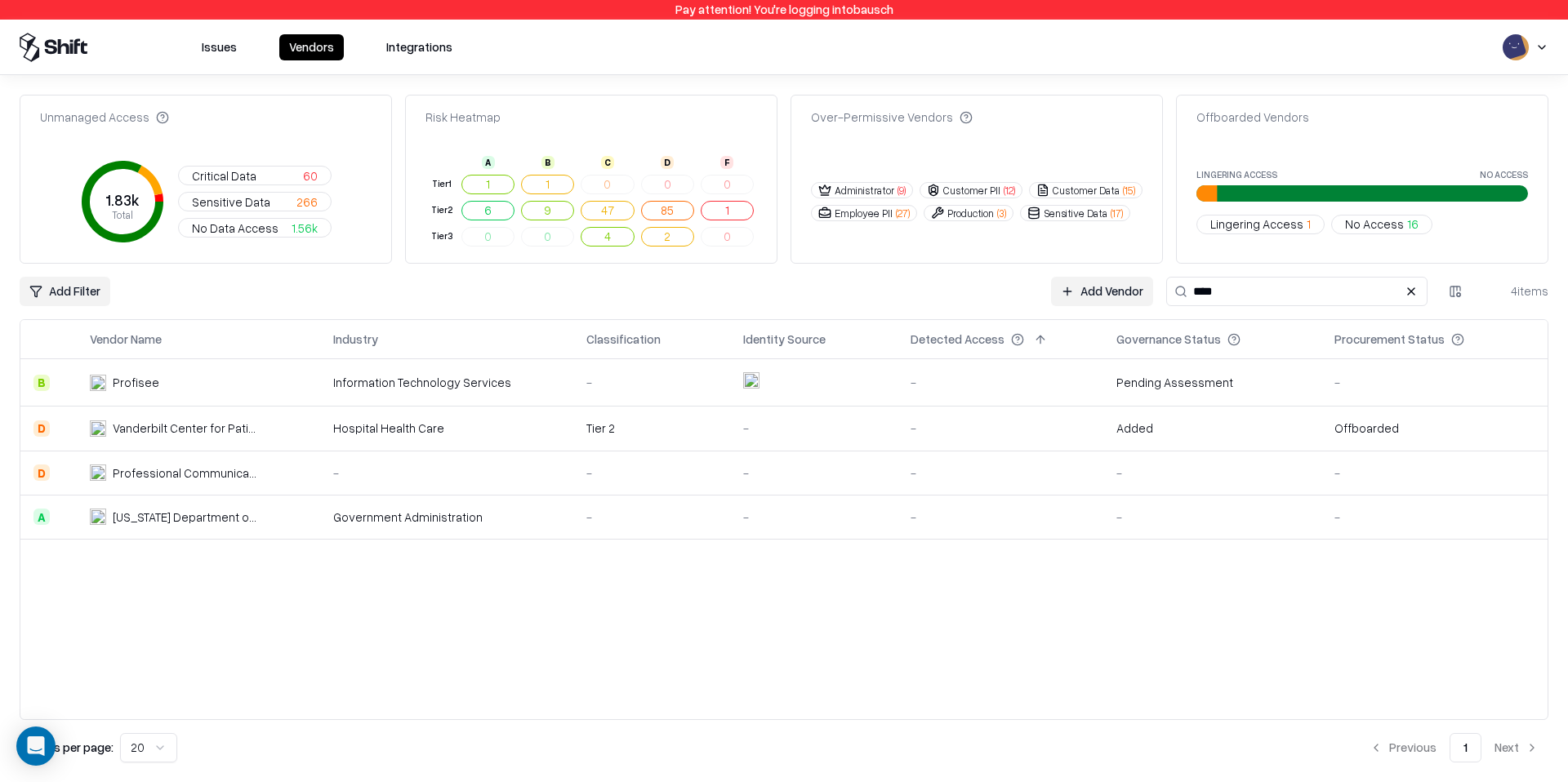
click at [1327, 285] on input "****" at bounding box center [1296, 291] width 261 height 29
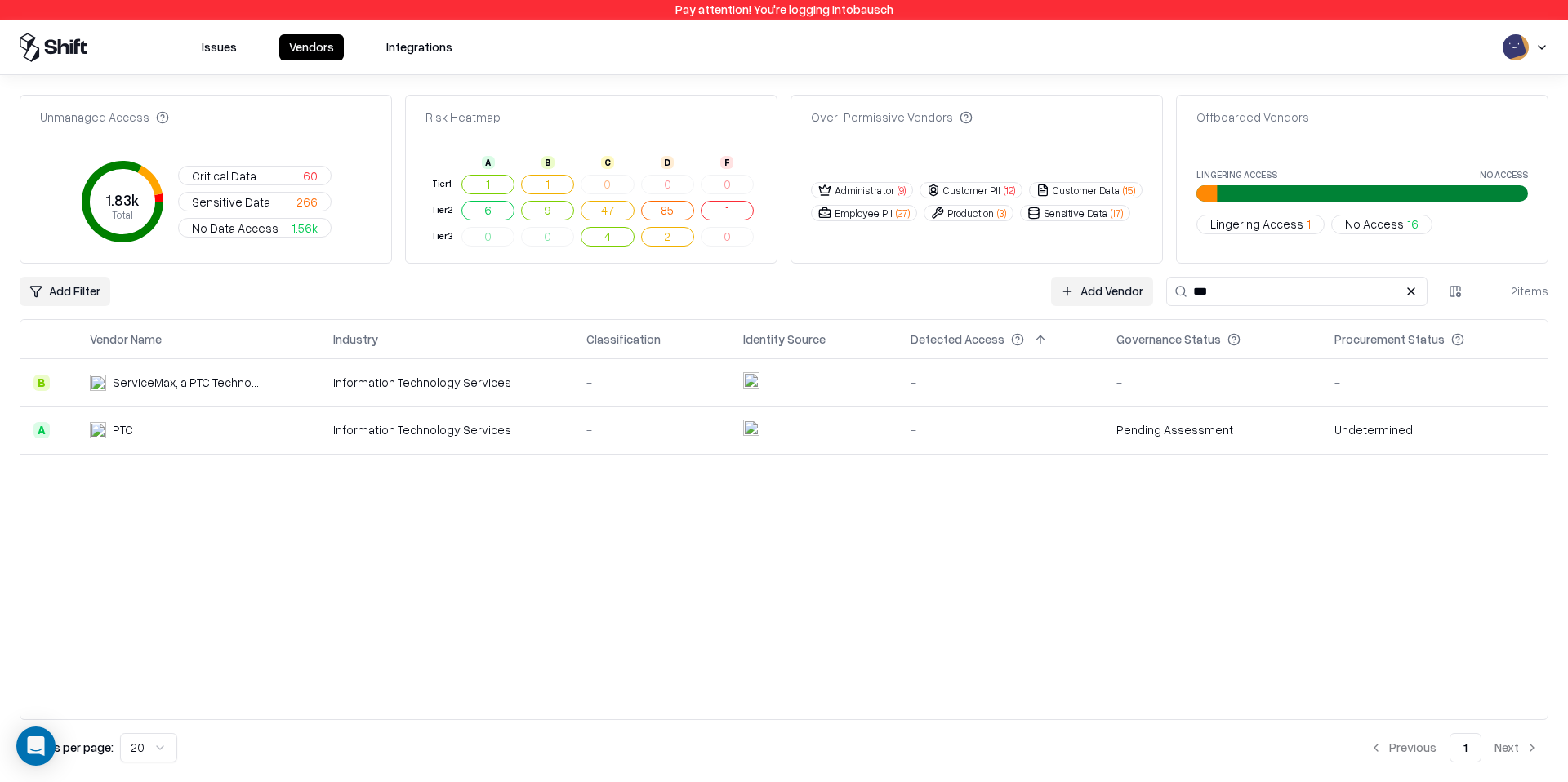
type input "***"
click at [443, 420] on td "Information Technology Services" at bounding box center [446, 430] width 253 height 47
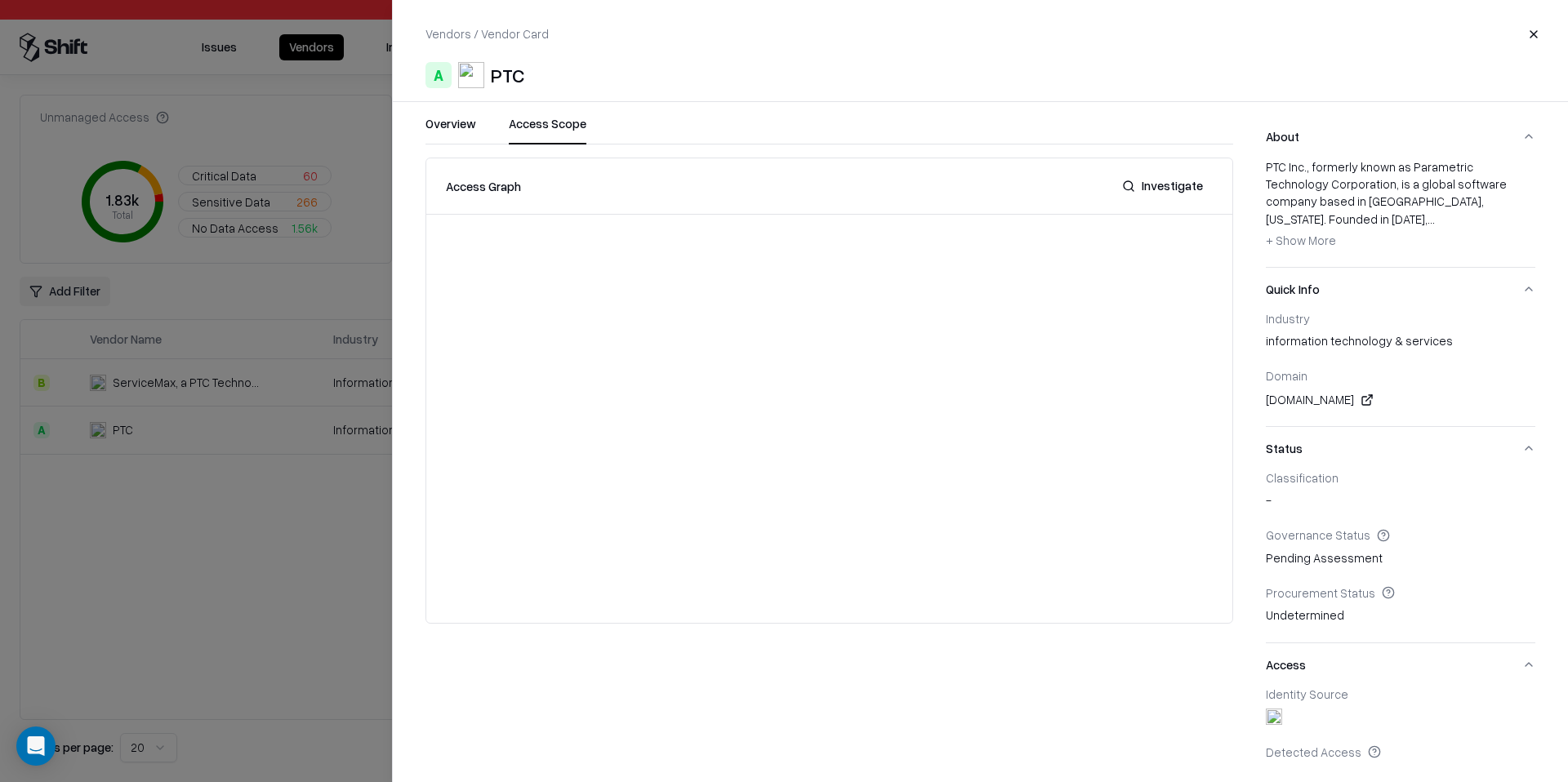
click at [530, 128] on button "Access Scope" at bounding box center [547, 130] width 78 height 29
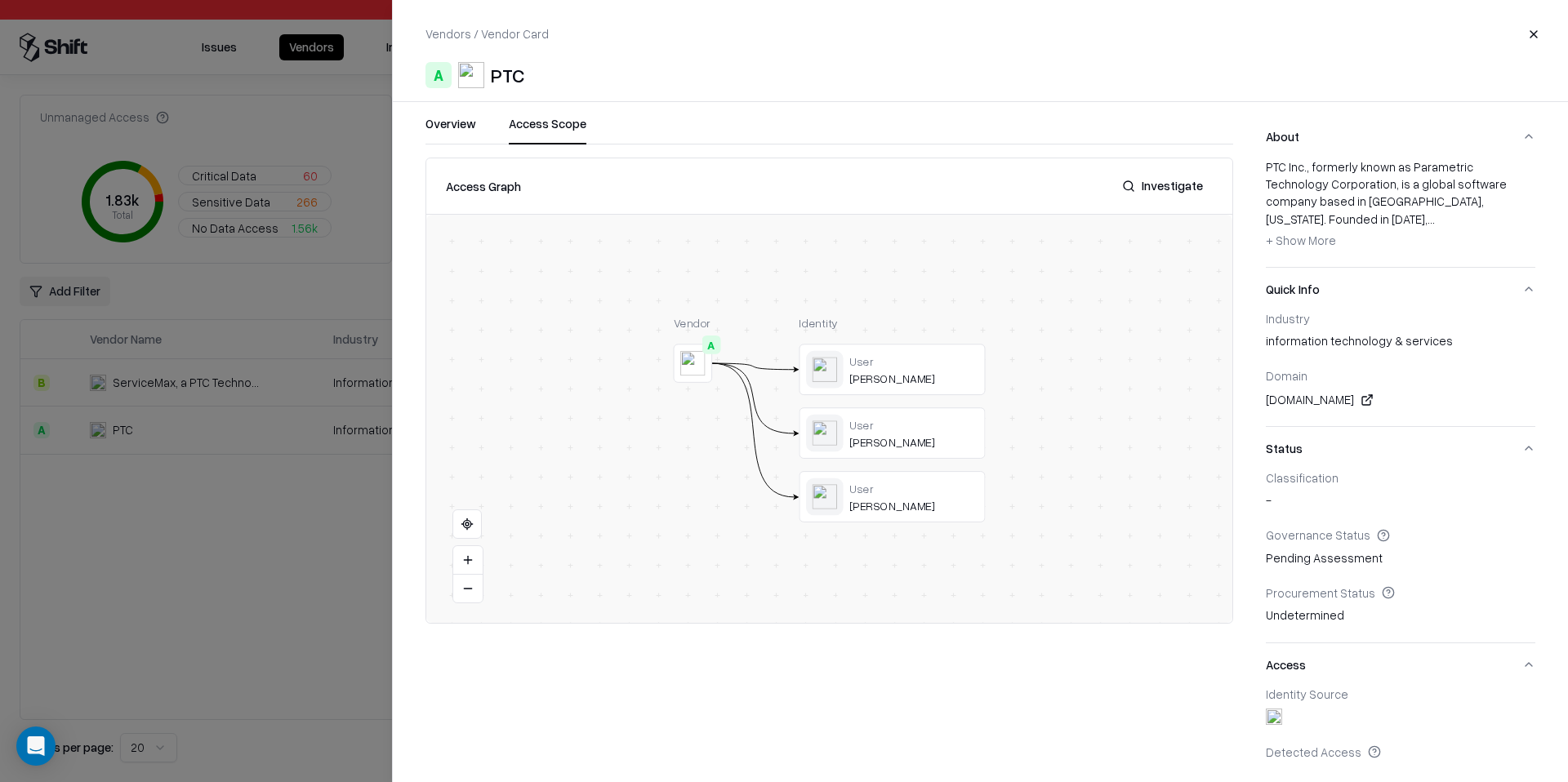
click at [935, 396] on div "User [PERSON_NAME] User [PERSON_NAME] User [PERSON_NAME]" at bounding box center [892, 433] width 187 height 178
click at [0, 0] on div at bounding box center [0, 0] width 0 height 0
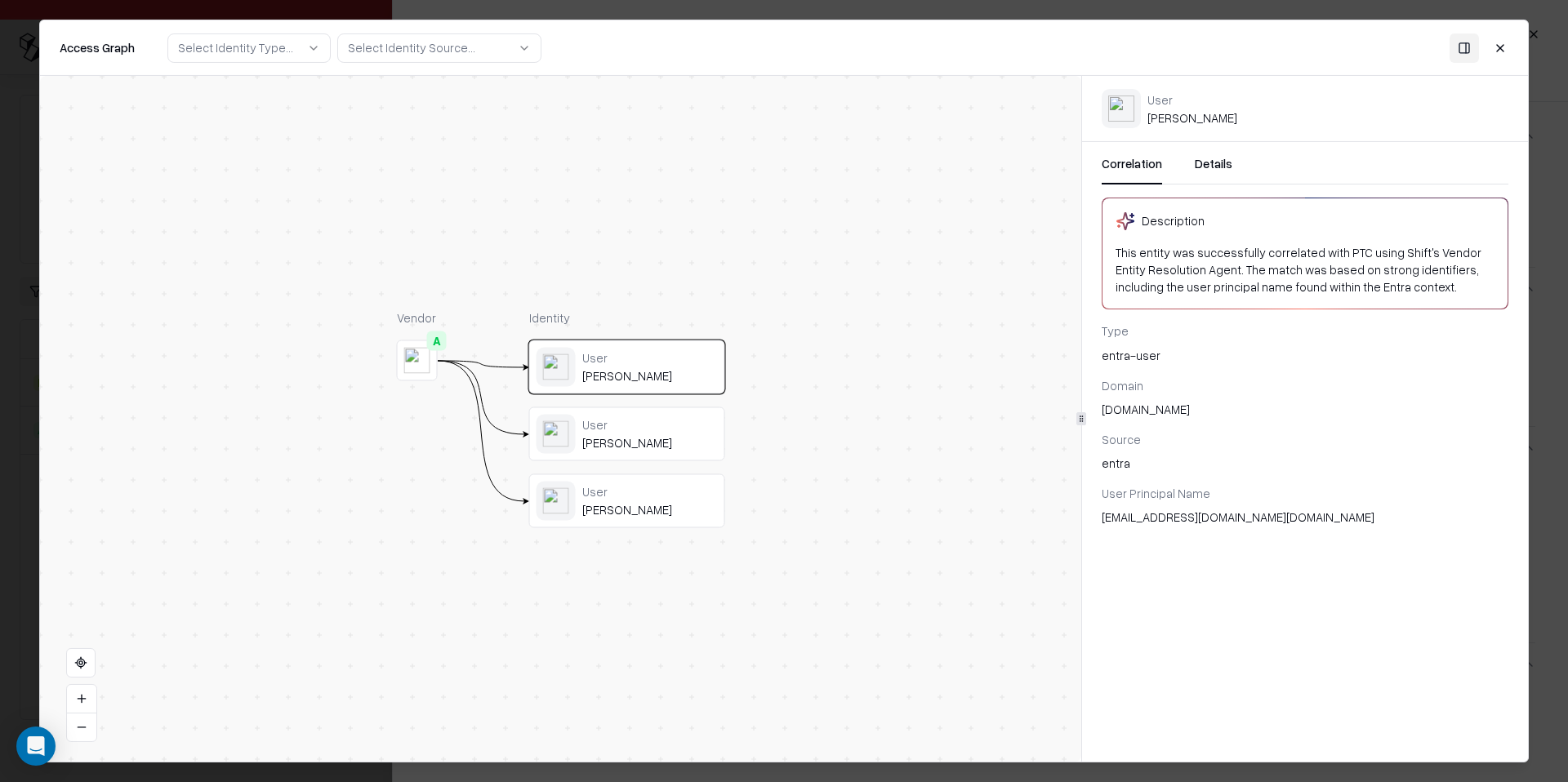
click at [674, 429] on div "User" at bounding box center [651, 425] width 136 height 15
click at [658, 480] on div "User [PERSON_NAME]" at bounding box center [628, 501] width 196 height 54
click at [654, 413] on div "User [PERSON_NAME]" at bounding box center [628, 434] width 196 height 54
click at [665, 326] on div "Identity" at bounding box center [628, 317] width 196 height 17
click at [667, 355] on div "User" at bounding box center [651, 357] width 136 height 15
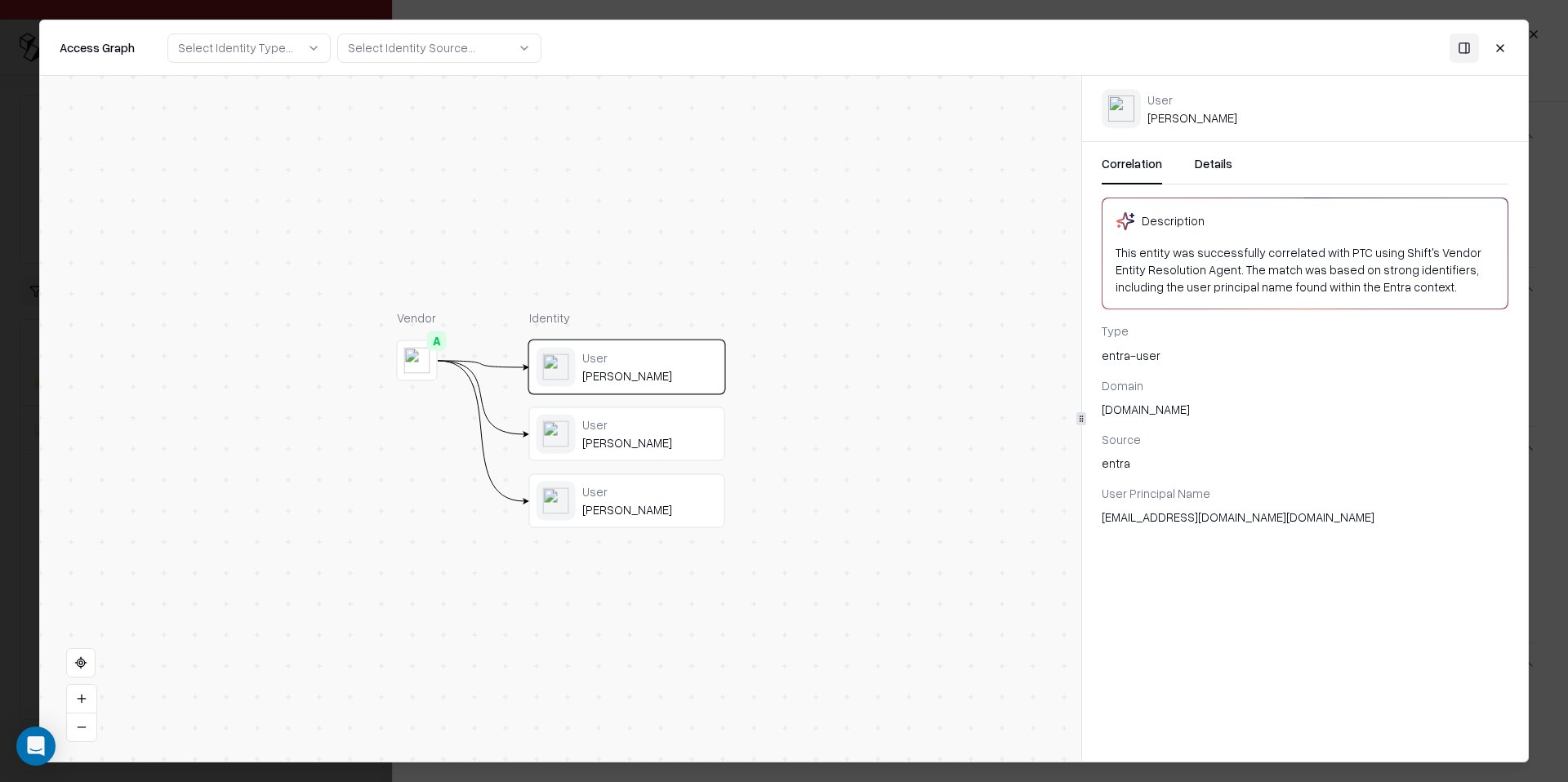
click at [1215, 160] on button "Details" at bounding box center [1214, 170] width 38 height 29
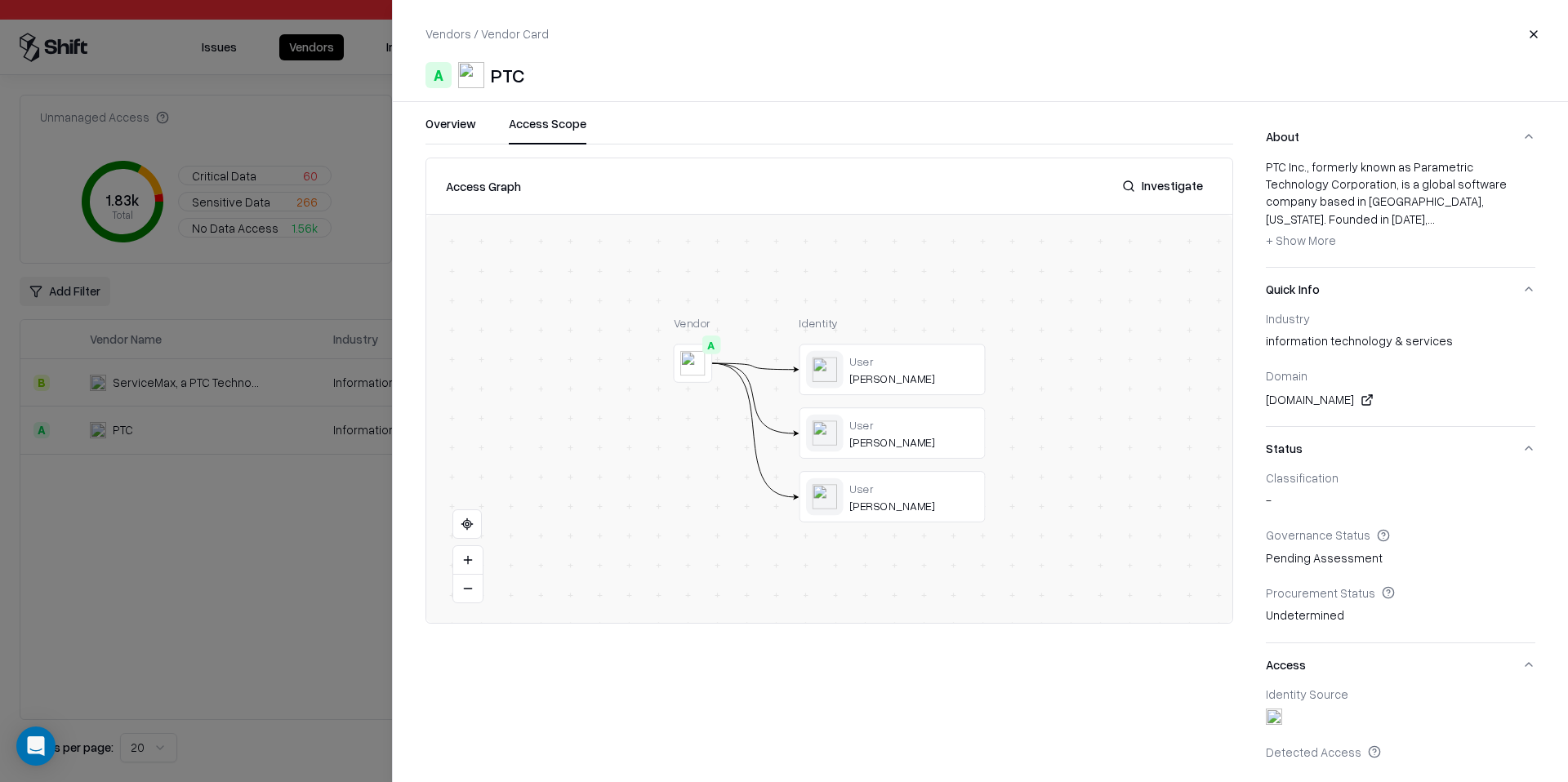
click at [1293, 390] on div "[DOMAIN_NAME]" at bounding box center [1400, 400] width 269 height 20
copy div "[DOMAIN_NAME]"
click at [330, 353] on div at bounding box center [784, 391] width 1568 height 782
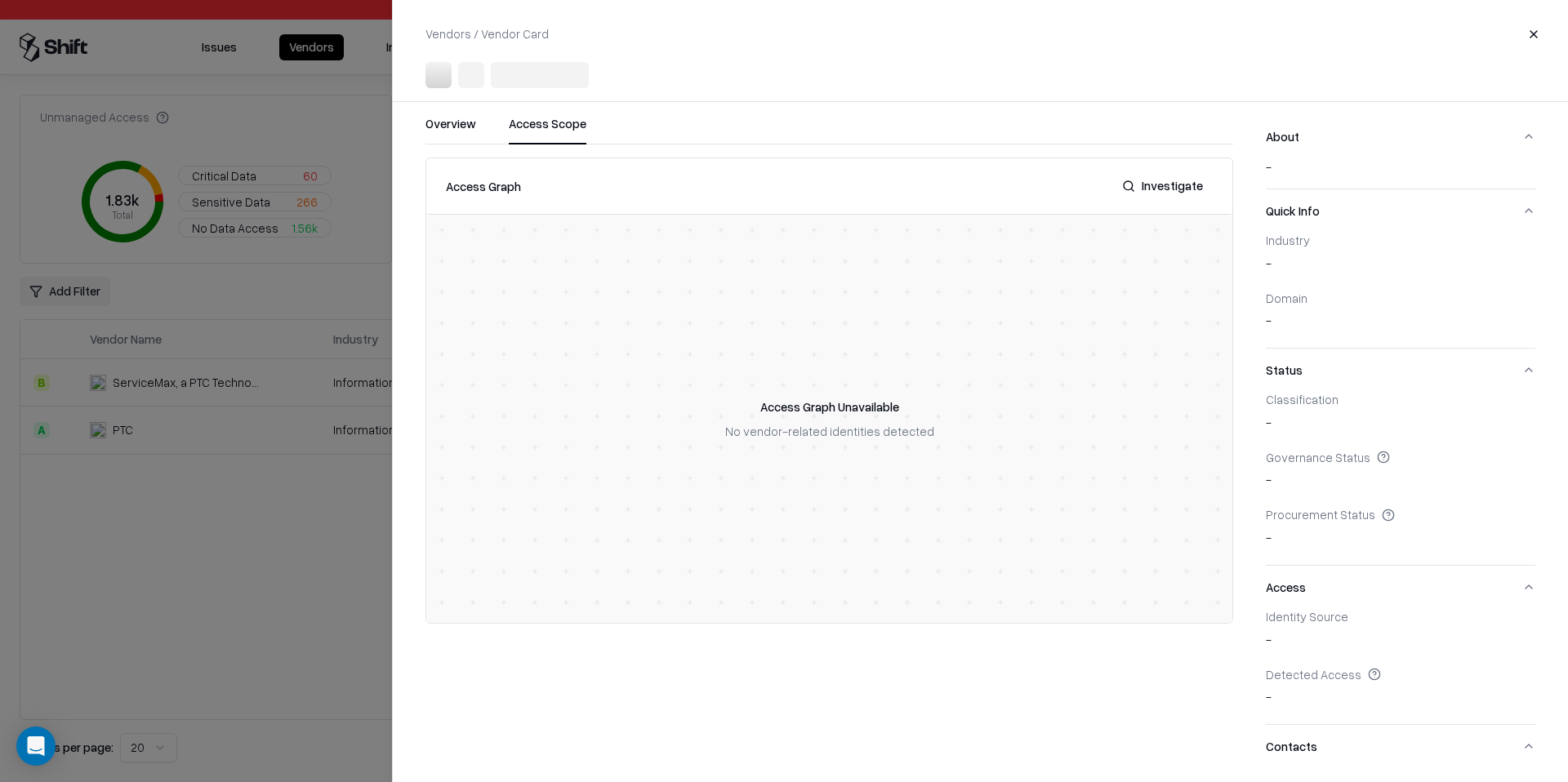
click at [330, 353] on div at bounding box center [784, 391] width 1568 height 782
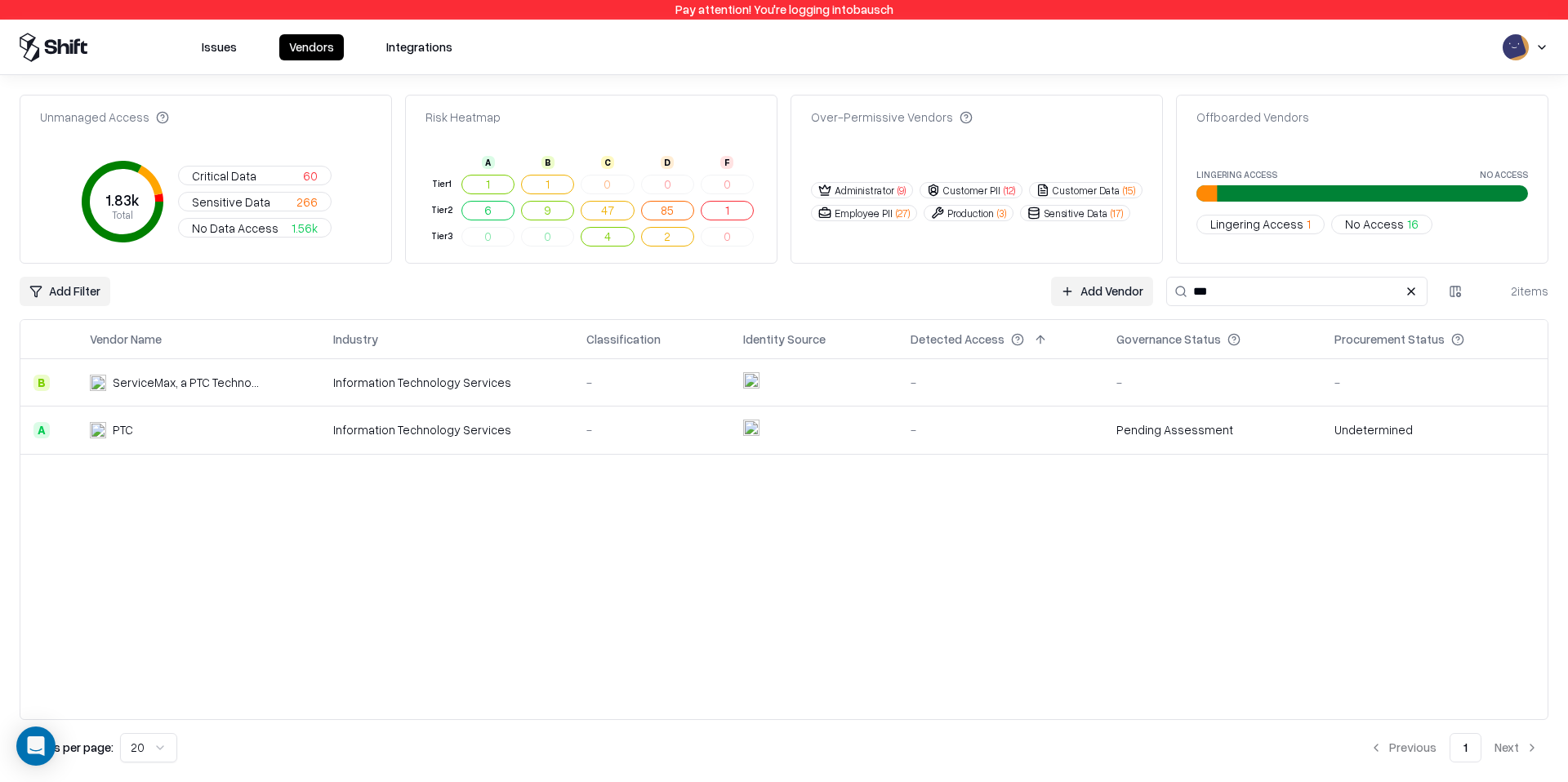
click at [203, 383] on div "ServiceMax, a PTC Technology" at bounding box center [187, 382] width 147 height 17
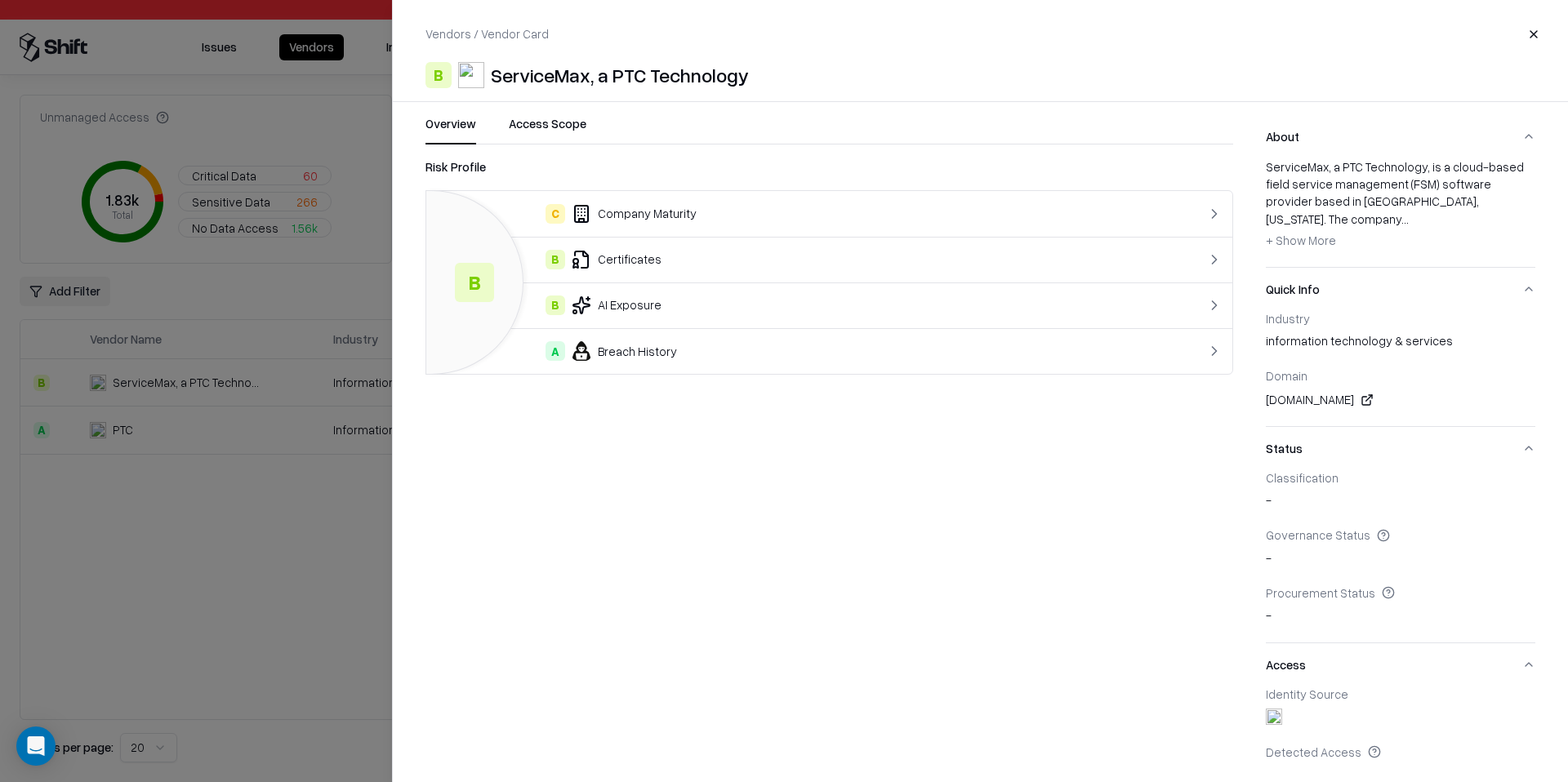
click at [250, 420] on div at bounding box center [784, 391] width 1568 height 782
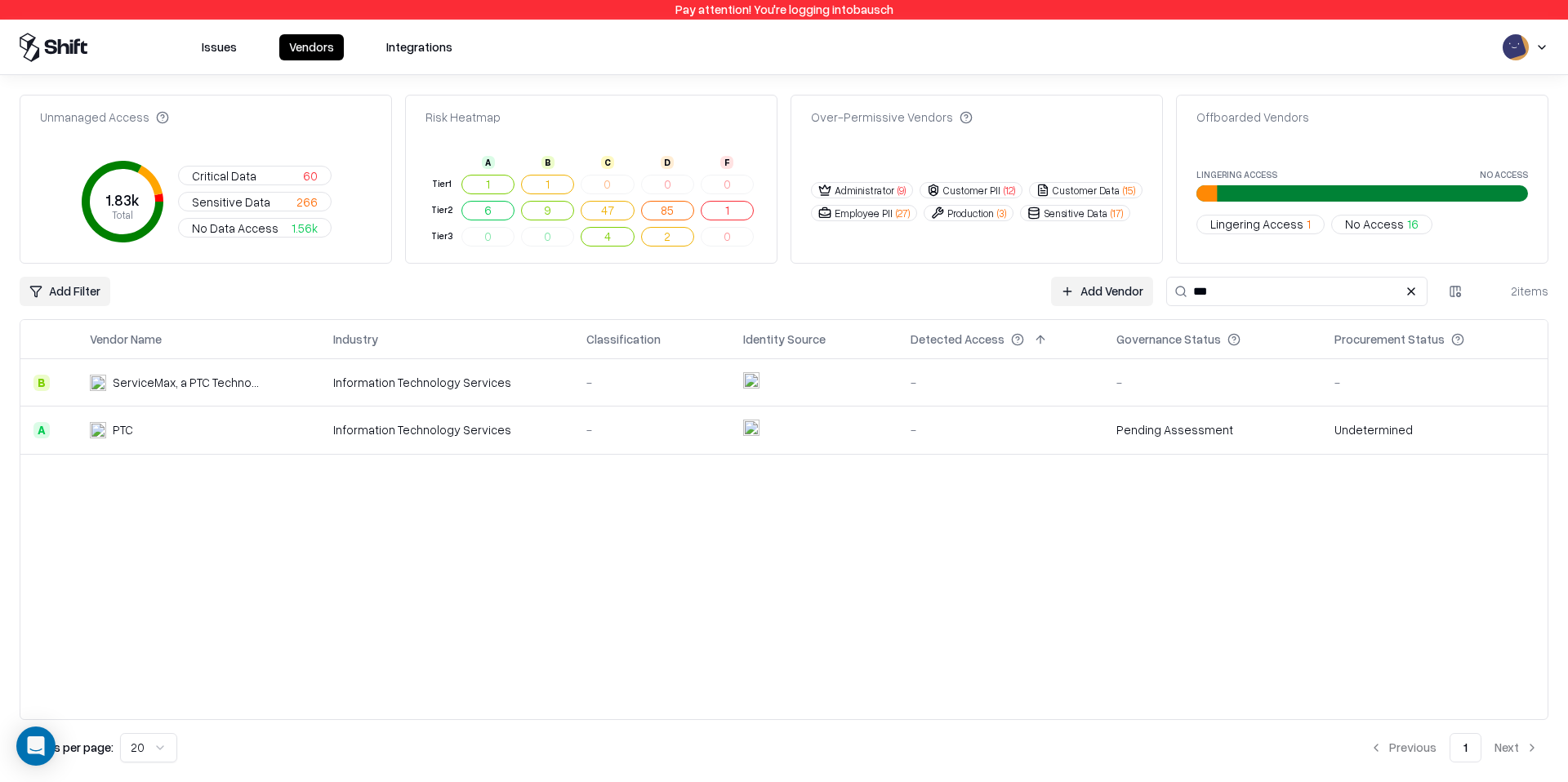
click at [285, 384] on td "ServiceMax, a PTC Technology" at bounding box center [198, 383] width 243 height 47
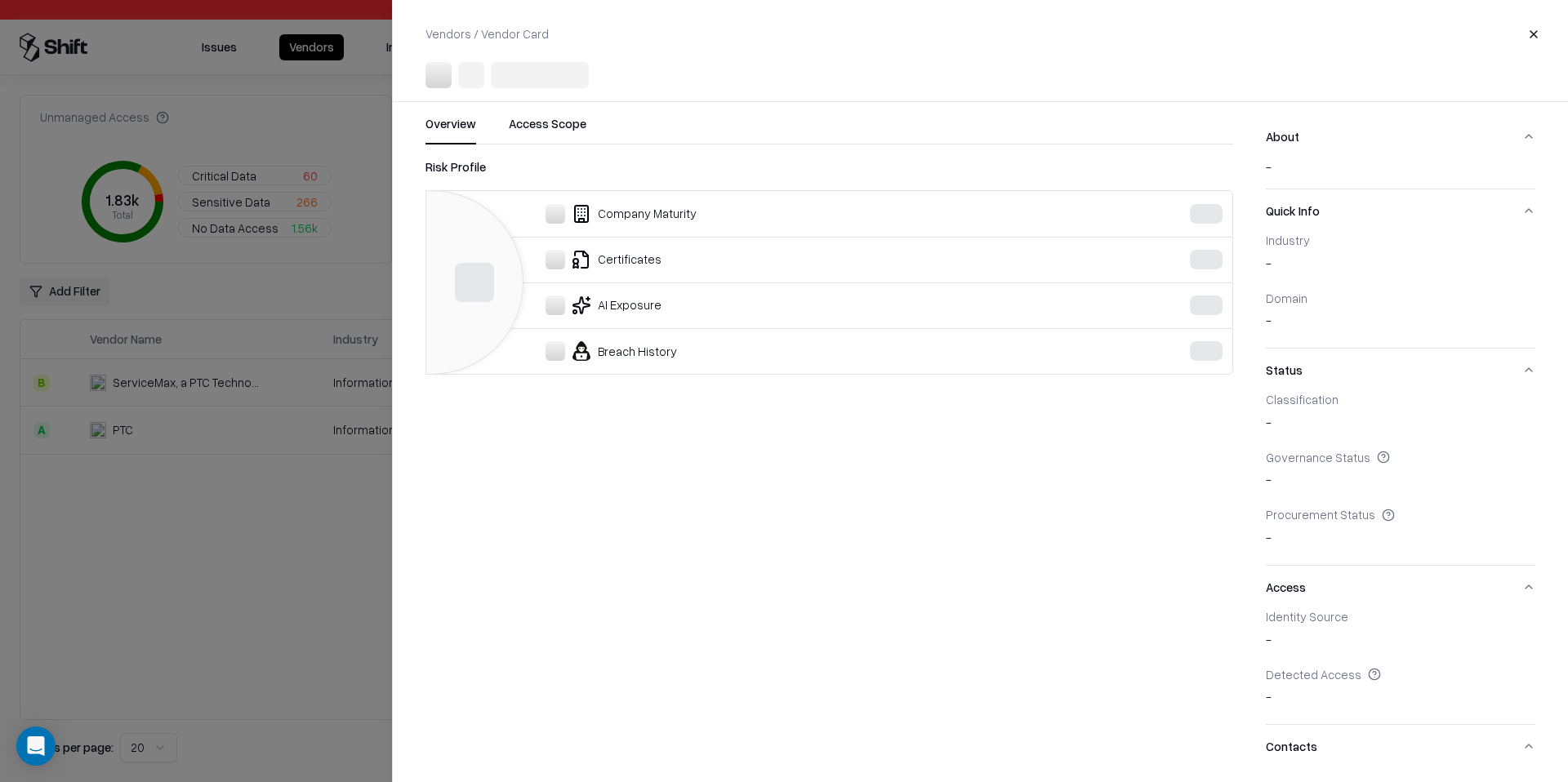
click at [249, 431] on div at bounding box center [784, 391] width 1568 height 782
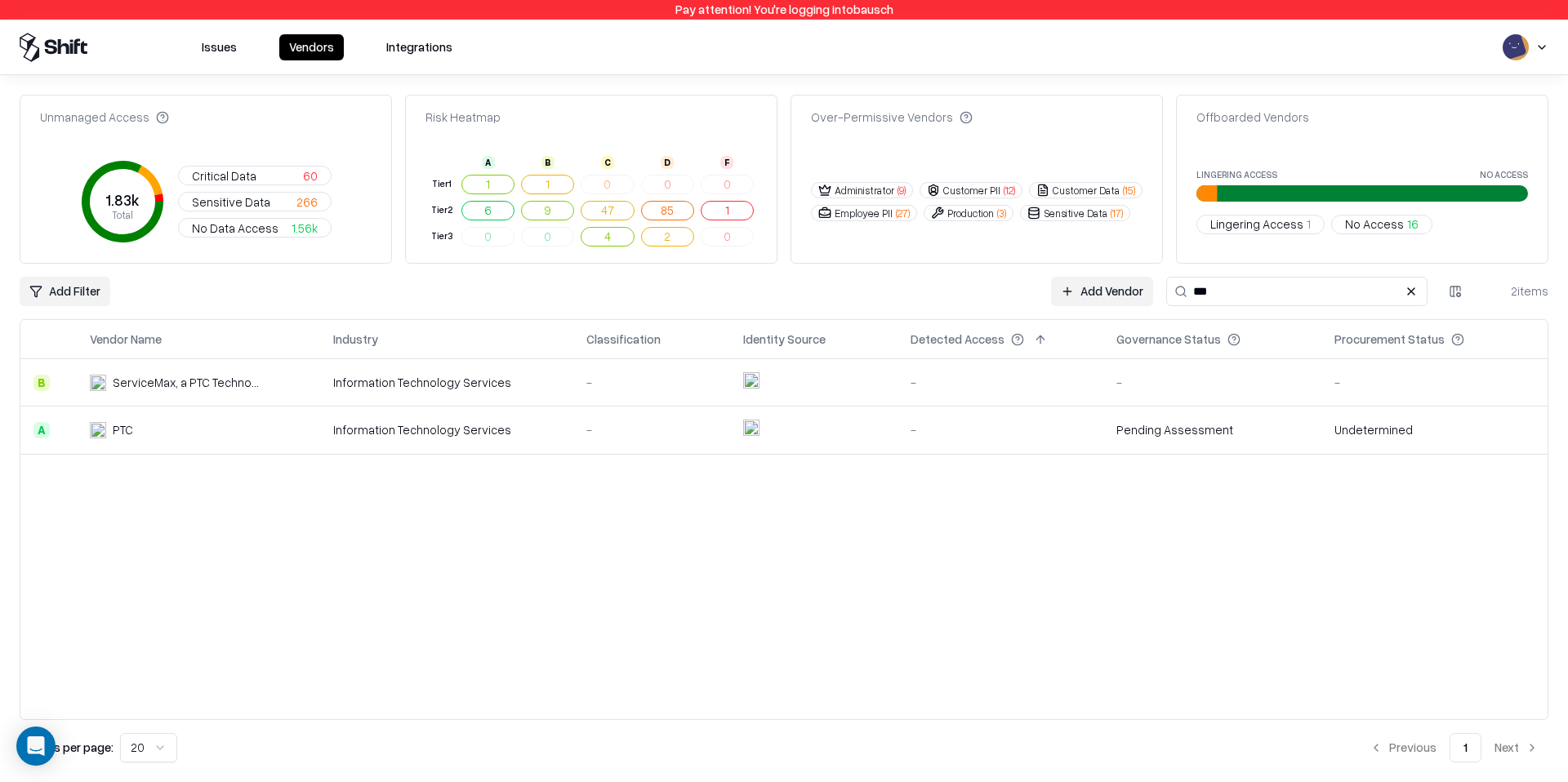
click at [249, 433] on div "PTC" at bounding box center [175, 429] width 170 height 17
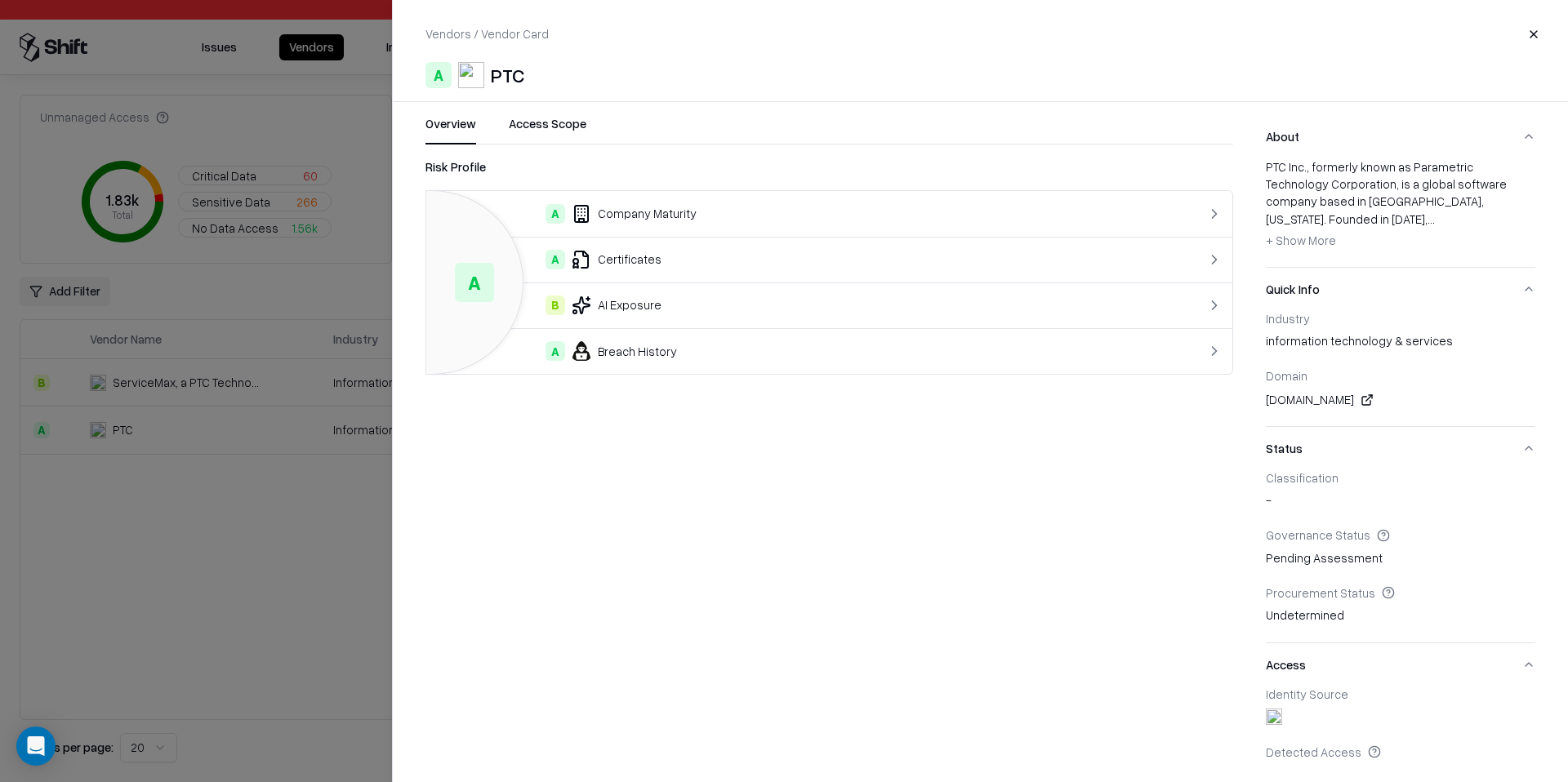
click at [225, 477] on div at bounding box center [784, 391] width 1568 height 782
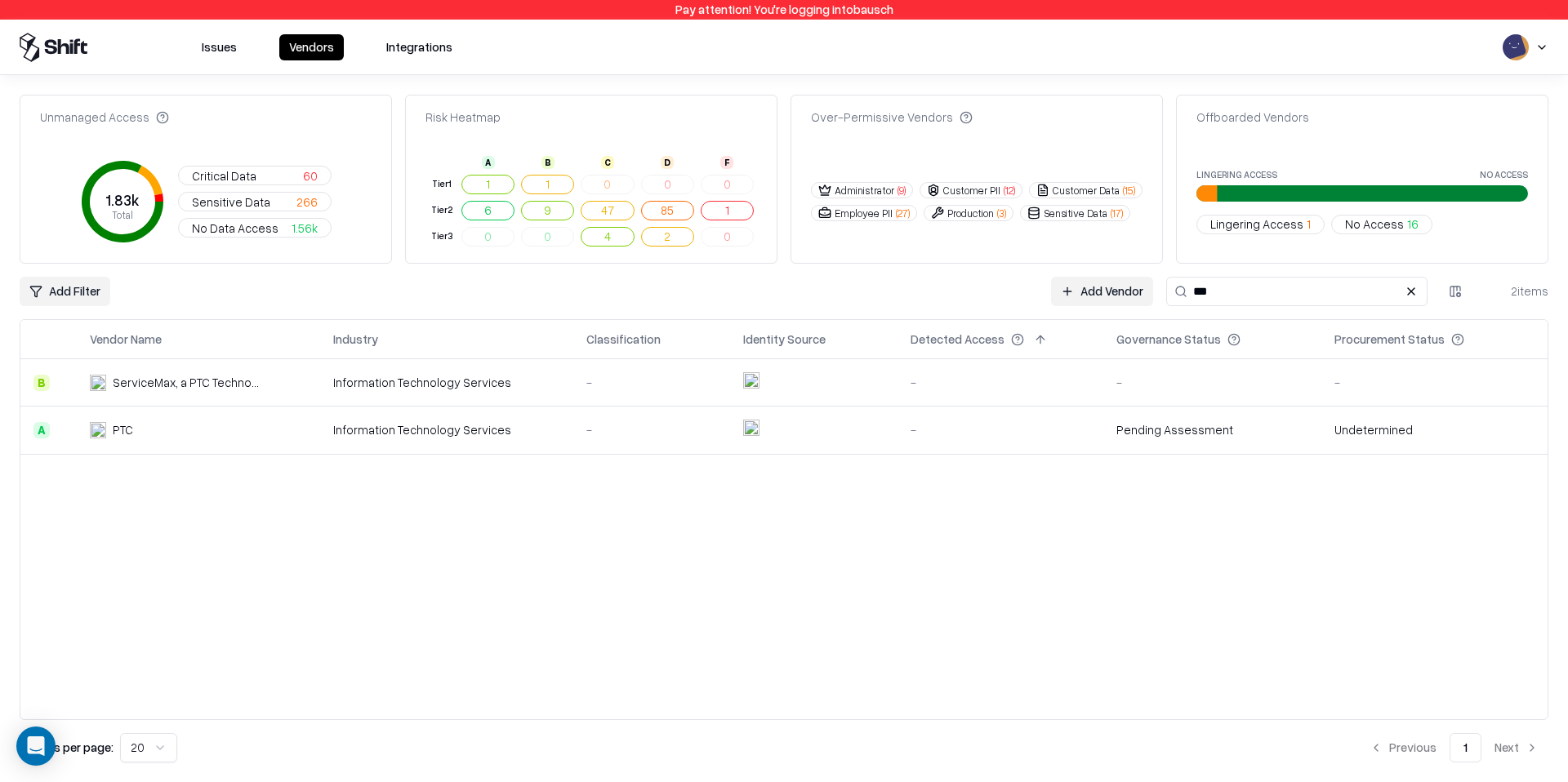
click at [1329, 293] on input "***" at bounding box center [1296, 291] width 261 height 29
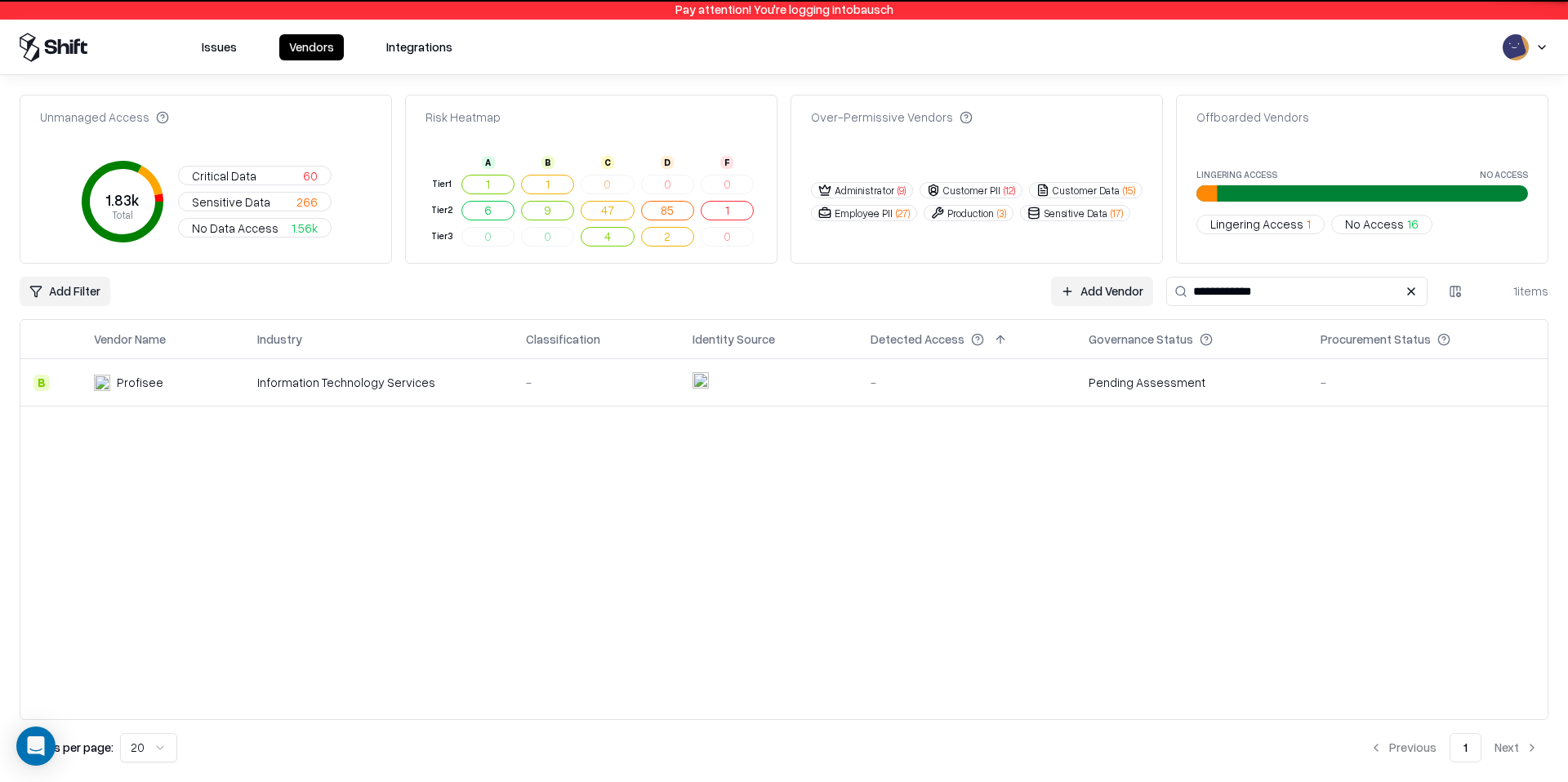
type input "**********"
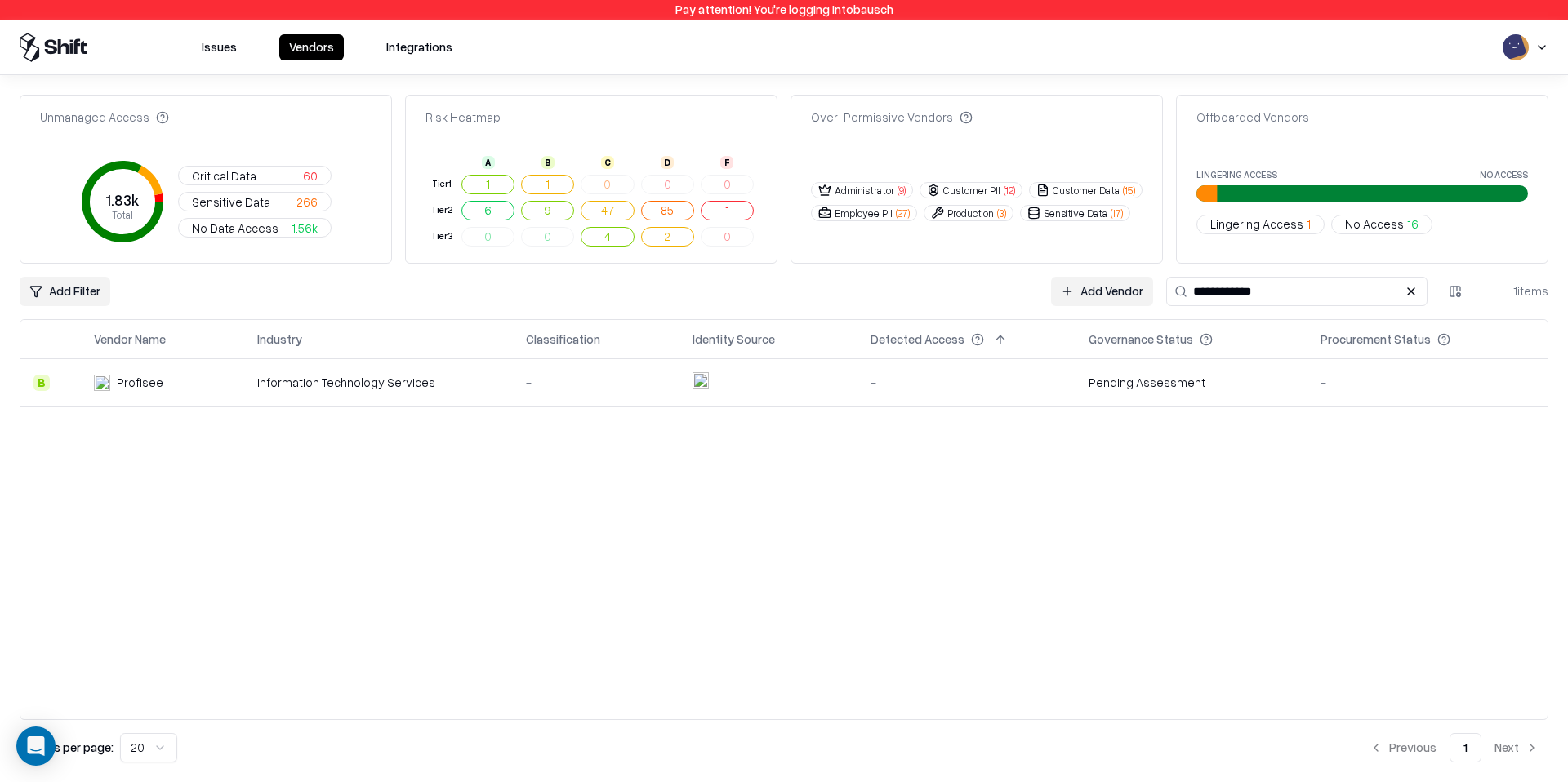
click at [374, 392] on td "Information Technology Services" at bounding box center [378, 383] width 268 height 47
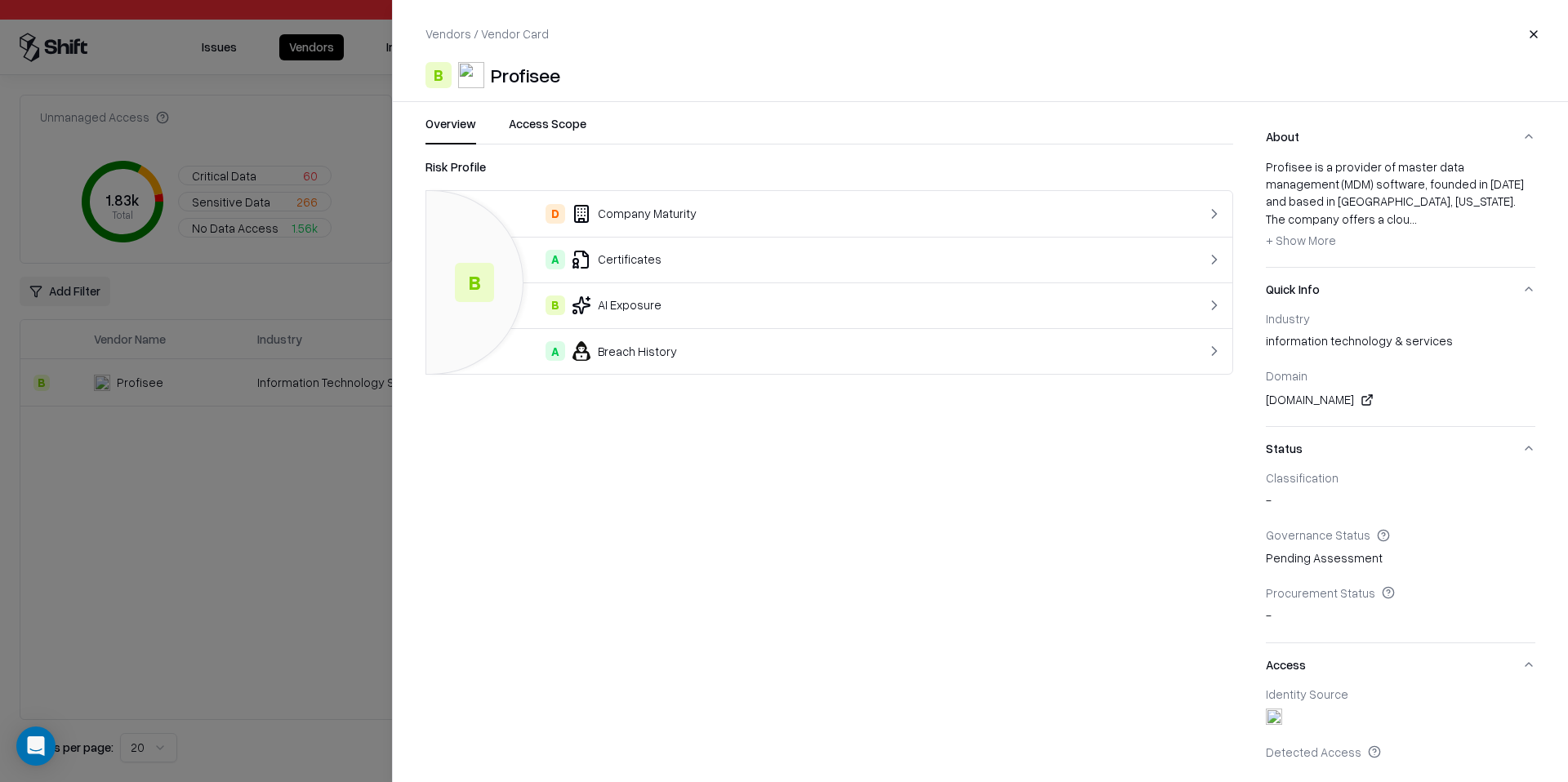
click at [533, 106] on div "Vendors / Vendor Card Close B Profisee Overview Access Scope Risk Profile B D C…" at bounding box center [980, 391] width 1176 height 782
click at [533, 110] on div "Vendors / Vendor Card Close B Profisee Overview Access Scope Risk Profile B D C…" at bounding box center [980, 391] width 1176 height 782
click at [533, 116] on button "Access Scope" at bounding box center [547, 130] width 78 height 29
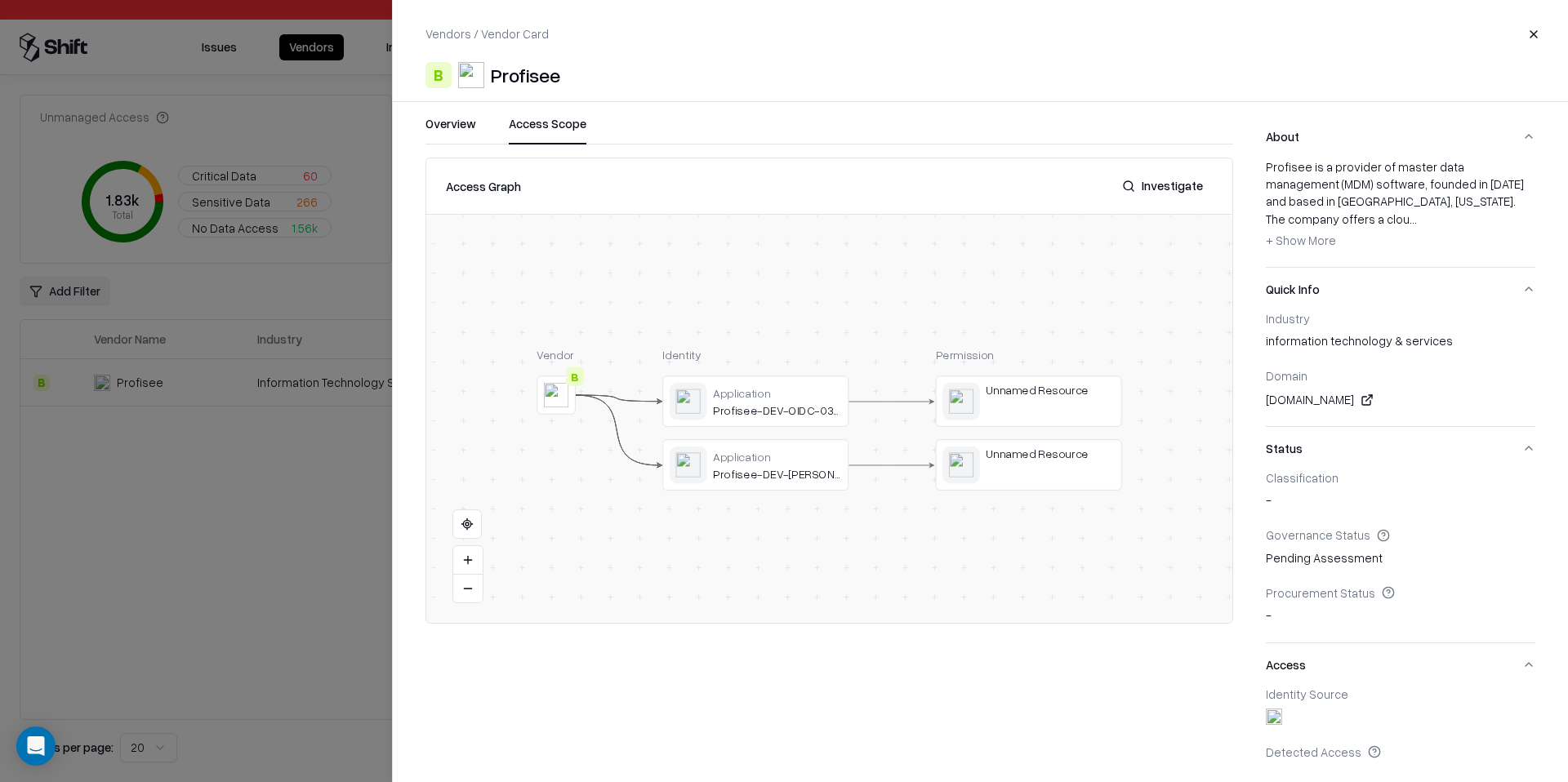
click at [0, 0] on div at bounding box center [0, 0] width 0 height 0
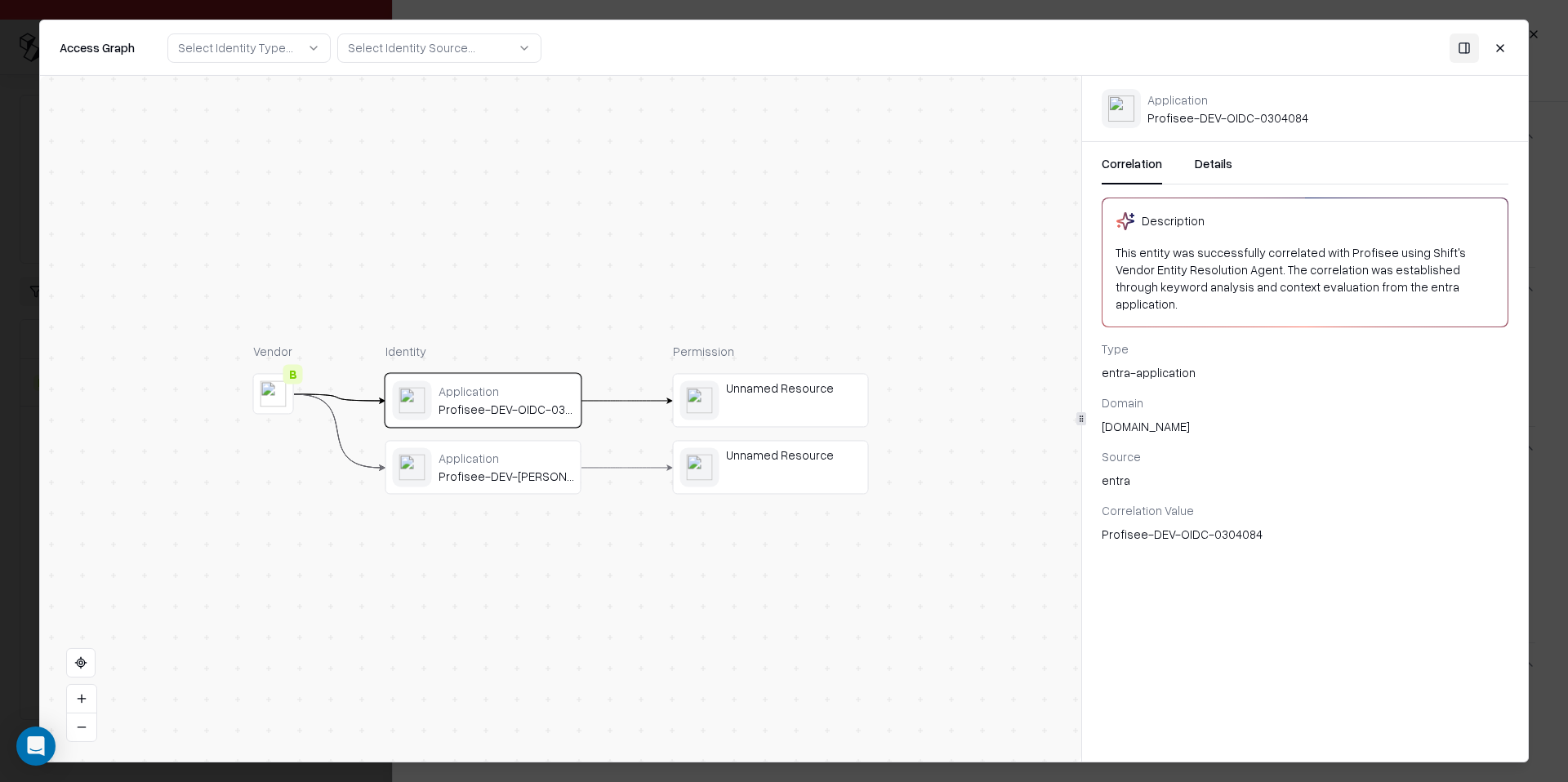
click at [1208, 161] on button "Details" at bounding box center [1214, 170] width 38 height 29
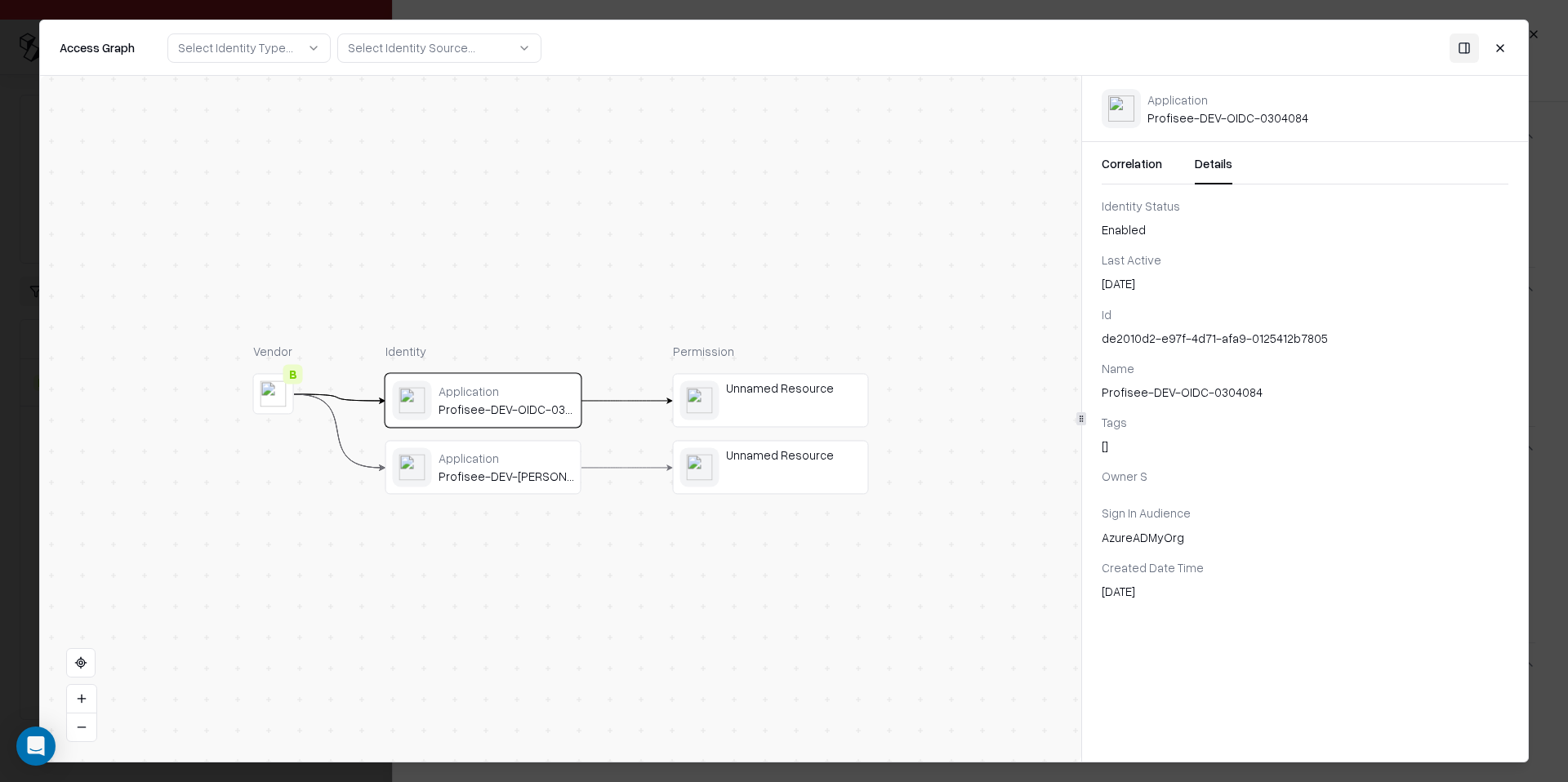
click at [1148, 336] on div "de2010d2-e97f-4d71-afa9-0125412b7805" at bounding box center [1305, 338] width 407 height 17
copy div "de2010d2-e97f-4d71-afa9-0125412b7805"
click at [518, 487] on div "Application Profisee-DEV-[PERSON_NAME]-0304084" at bounding box center [484, 468] width 196 height 54
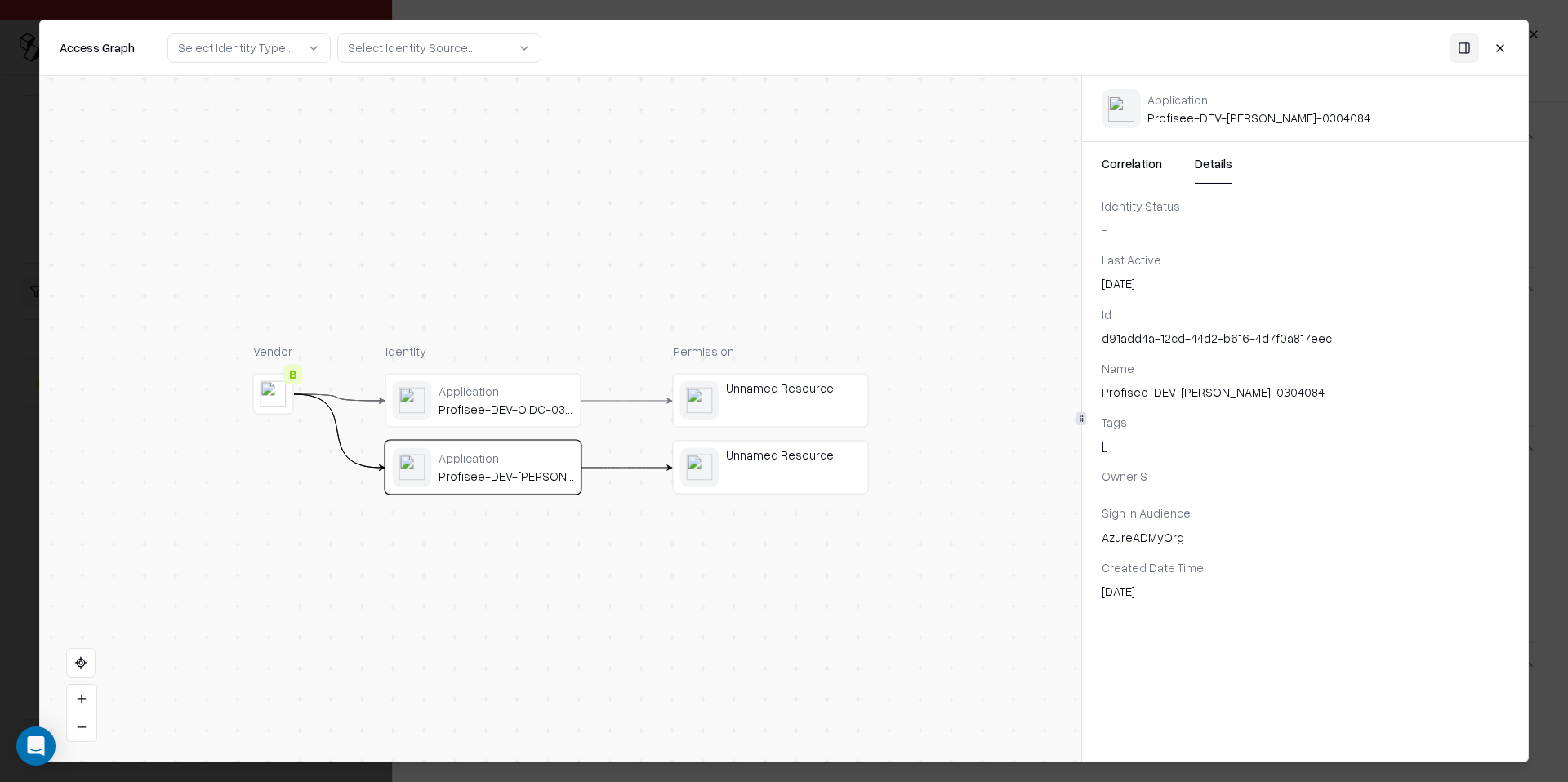
click at [1245, 335] on div "d91add4a-12cd-44d2-b616-4d7f0a817eec" at bounding box center [1305, 338] width 407 height 17
copy div "d91add4a-12cd-44d2-b616-4d7f0a817eec"
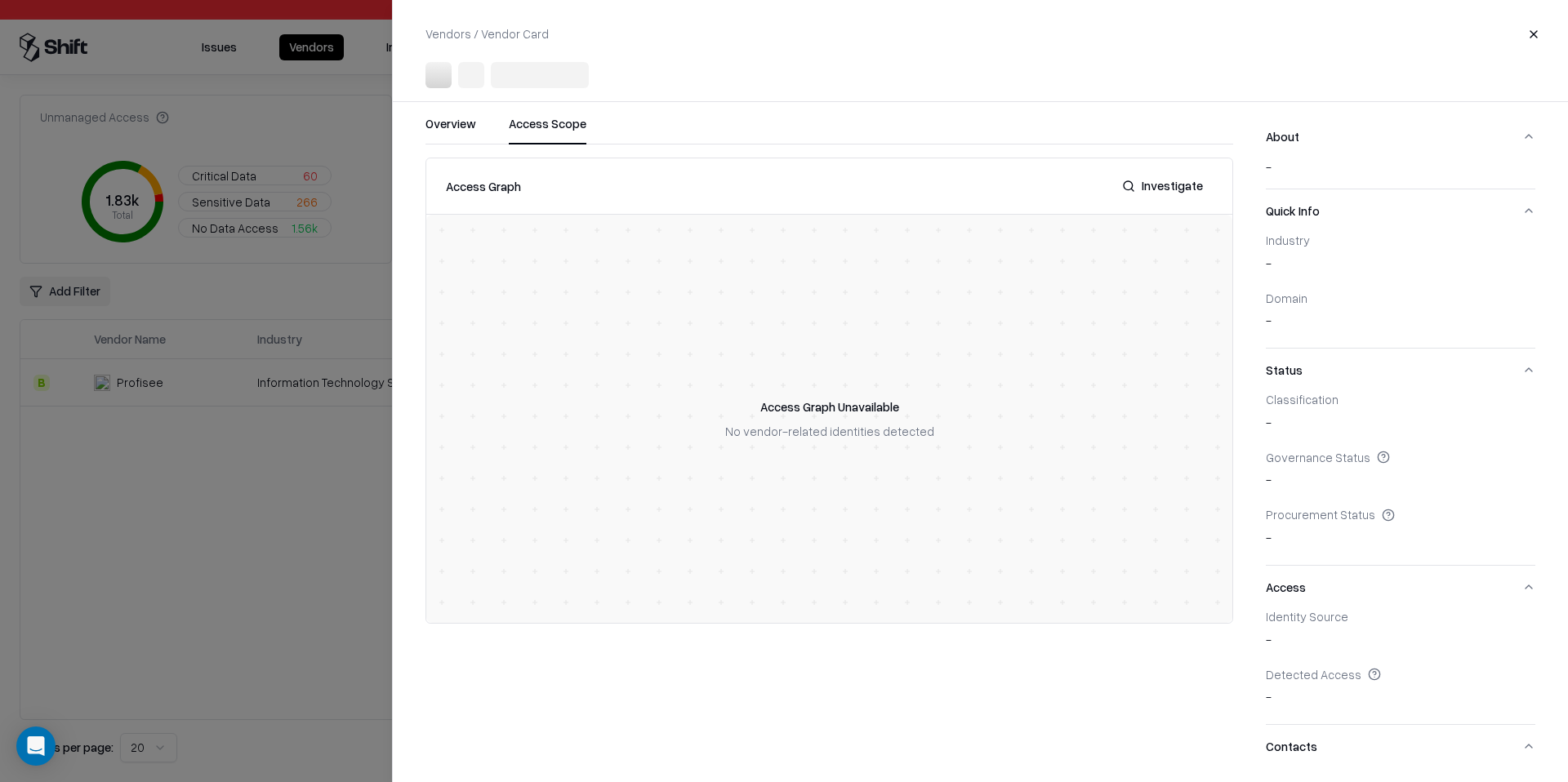
click at [187, 513] on div at bounding box center [784, 391] width 1568 height 782
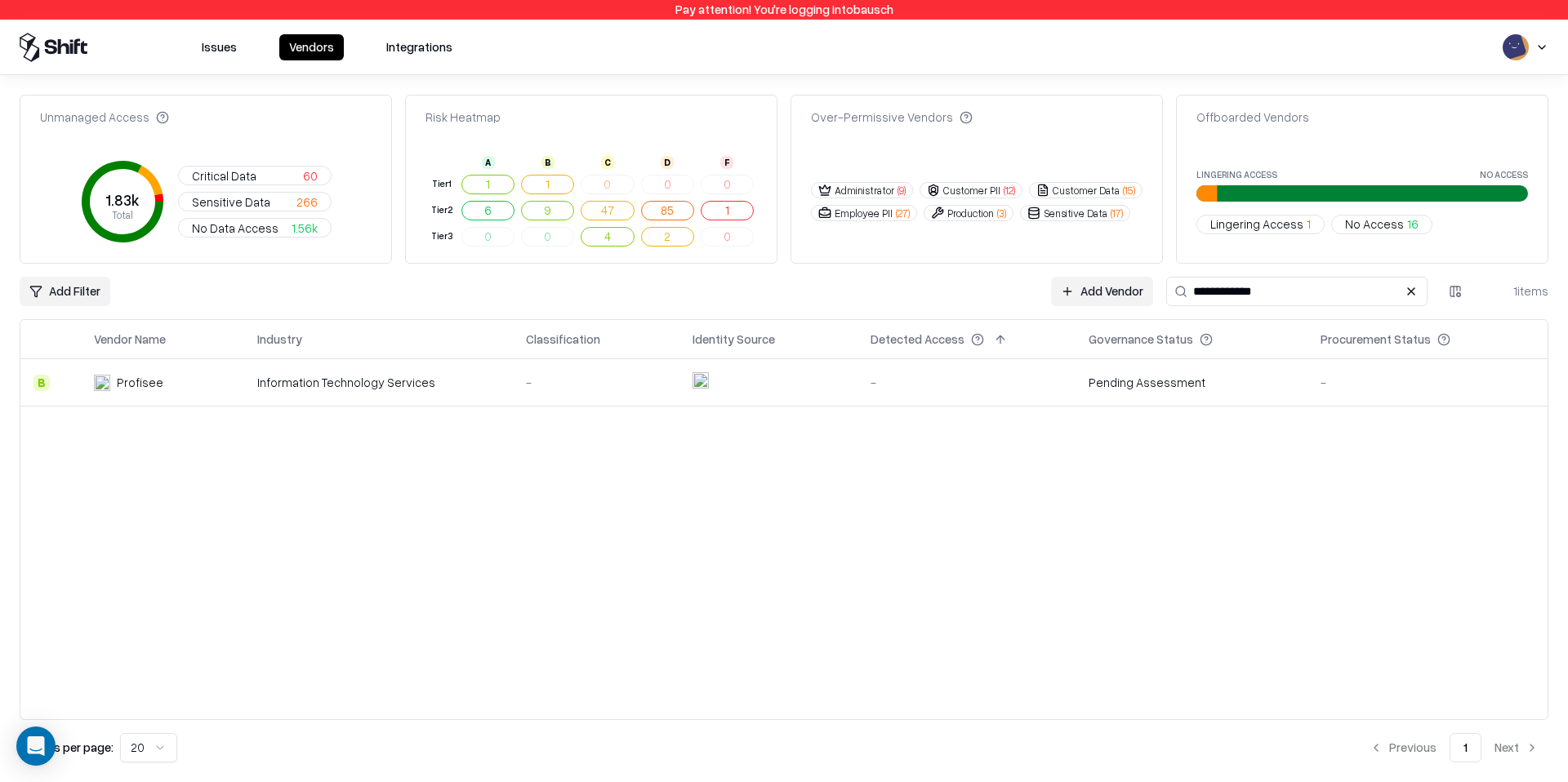
click at [918, 500] on div "Vendor Name Industry Classification Identity Source Detected Access Governance …" at bounding box center [784, 519] width 1530 height 401
